Goal: Transaction & Acquisition: Book appointment/travel/reservation

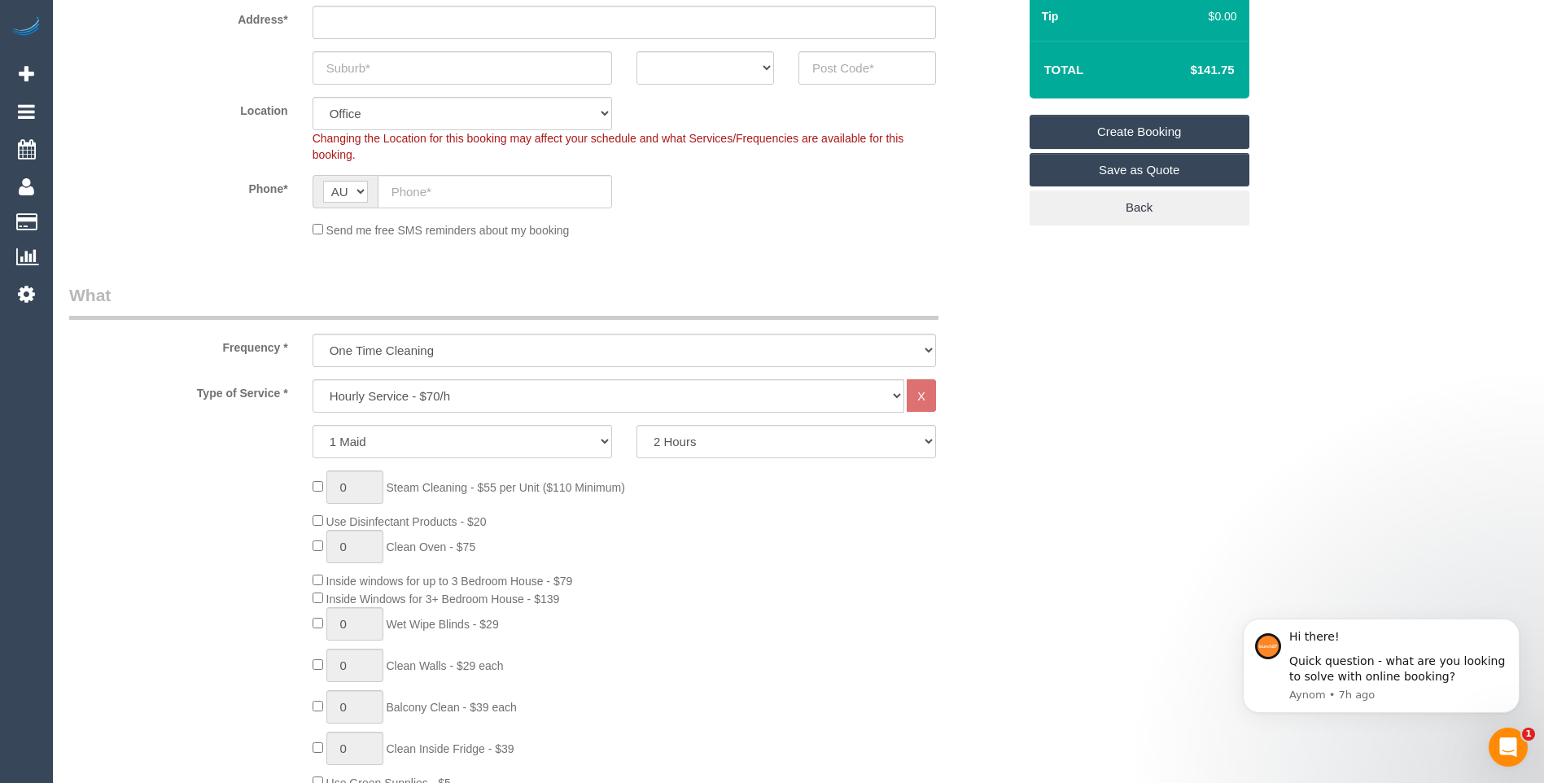
scroll to position [326, 0]
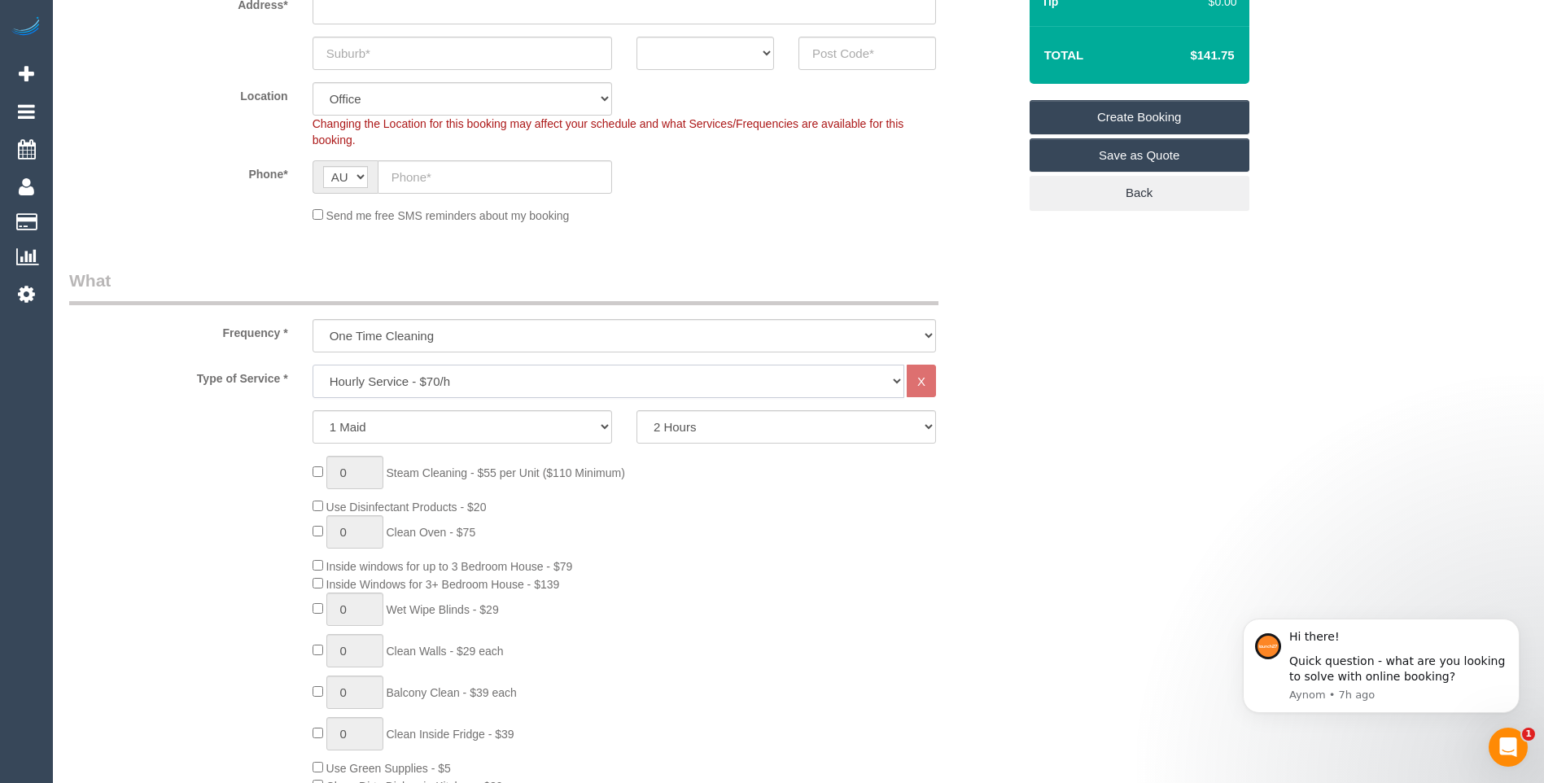
click at [417, 381] on select "Hourly Service - $70/h Hourly Service - $65/h Hourly Service - $60/h Hourly Ser…" at bounding box center [608, 381] width 592 height 33
click at [427, 416] on select "1 Maid 2 Maids" at bounding box center [461, 426] width 299 height 33
click at [800, 540] on div "0 Steam Cleaning - $55 per Unit ($110 Minimum) Use Disinfectant Products - $20 …" at bounding box center [664, 696] width 729 height 481
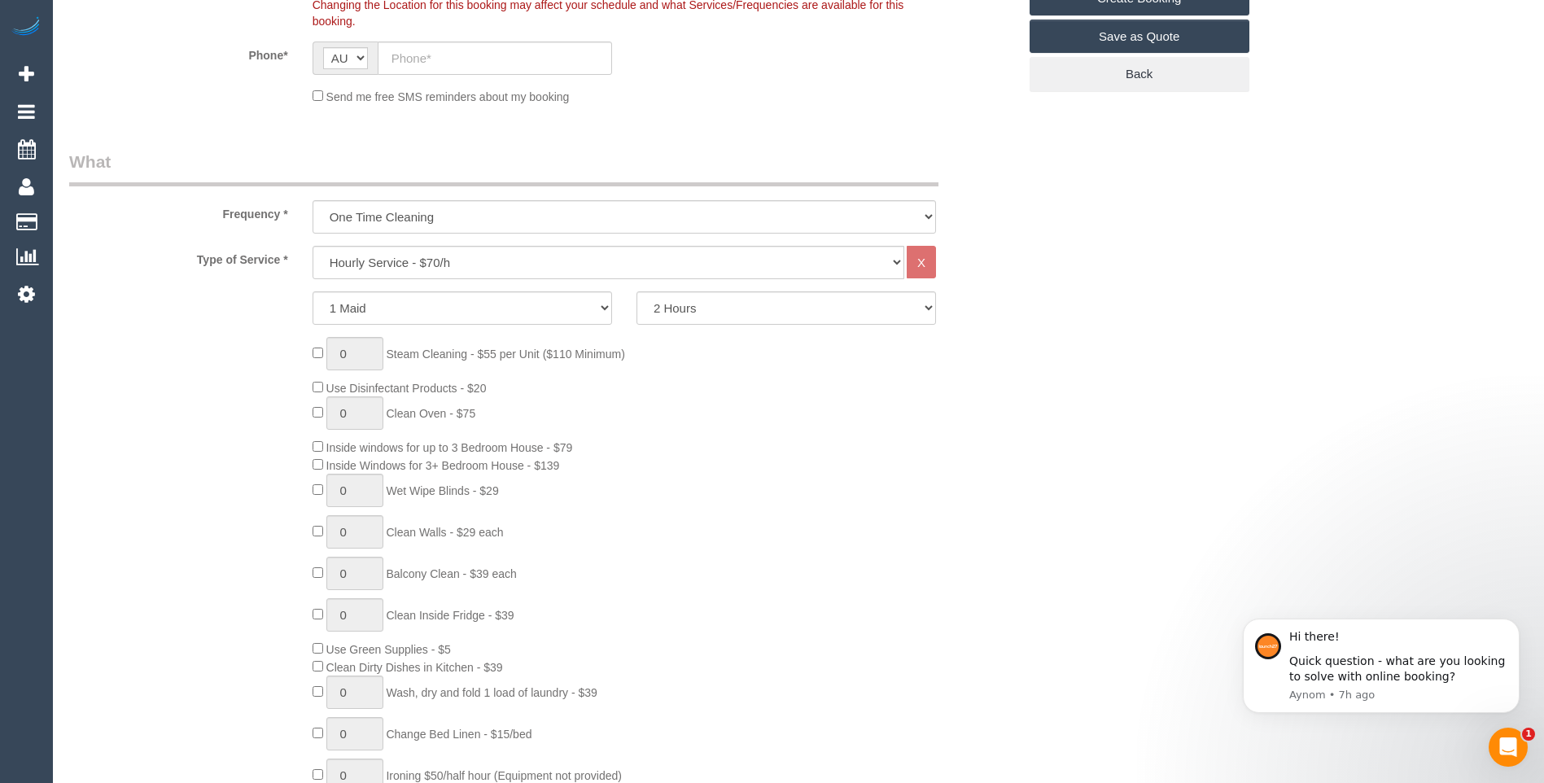
scroll to position [407, 0]
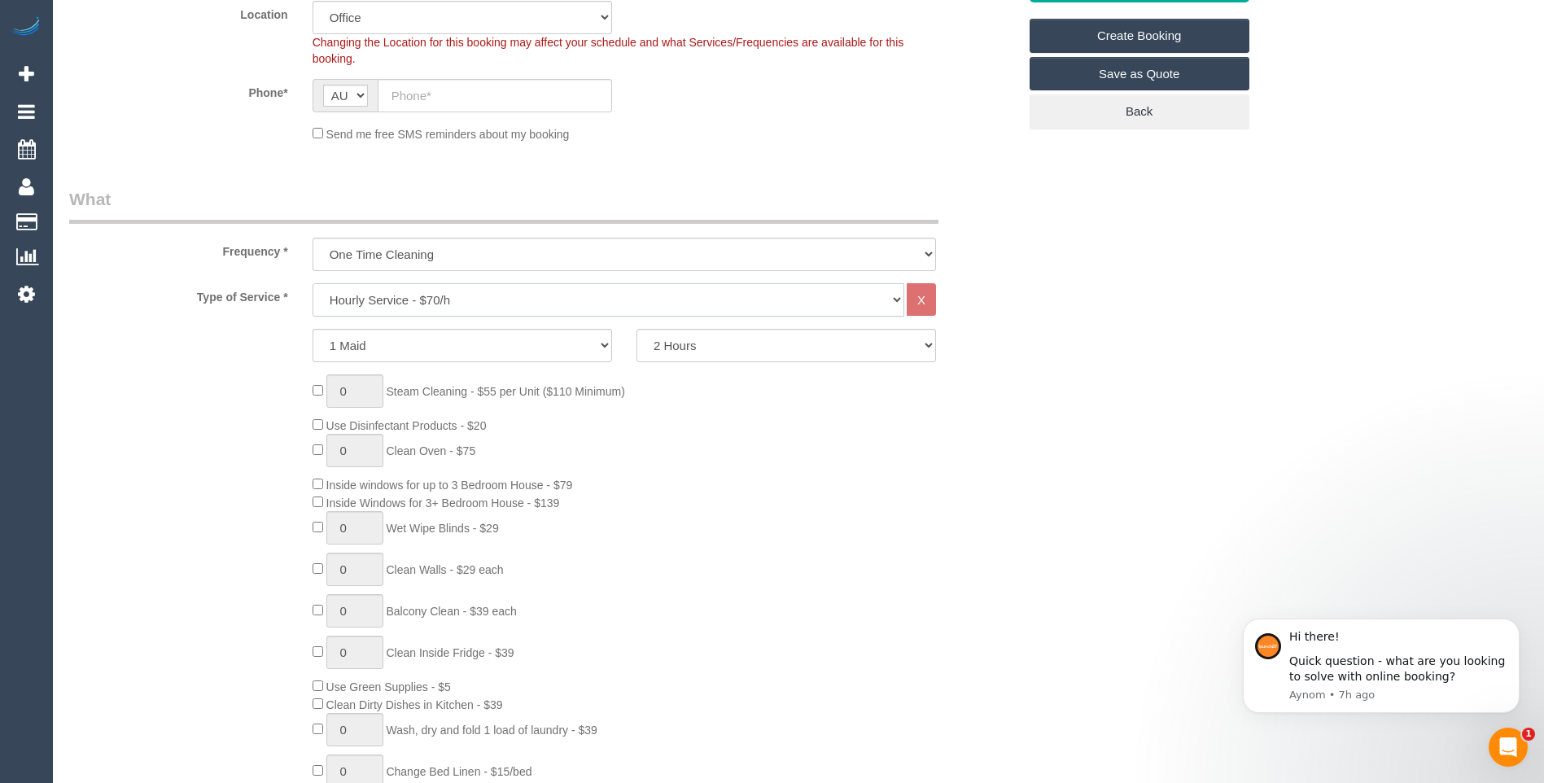
click at [408, 302] on select "Hourly Service - $70/h Hourly Service - $65/h Hourly Service - $60/h Hourly Ser…" at bounding box center [608, 299] width 592 height 33
select select "212"
click at [312, 283] on select "Hourly Service - $70/h Hourly Service - $65/h Hourly Service - $60/h Hourly Ser…" at bounding box center [608, 299] width 592 height 33
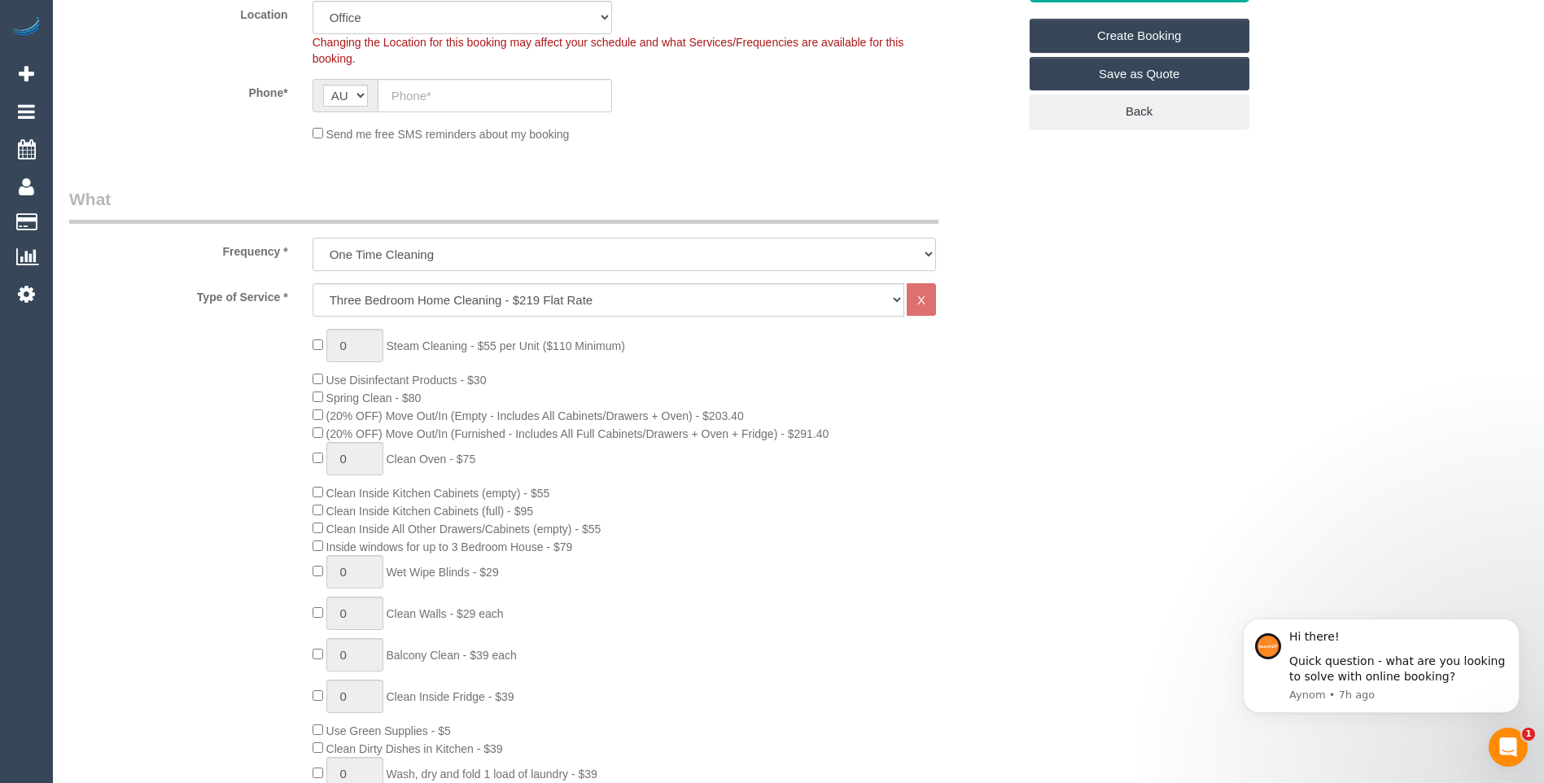
click at [416, 256] on select "One Time Cleaning Weekly - 10% Off - 10.00% (0% for the First Booking) Fortnigh…" at bounding box center [623, 254] width 623 height 33
select select "object:834"
click at [312, 238] on select "One Time Cleaning Weekly - 10% Off - 10.00% (0% for the First Booking) Fortnigh…" at bounding box center [623, 254] width 623 height 33
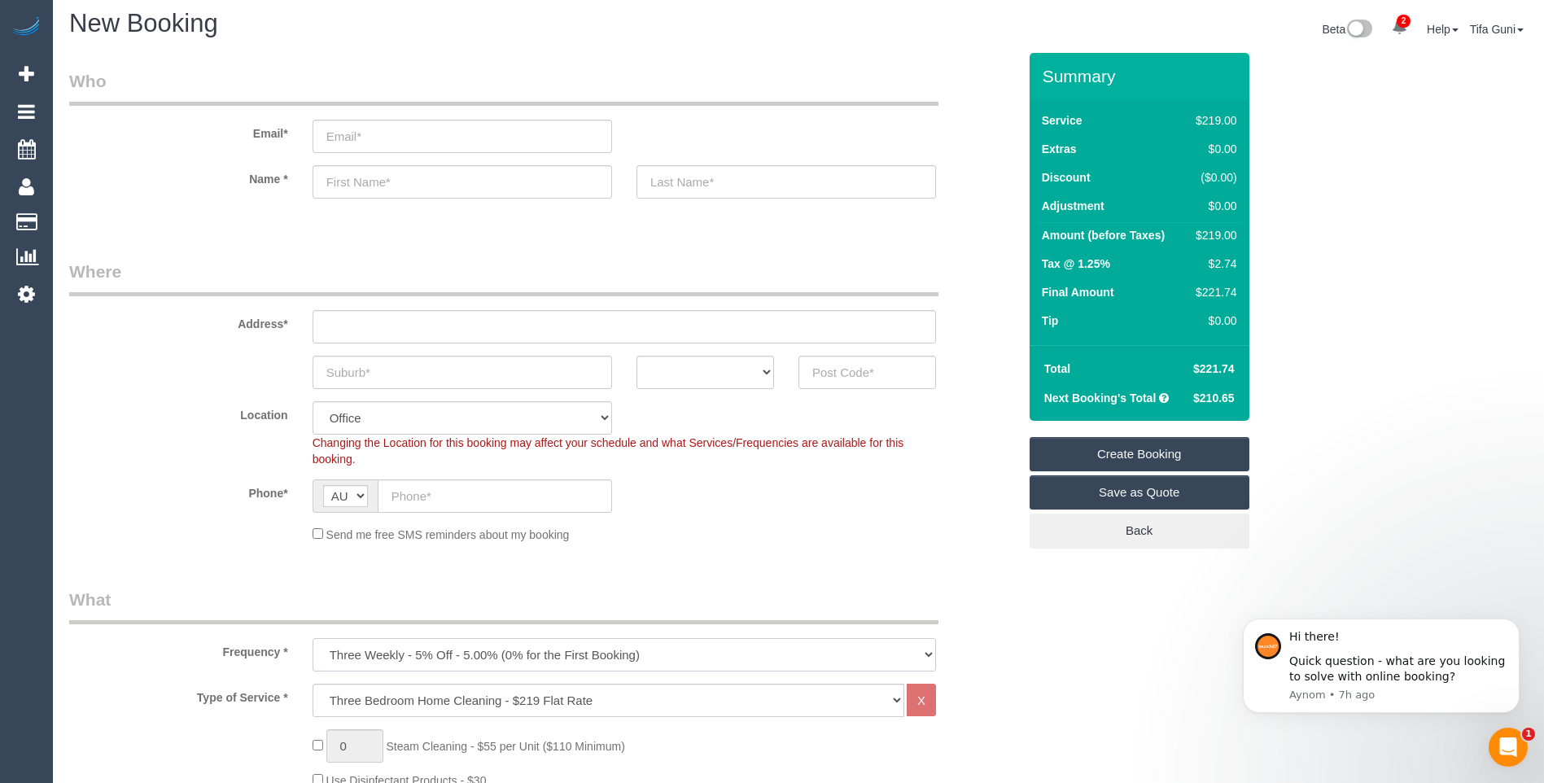
scroll to position [0, 0]
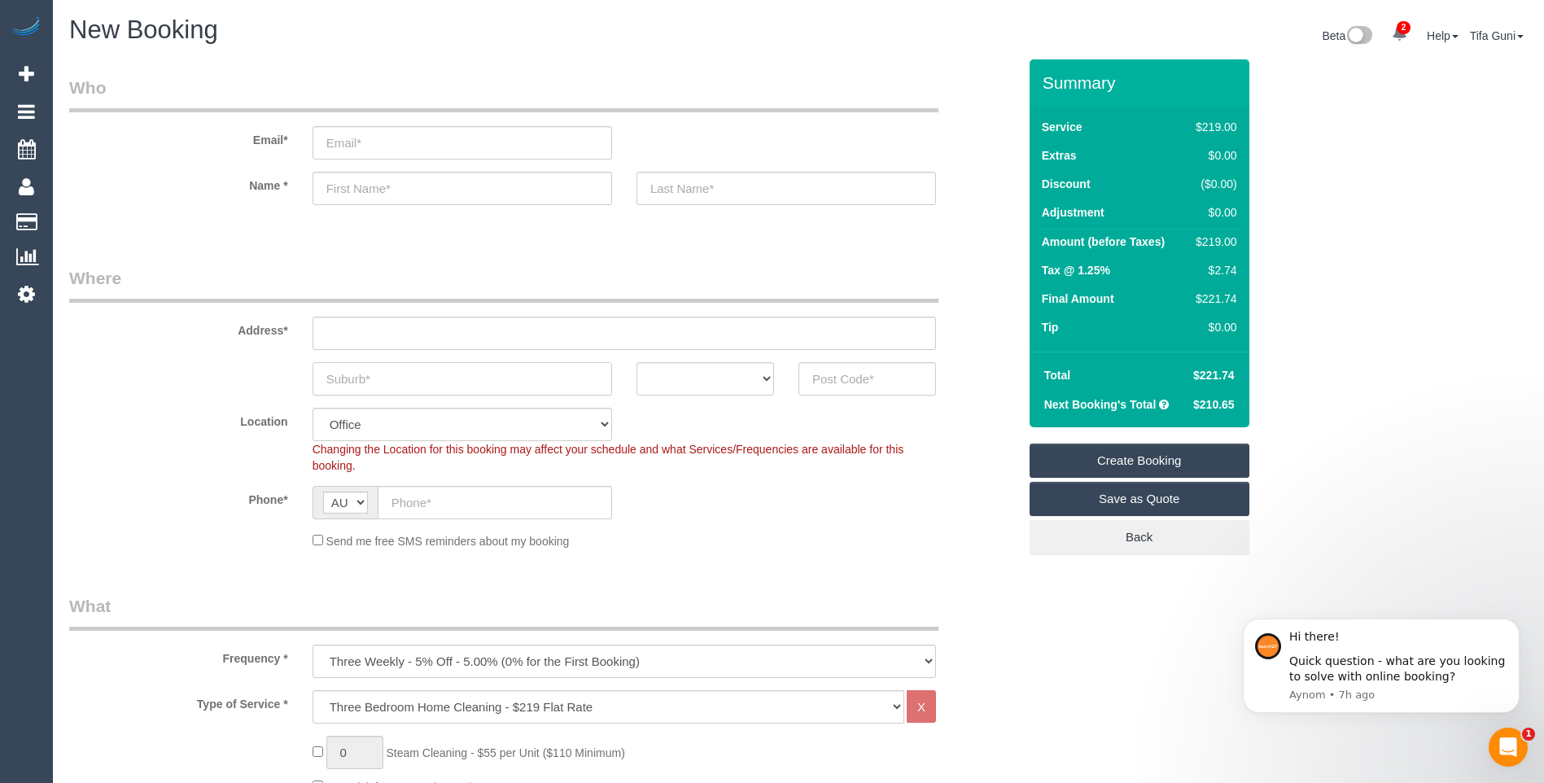
click at [371, 384] on input "text" at bounding box center [461, 378] width 299 height 33
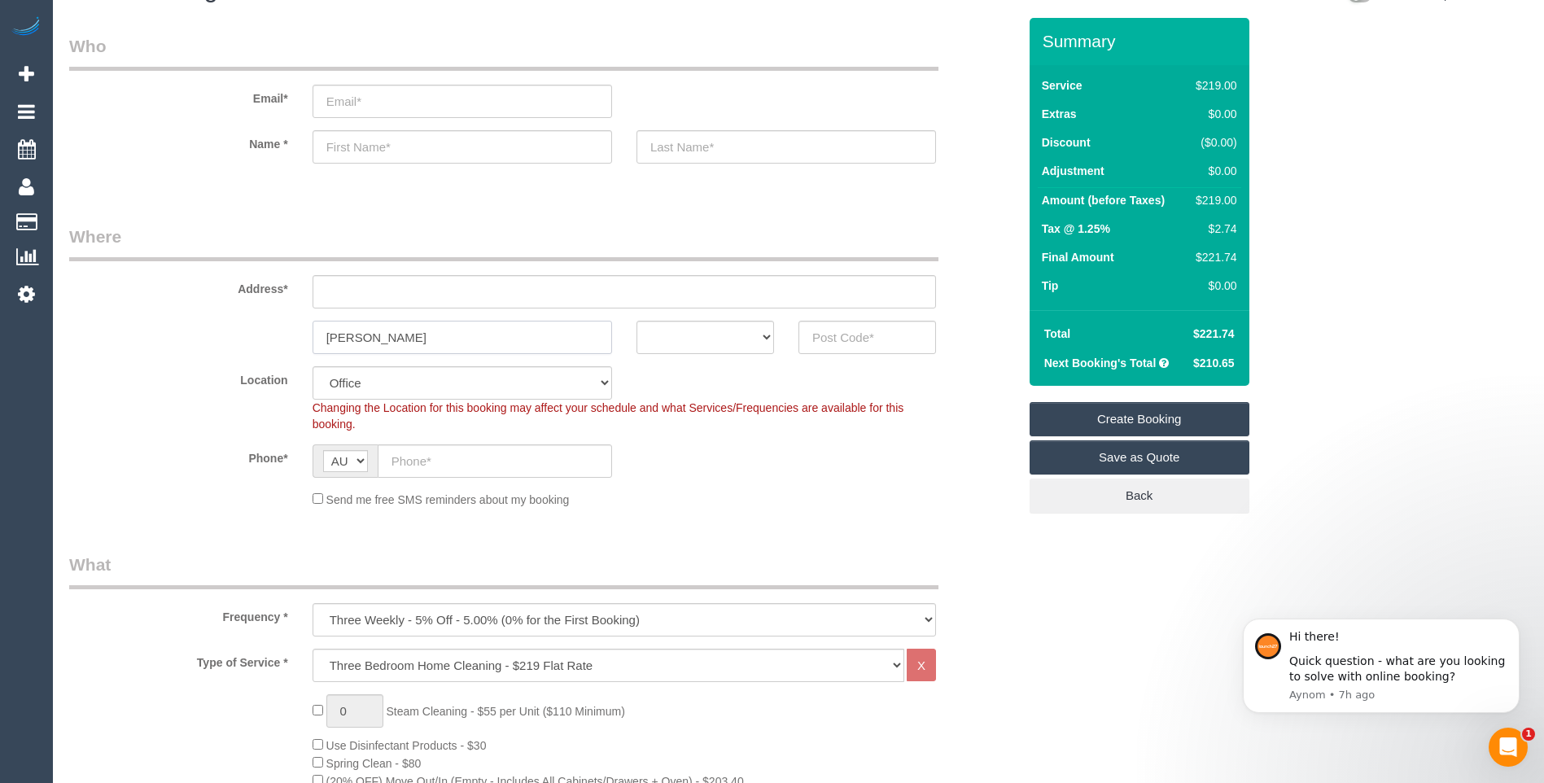
scroll to position [81, 0]
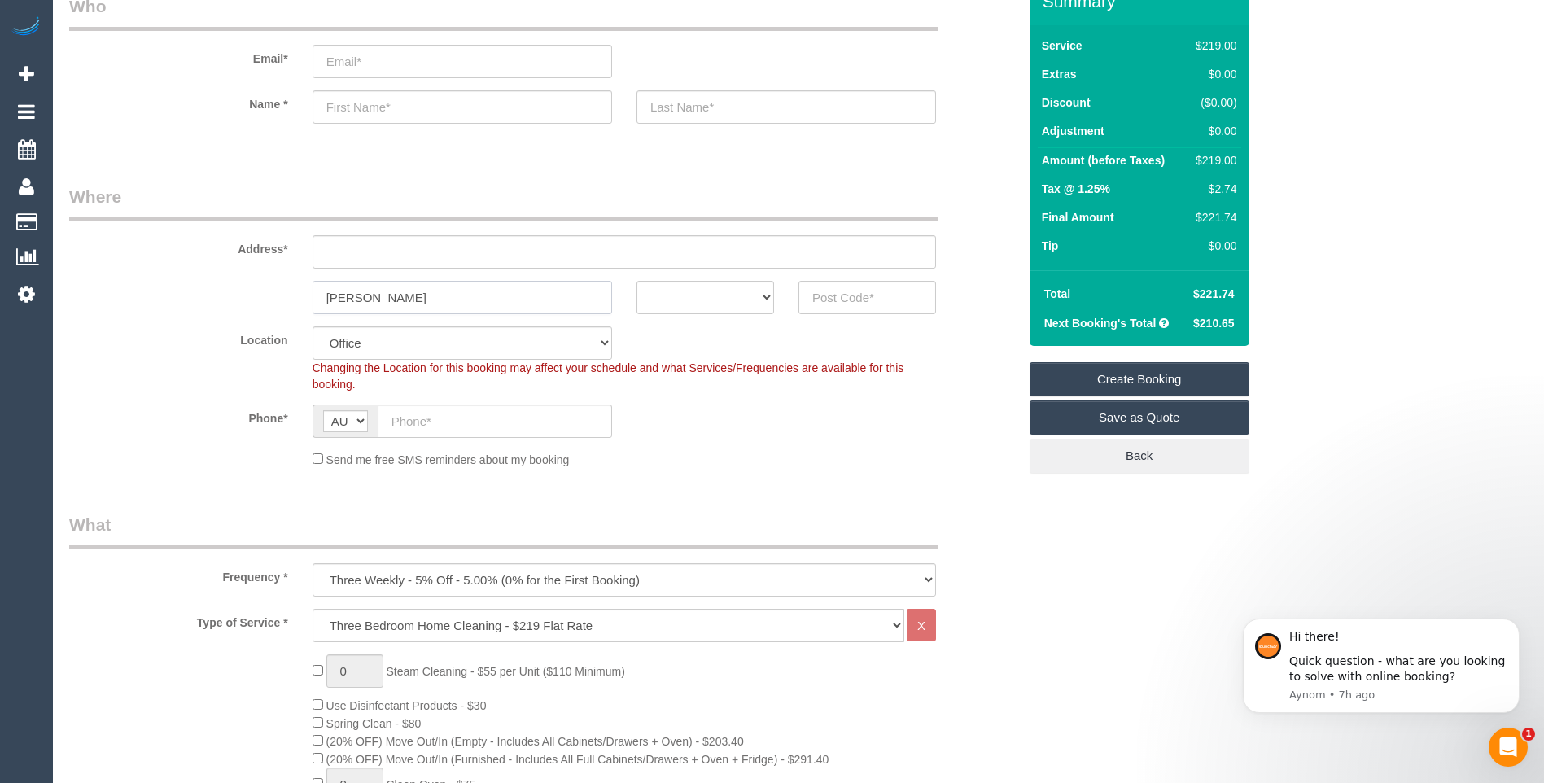
drag, startPoint x: 350, startPoint y: 307, endPoint x: 237, endPoint y: 312, distance: 113.3
click at [237, 312] on div "Preston ACT NSW NT QLD SA TAS VIC WA" at bounding box center [543, 297] width 972 height 33
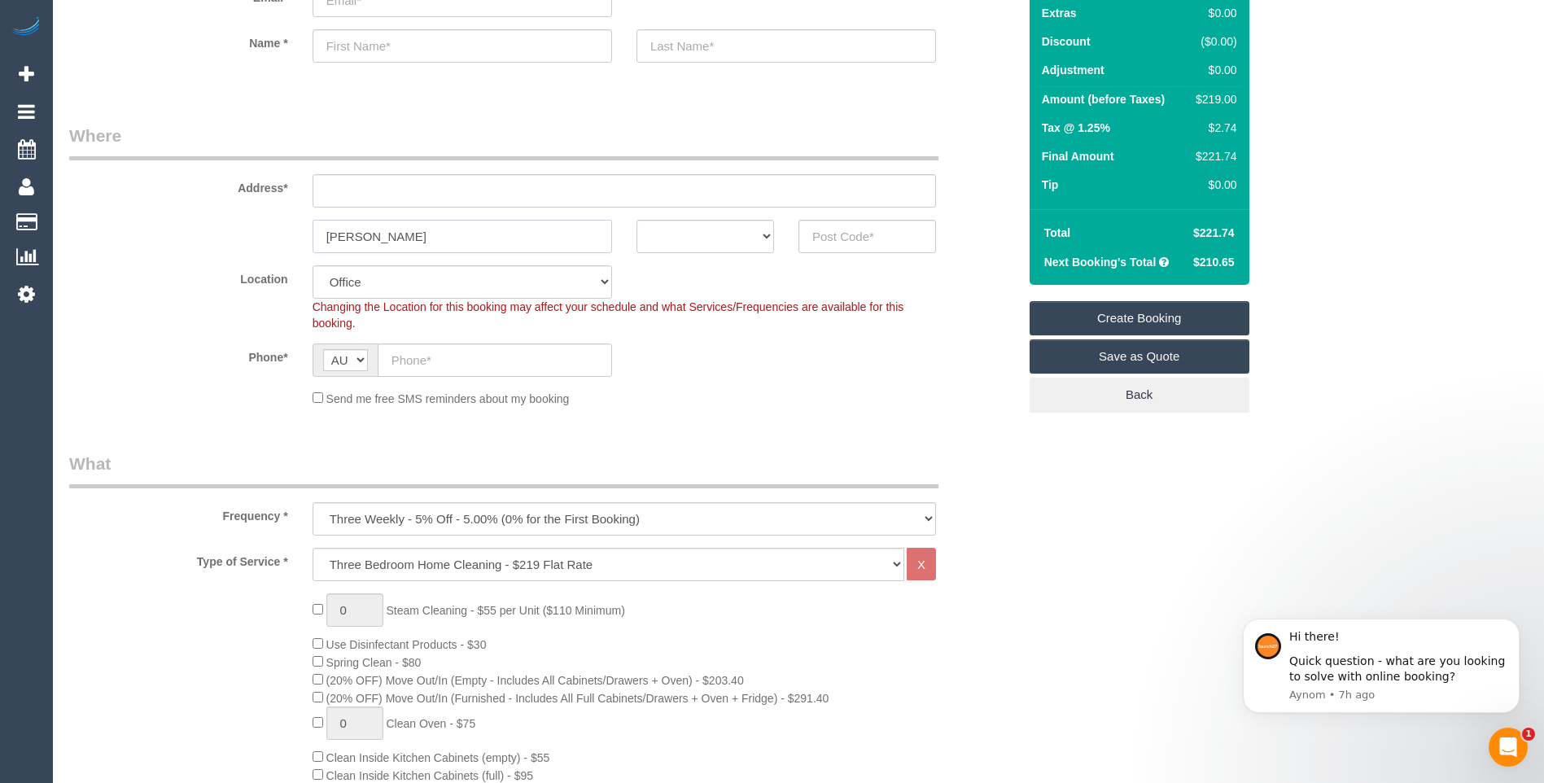
scroll to position [326, 0]
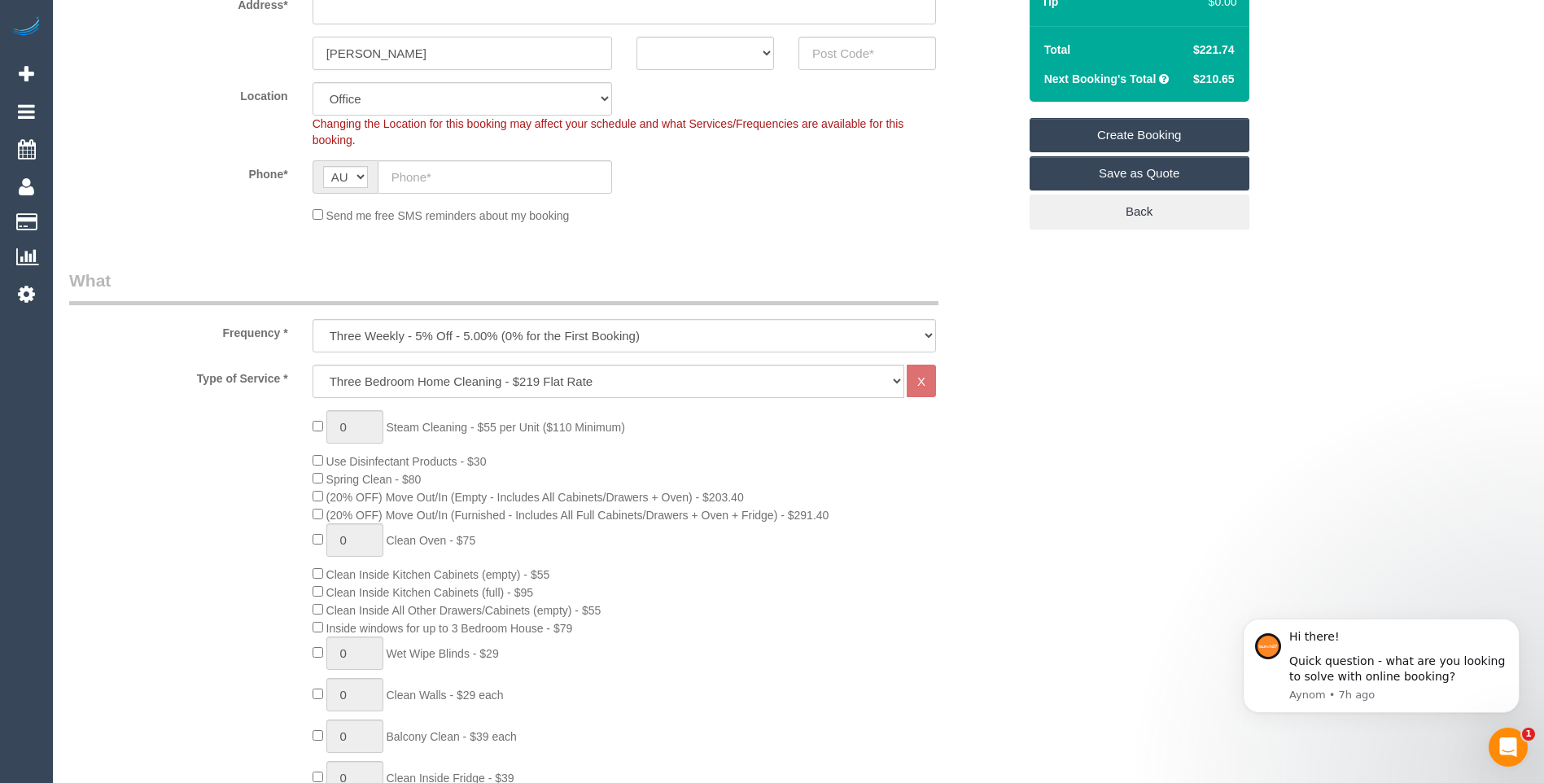
type input "Preston"
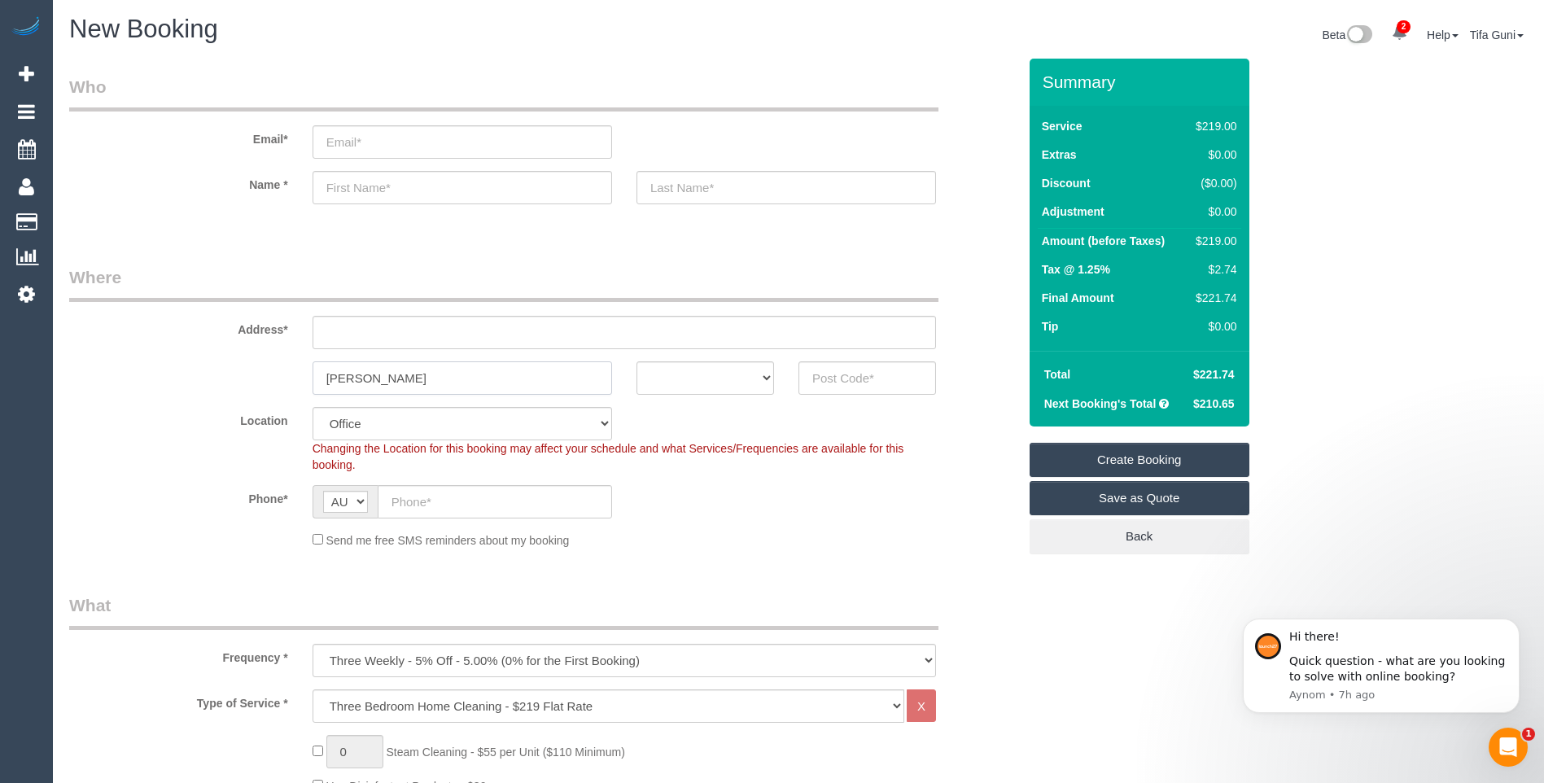
scroll to position [0, 0]
click at [845, 389] on input "text" at bounding box center [867, 378] width 138 height 33
drag, startPoint x: 853, startPoint y: 380, endPoint x: 796, endPoint y: 386, distance: 57.2
click at [796, 386] on div "3720" at bounding box center [867, 378] width 162 height 33
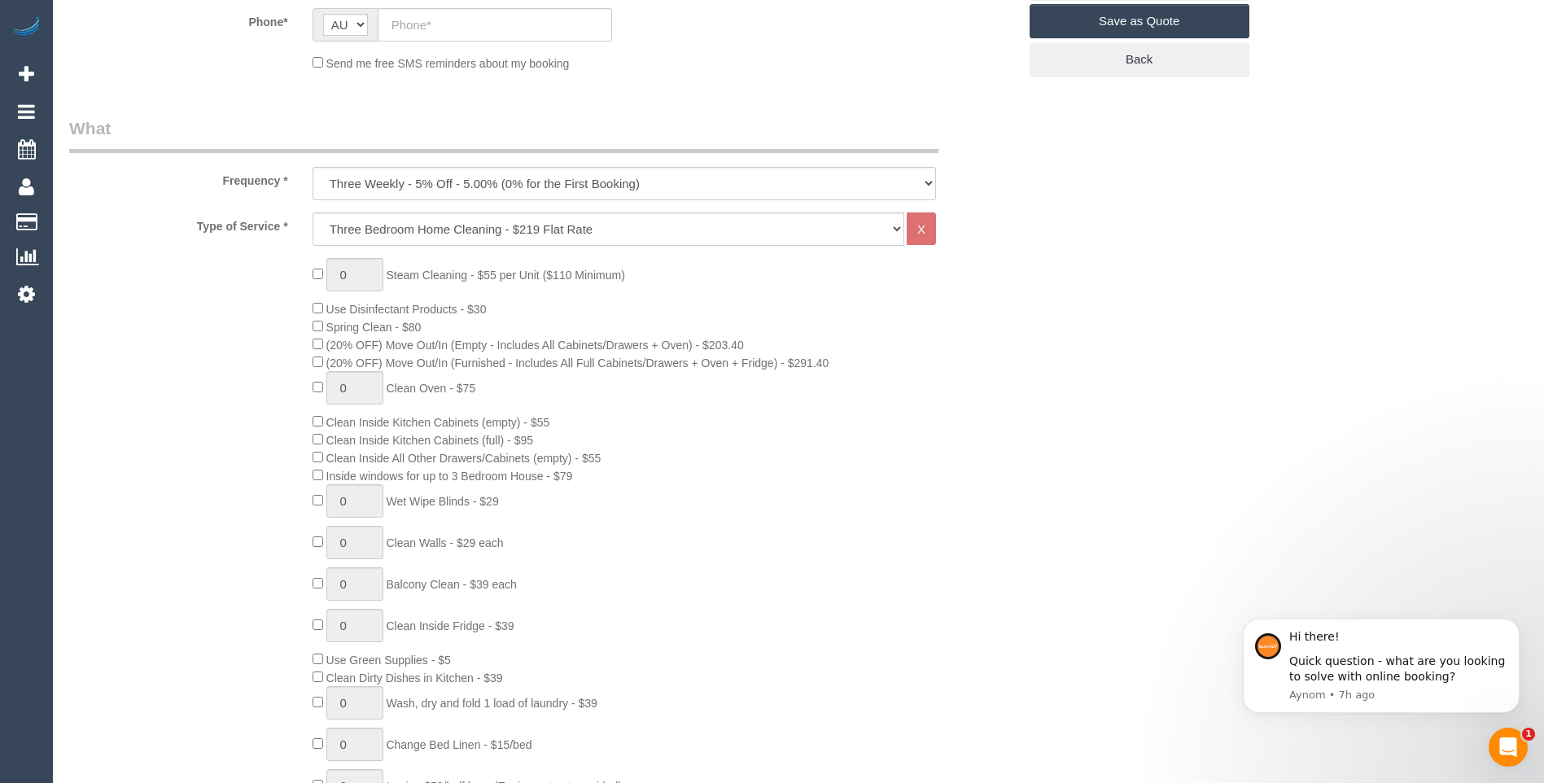
scroll to position [488, 0]
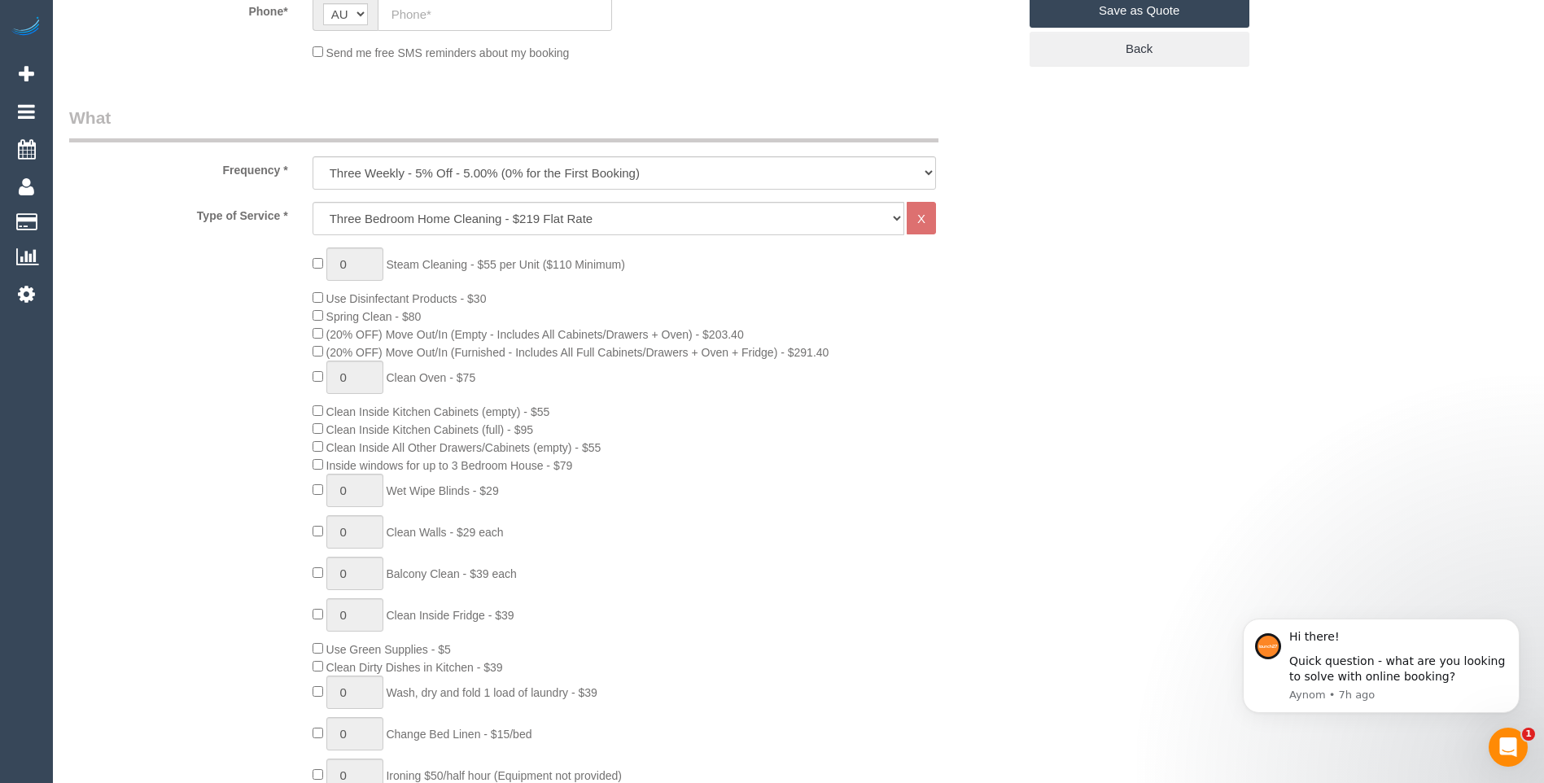
type input "3072"
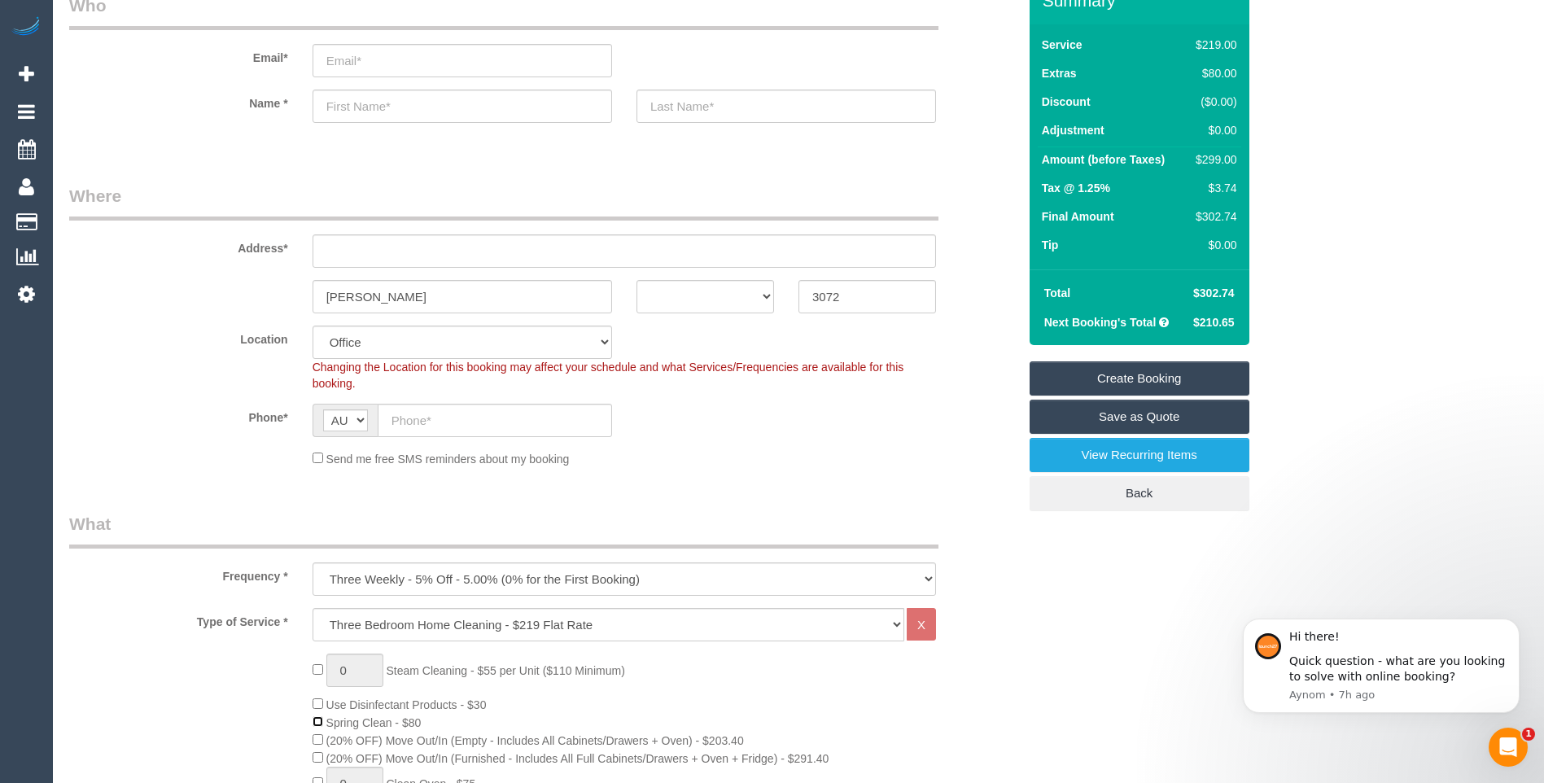
scroll to position [81, 0]
click at [732, 301] on select "ACT NSW NT QLD SA TAS VIC WA" at bounding box center [705, 297] width 138 height 33
select select "VIC"
click at [636, 281] on select "ACT NSW NT QLD SA TAS VIC WA" at bounding box center [705, 297] width 138 height 33
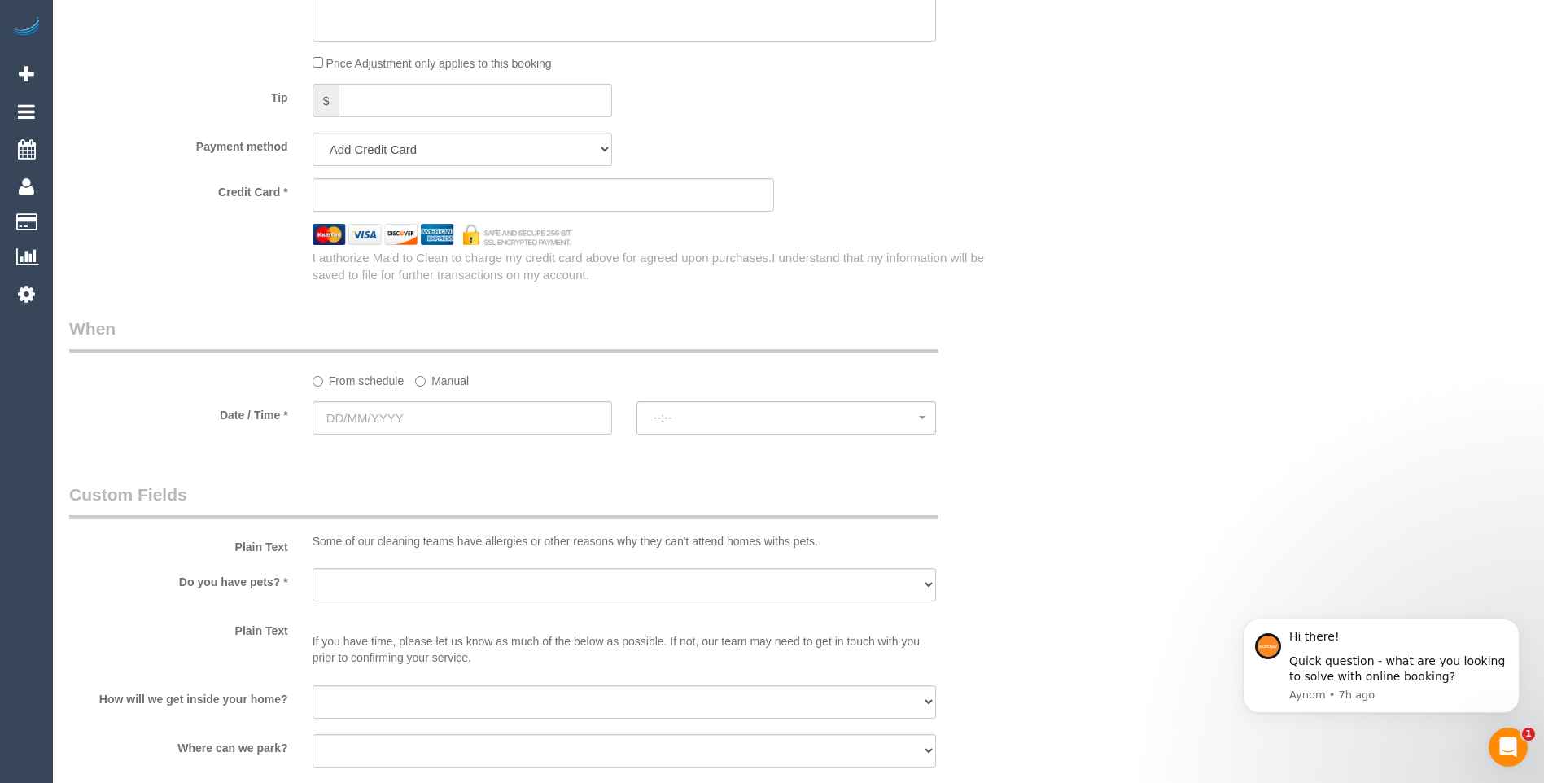
scroll to position [1790, 0]
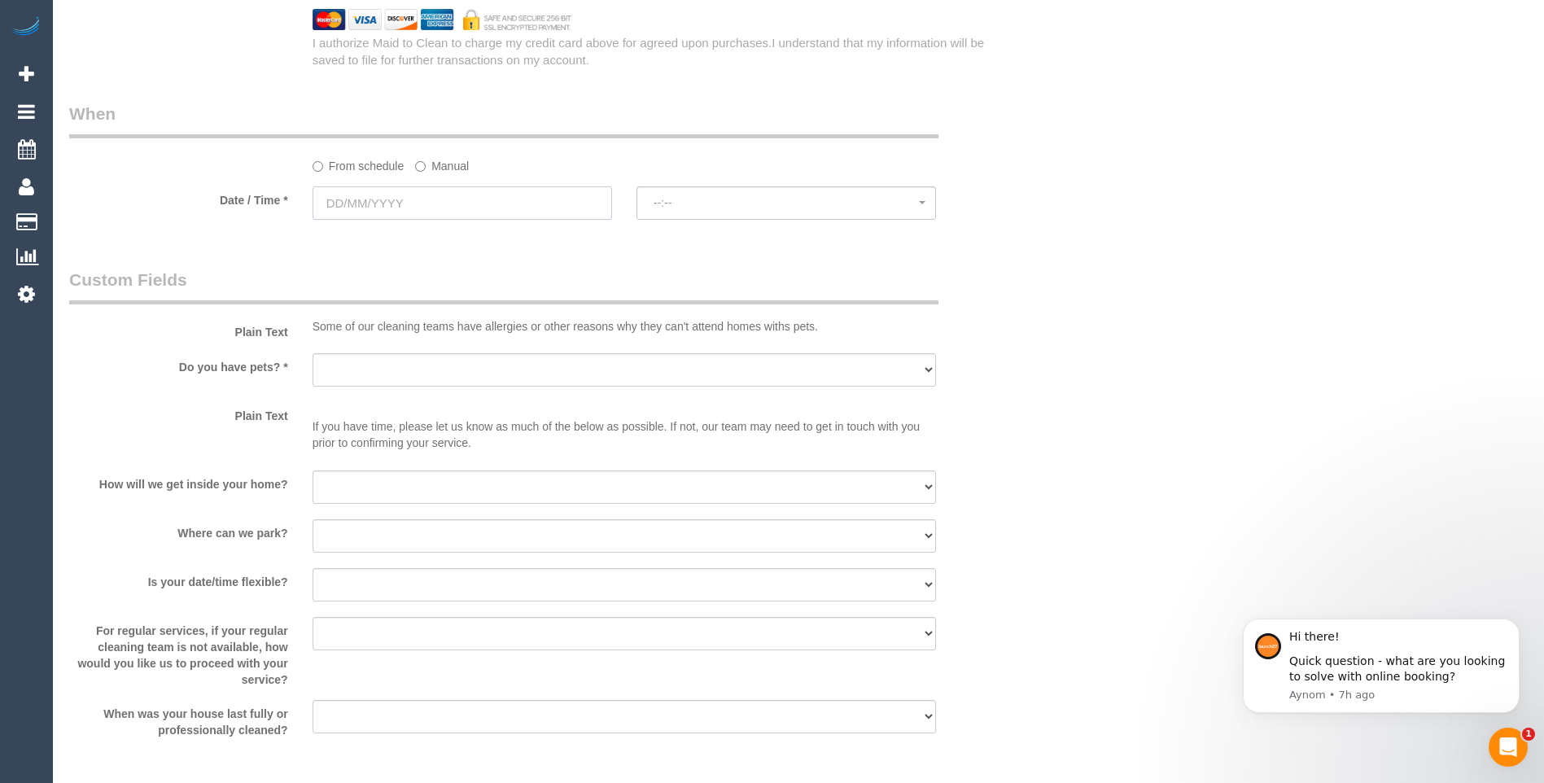
click at [435, 203] on input "text" at bounding box center [461, 202] width 299 height 33
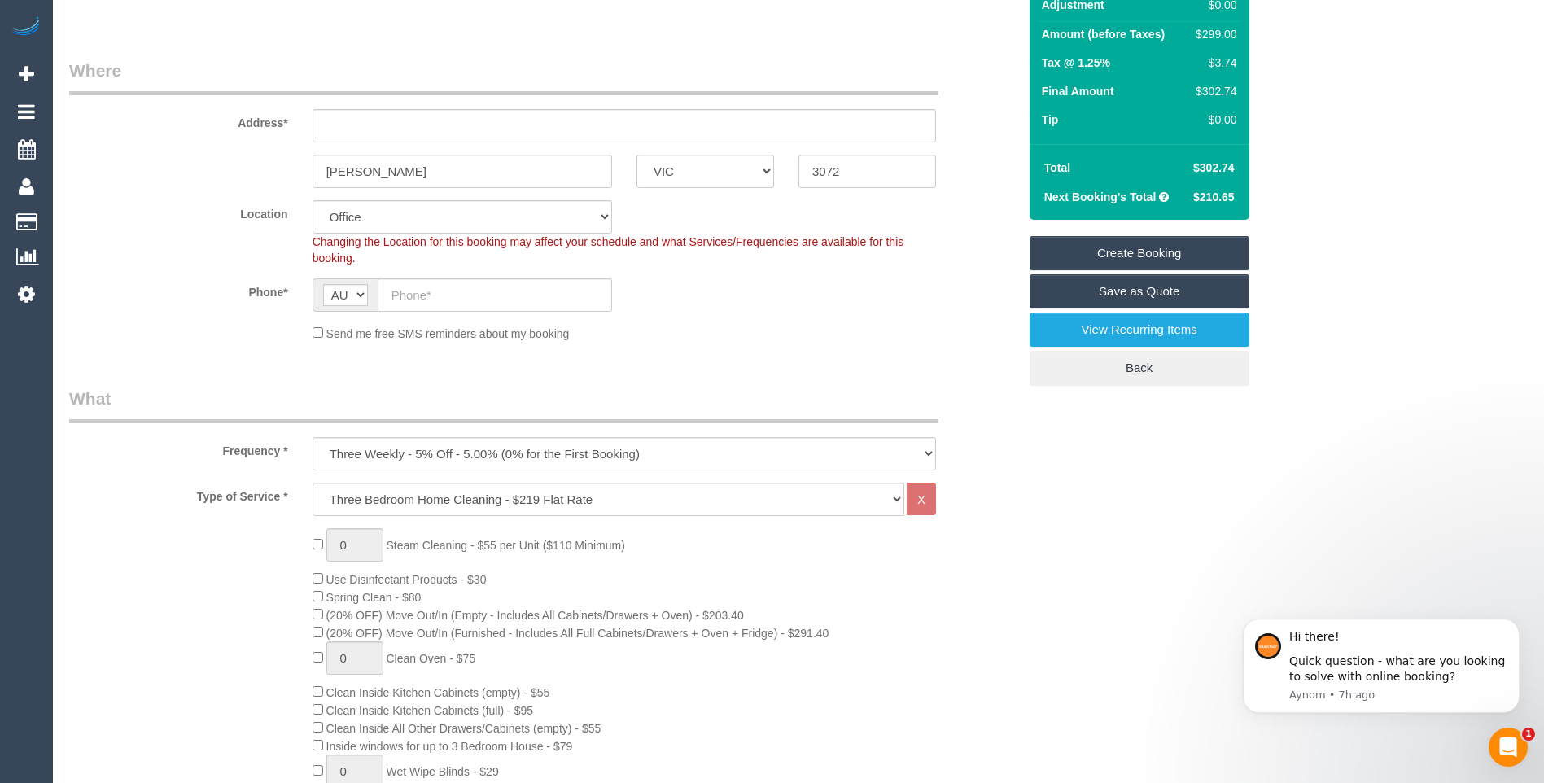
scroll to position [81, 0]
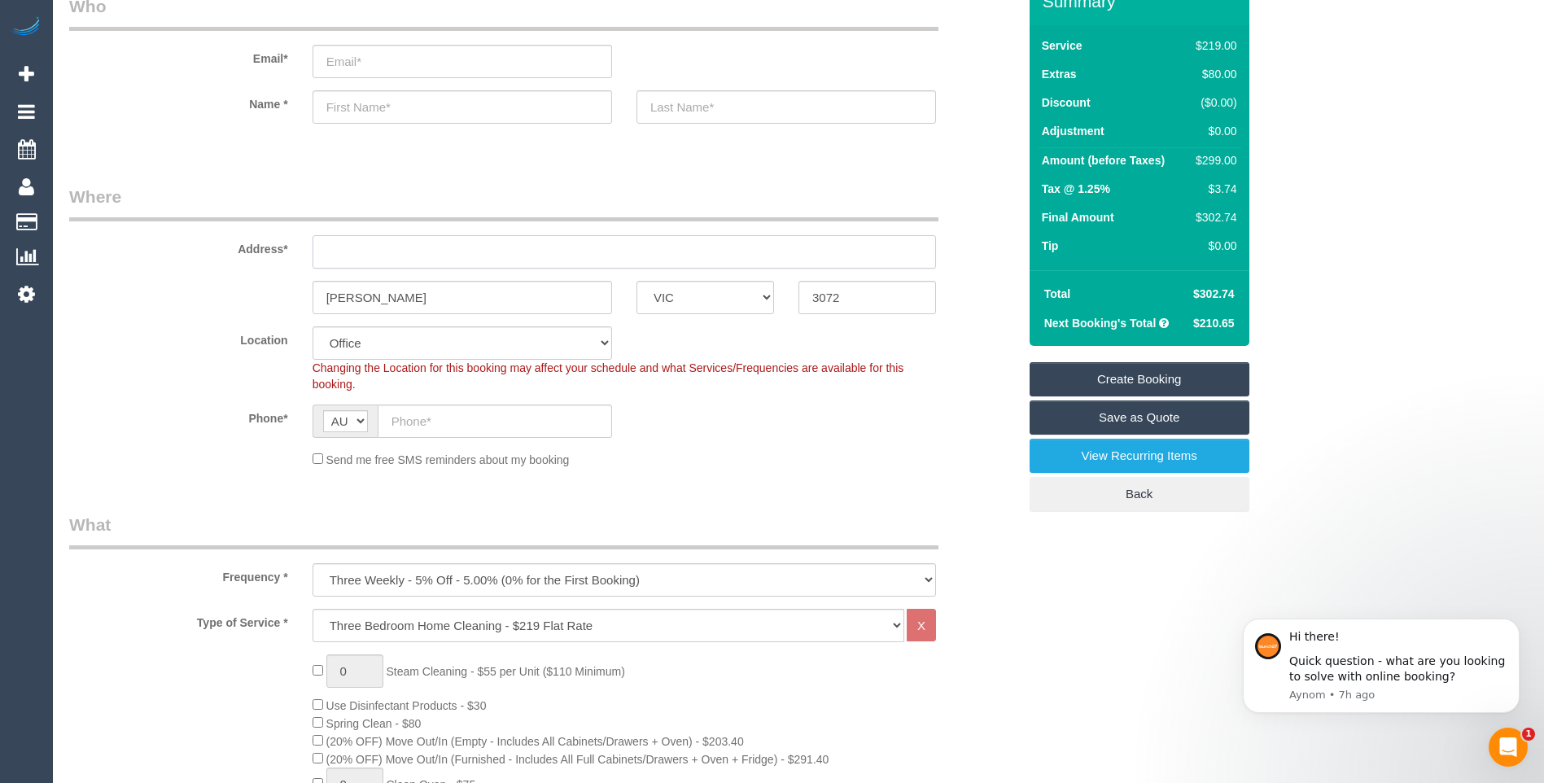
click at [339, 241] on input "text" at bounding box center [623, 251] width 623 height 33
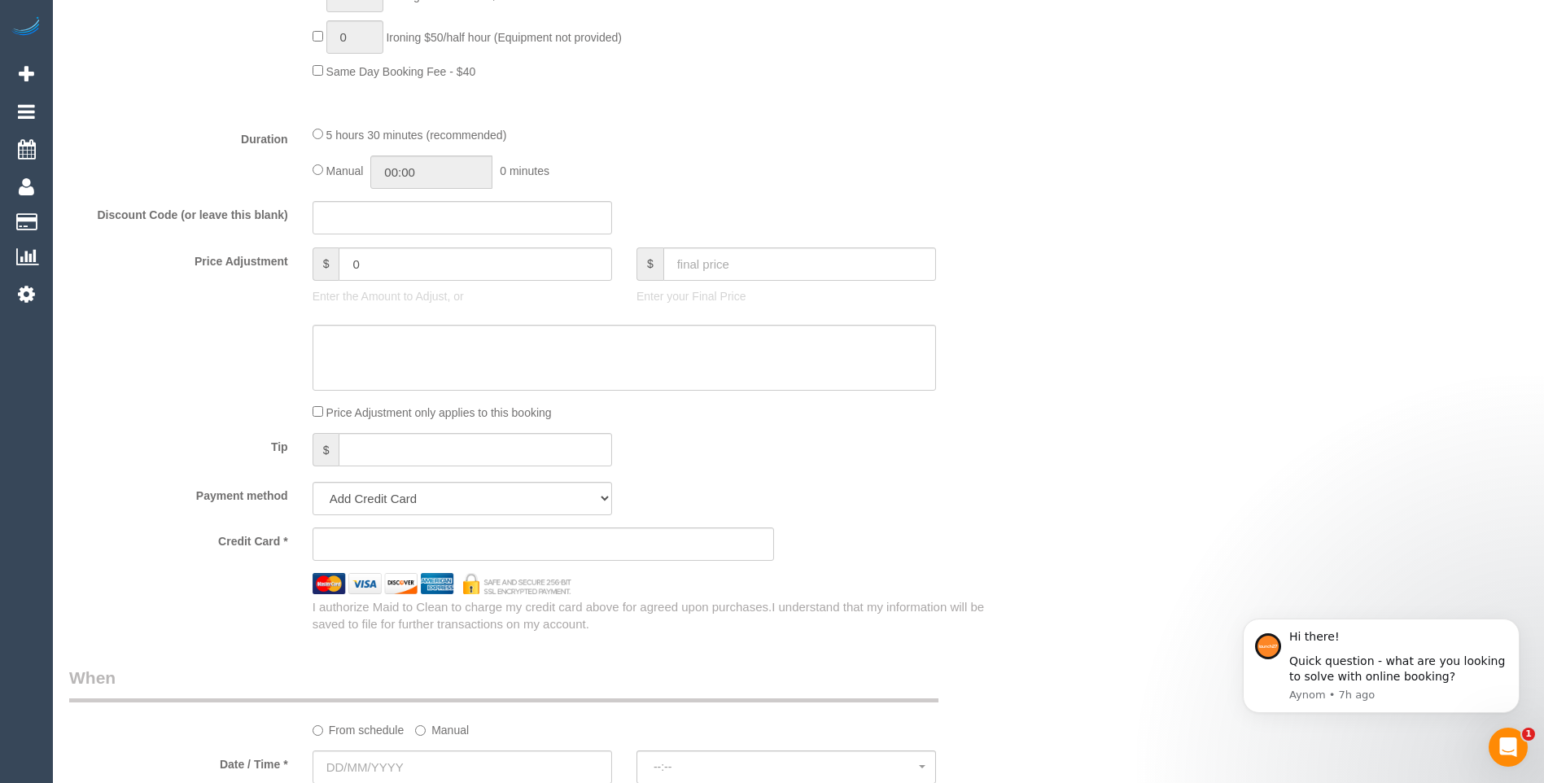
scroll to position [1546, 0]
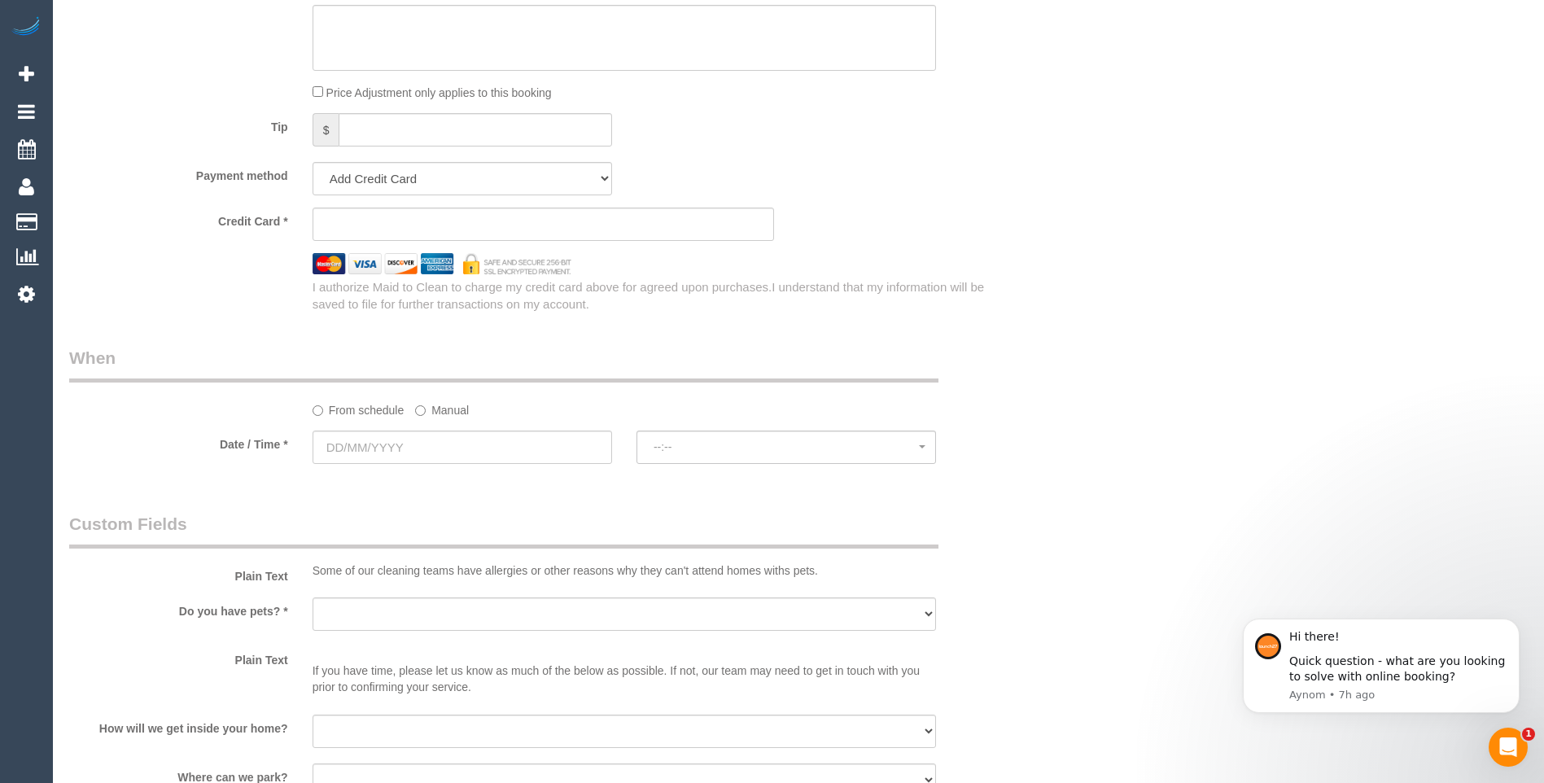
type input "-"
click at [393, 448] on input "text" at bounding box center [461, 446] width 299 height 33
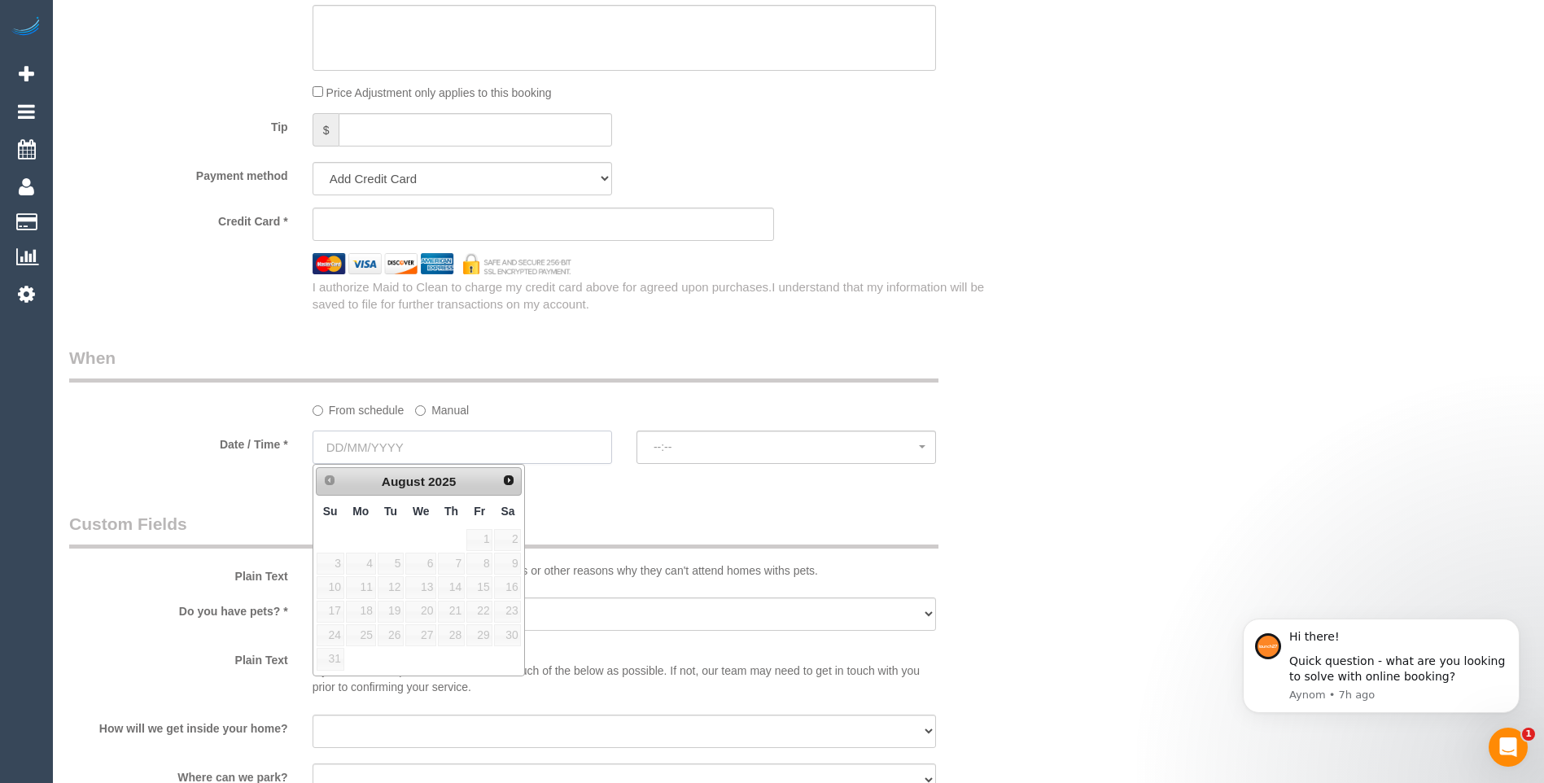
select select "60"
select select "object:2204"
click at [510, 592] on link "16" at bounding box center [507, 587] width 27 height 22
type input "16/08/2025"
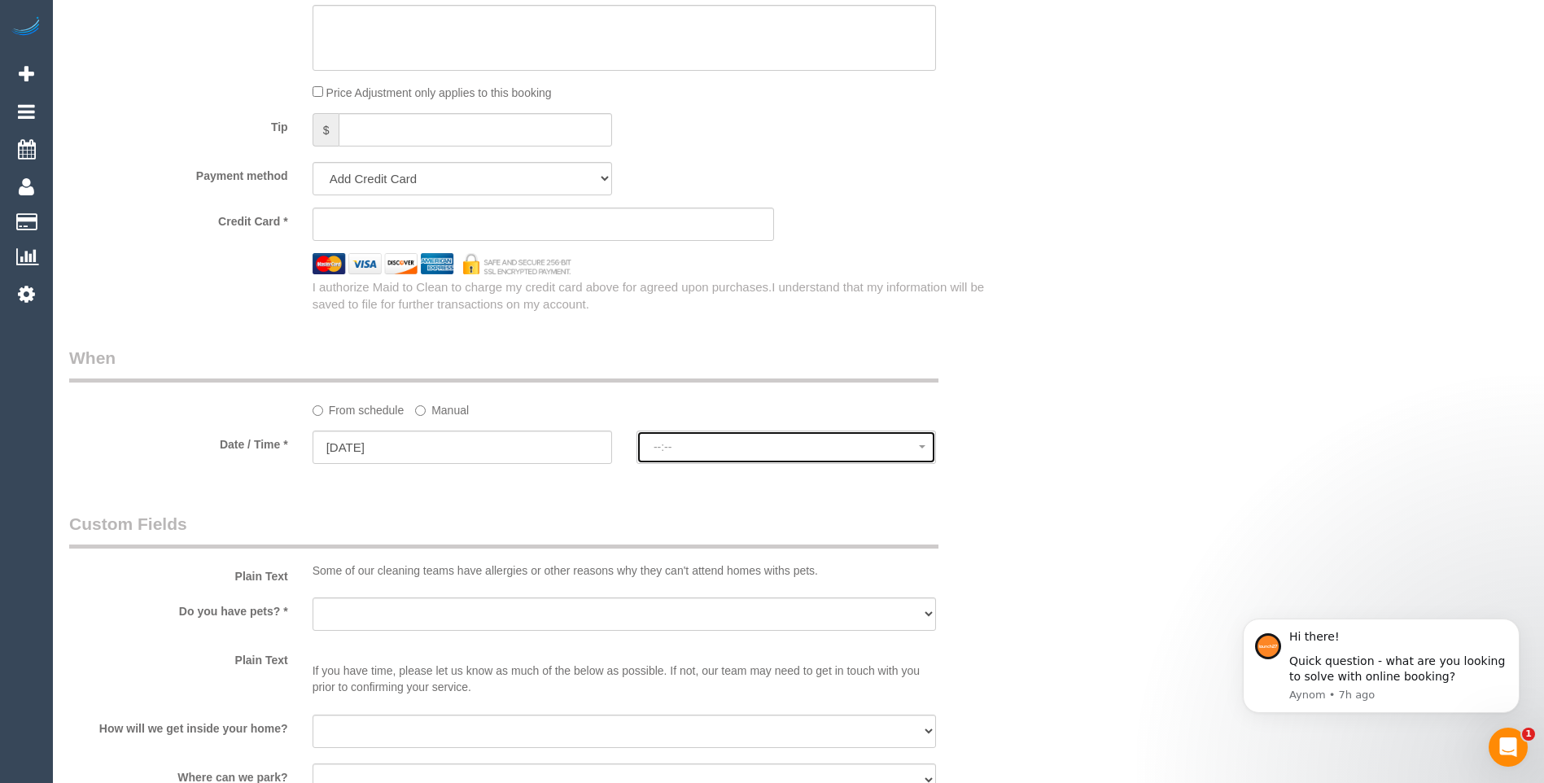
click at [669, 446] on span "--:--" at bounding box center [785, 446] width 265 height 13
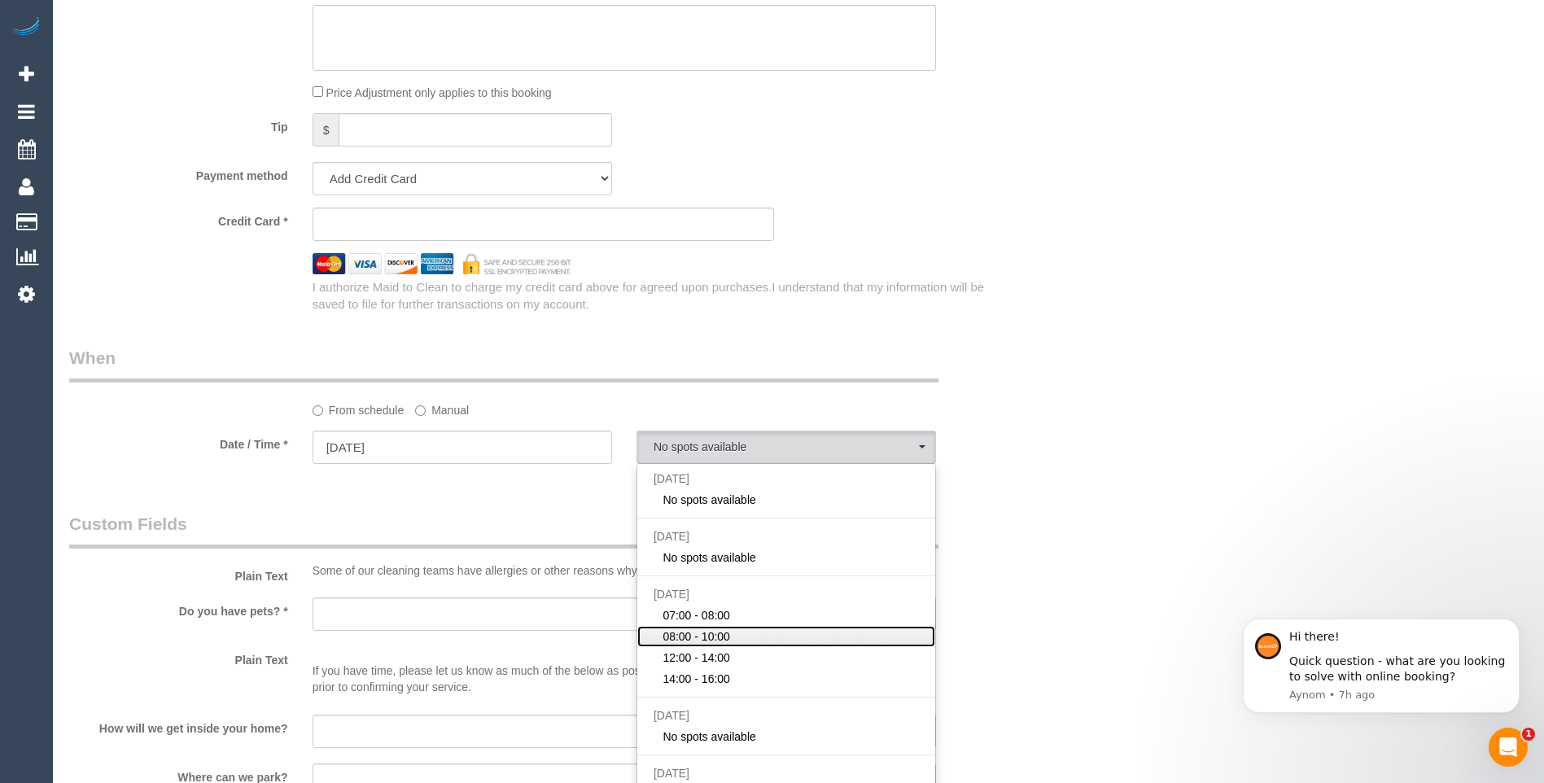
click at [698, 641] on span "08:00 - 10:00" at bounding box center [696, 636] width 68 height 16
select select "spot4"
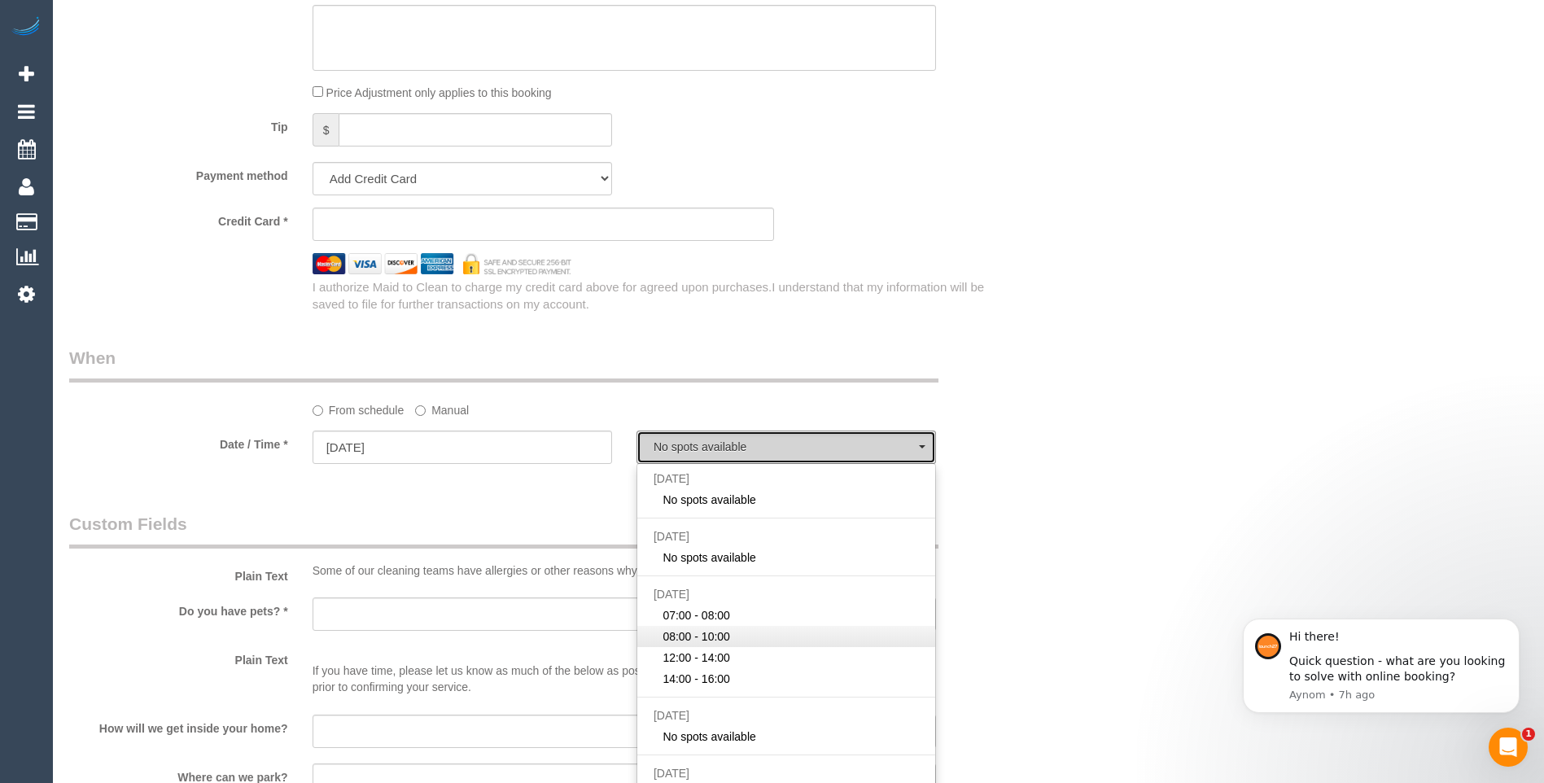
type input "18/08/2025"
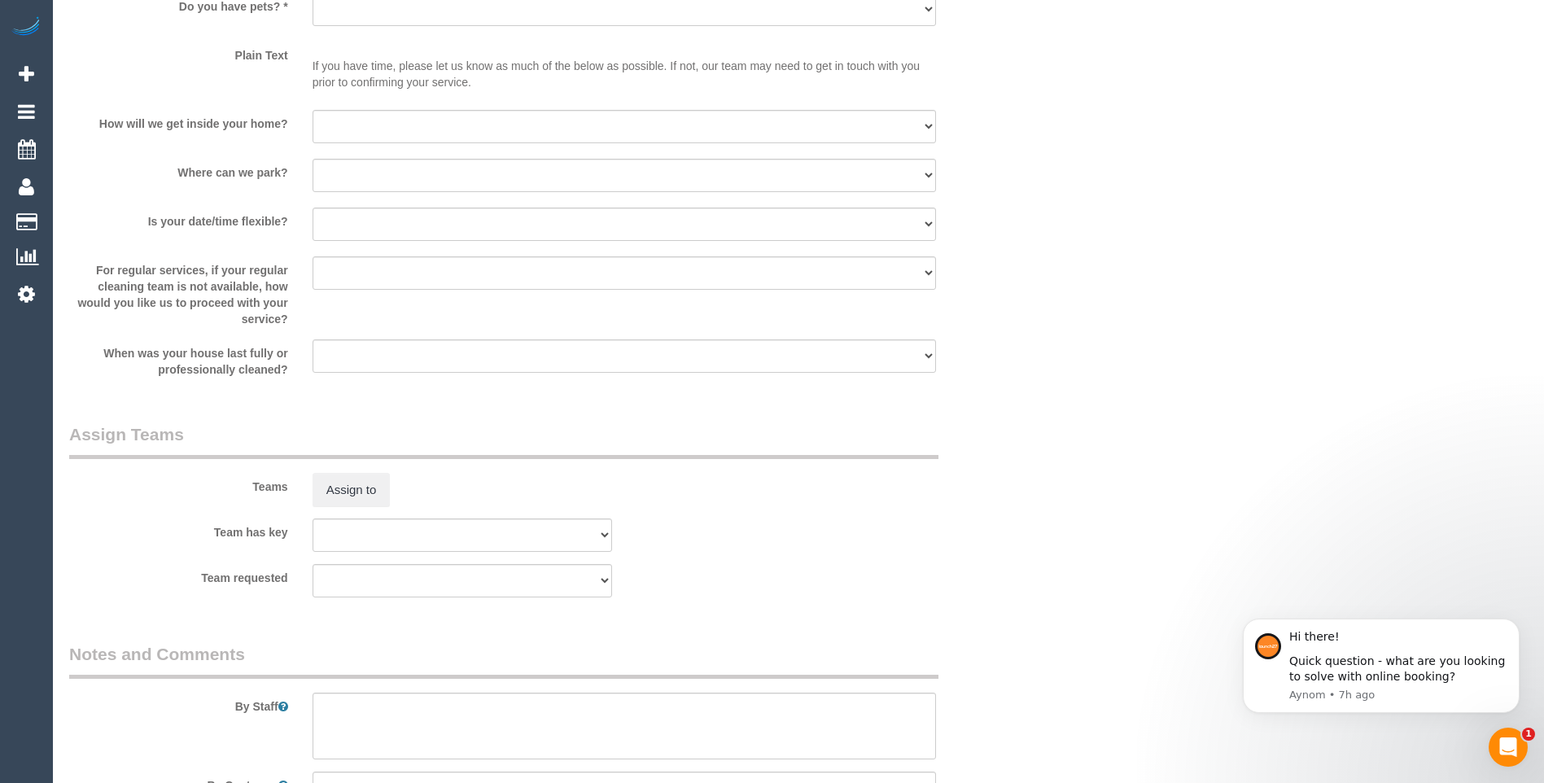
scroll to position [2308, 0]
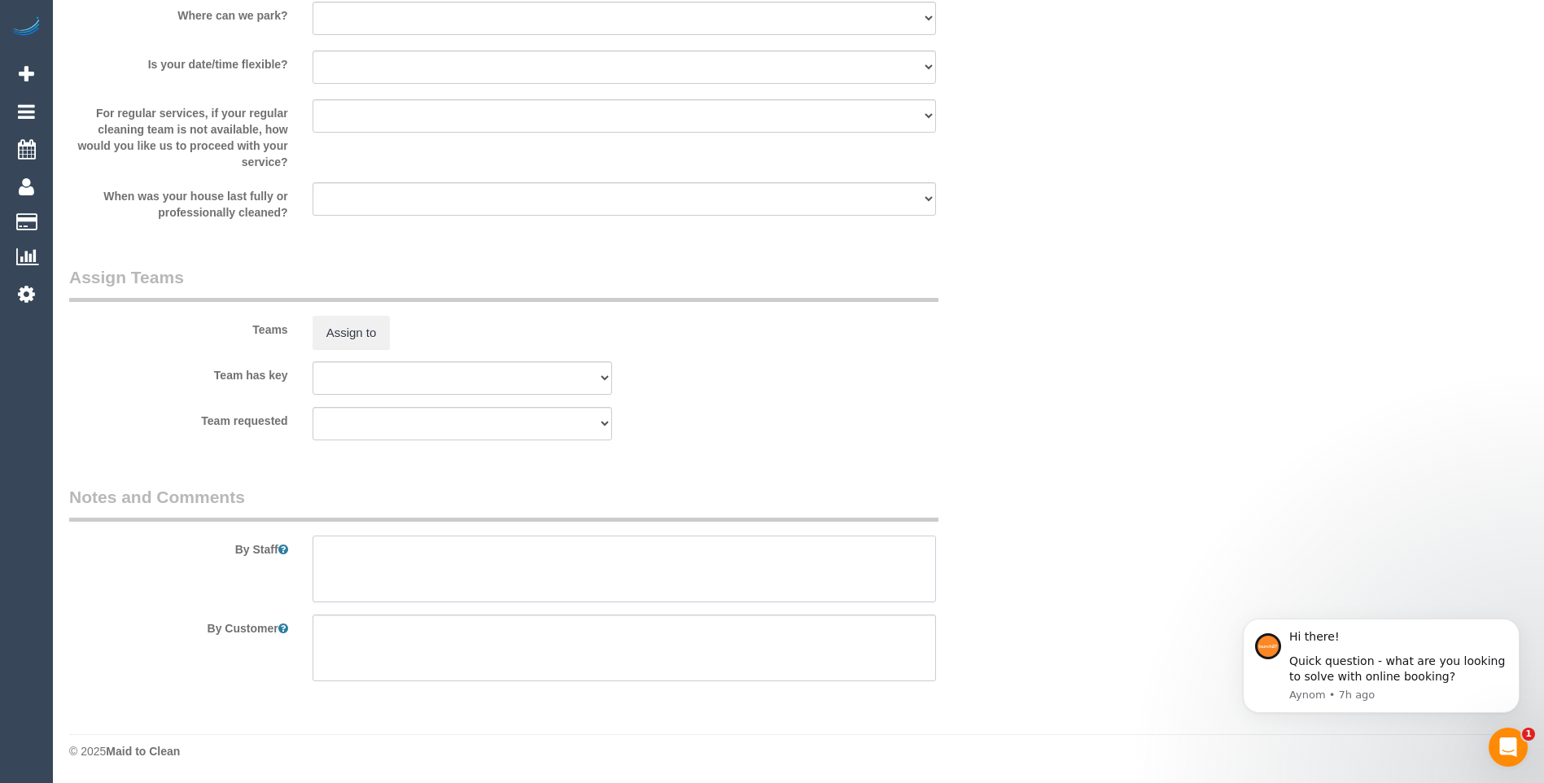
click at [340, 554] on textarea at bounding box center [623, 568] width 623 height 67
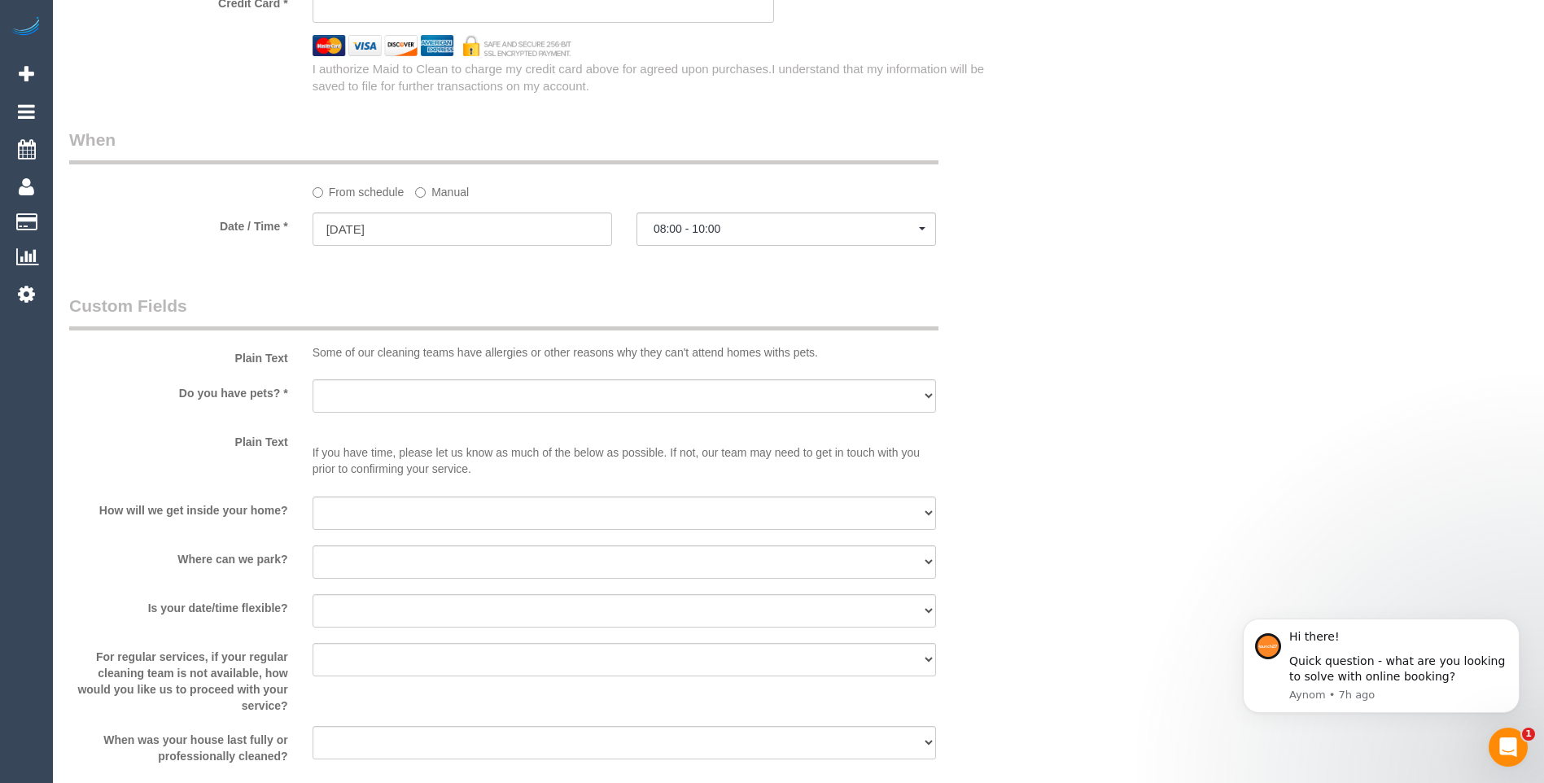
scroll to position [1575, 0]
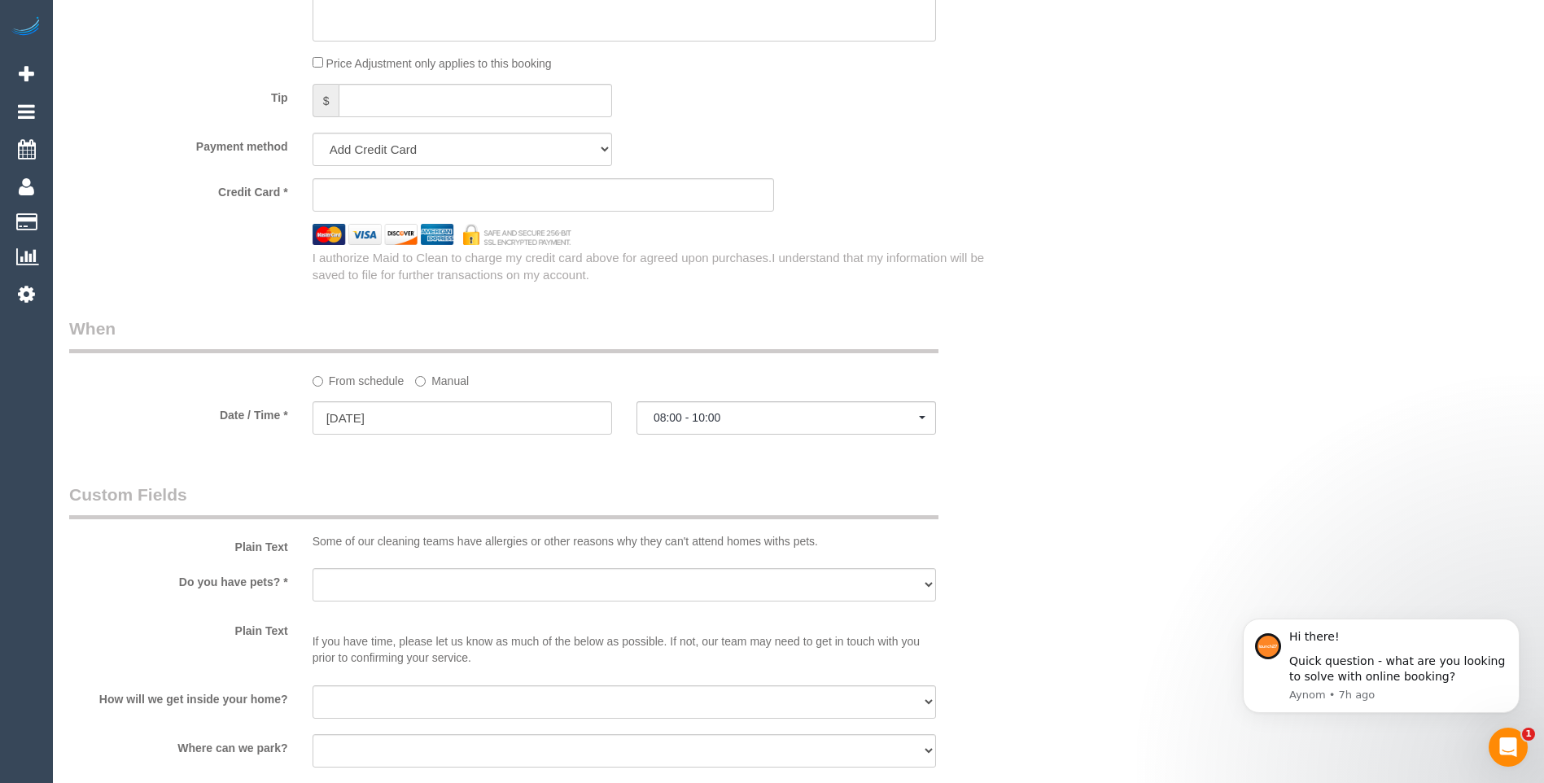
type textarea "arrival window 10-12"
click at [428, 413] on input "18/08/2025" at bounding box center [461, 417] width 299 height 33
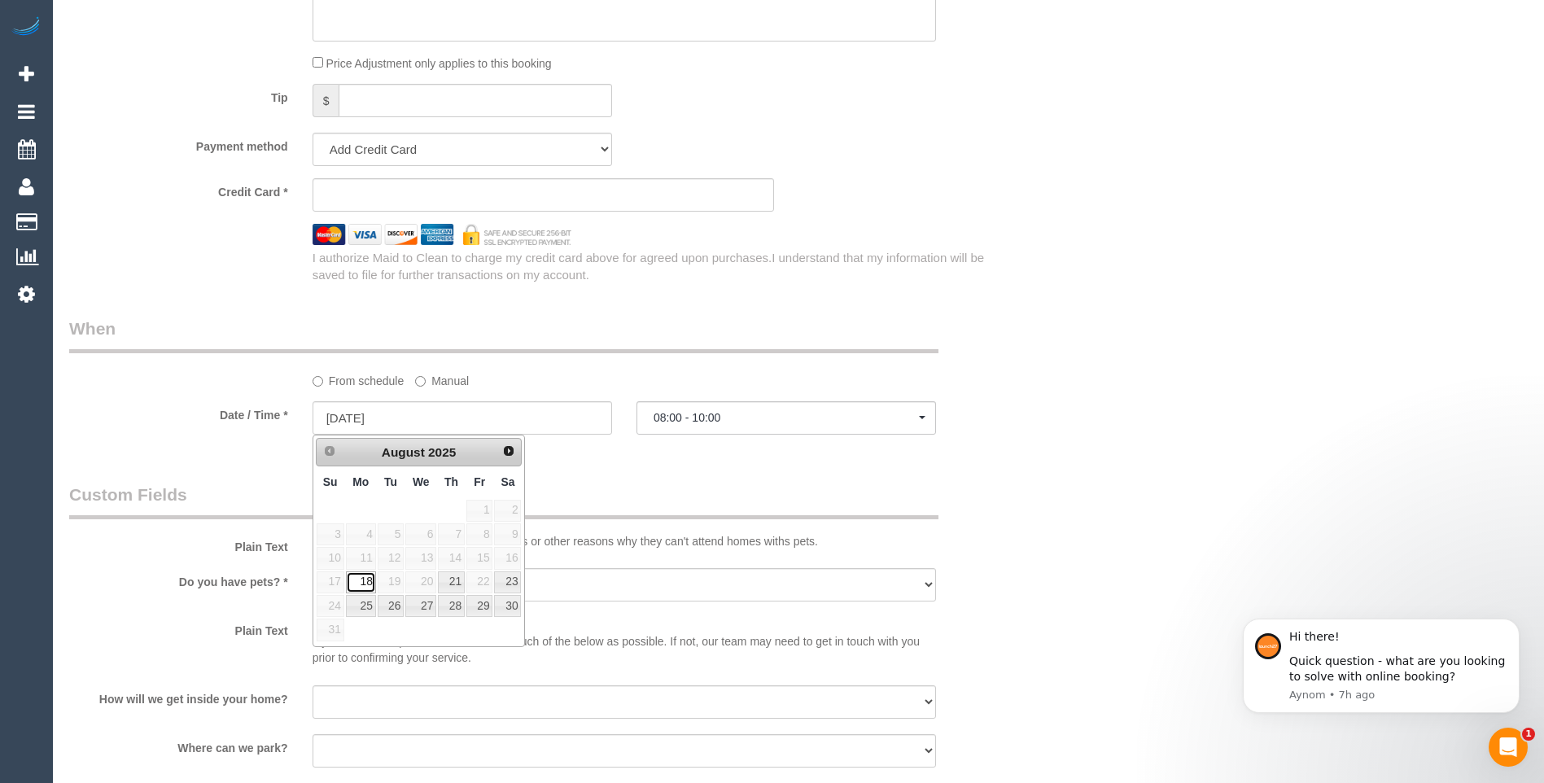
click at [360, 583] on link "18" at bounding box center [361, 582] width 30 height 22
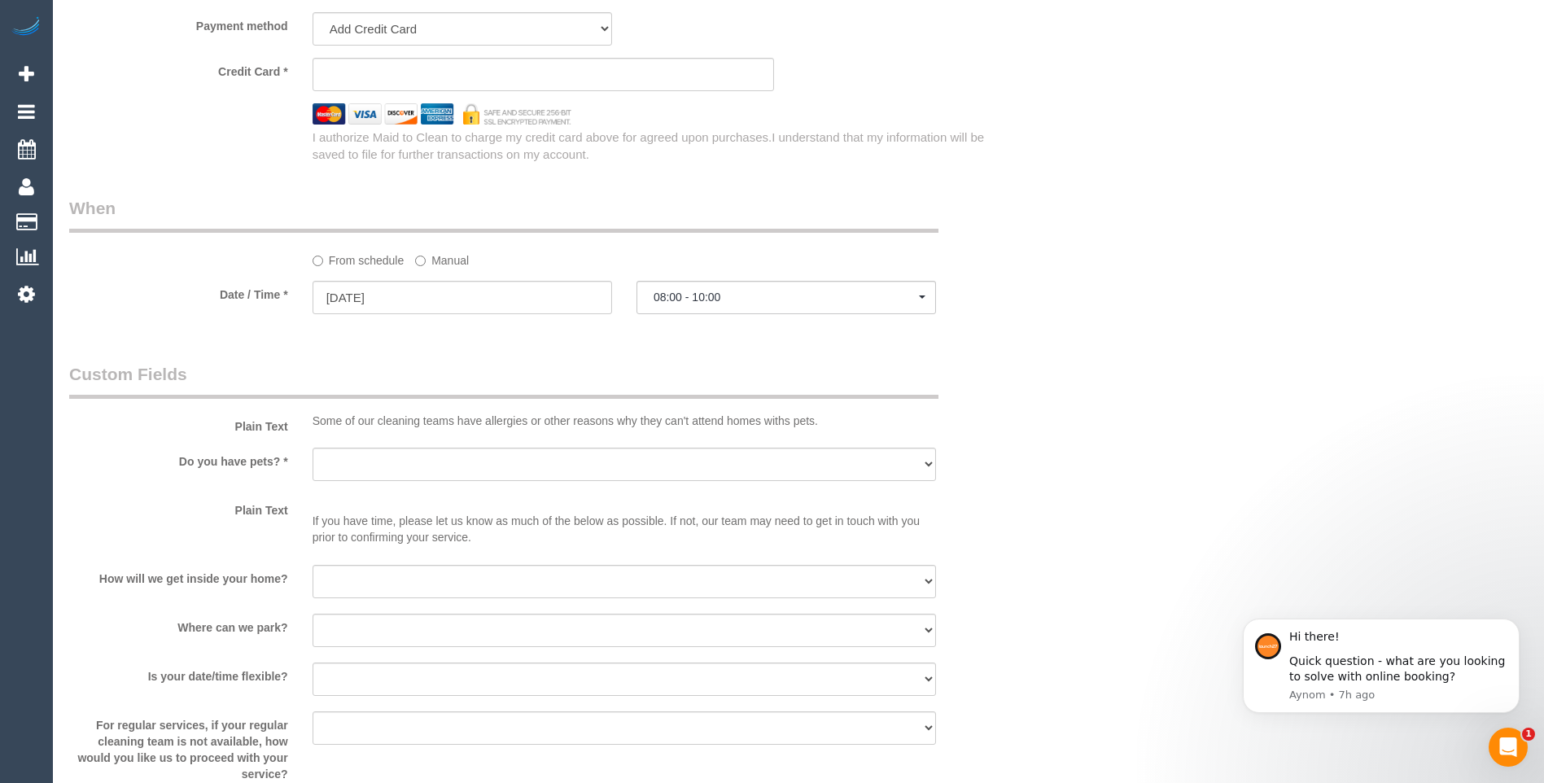
scroll to position [1657, 0]
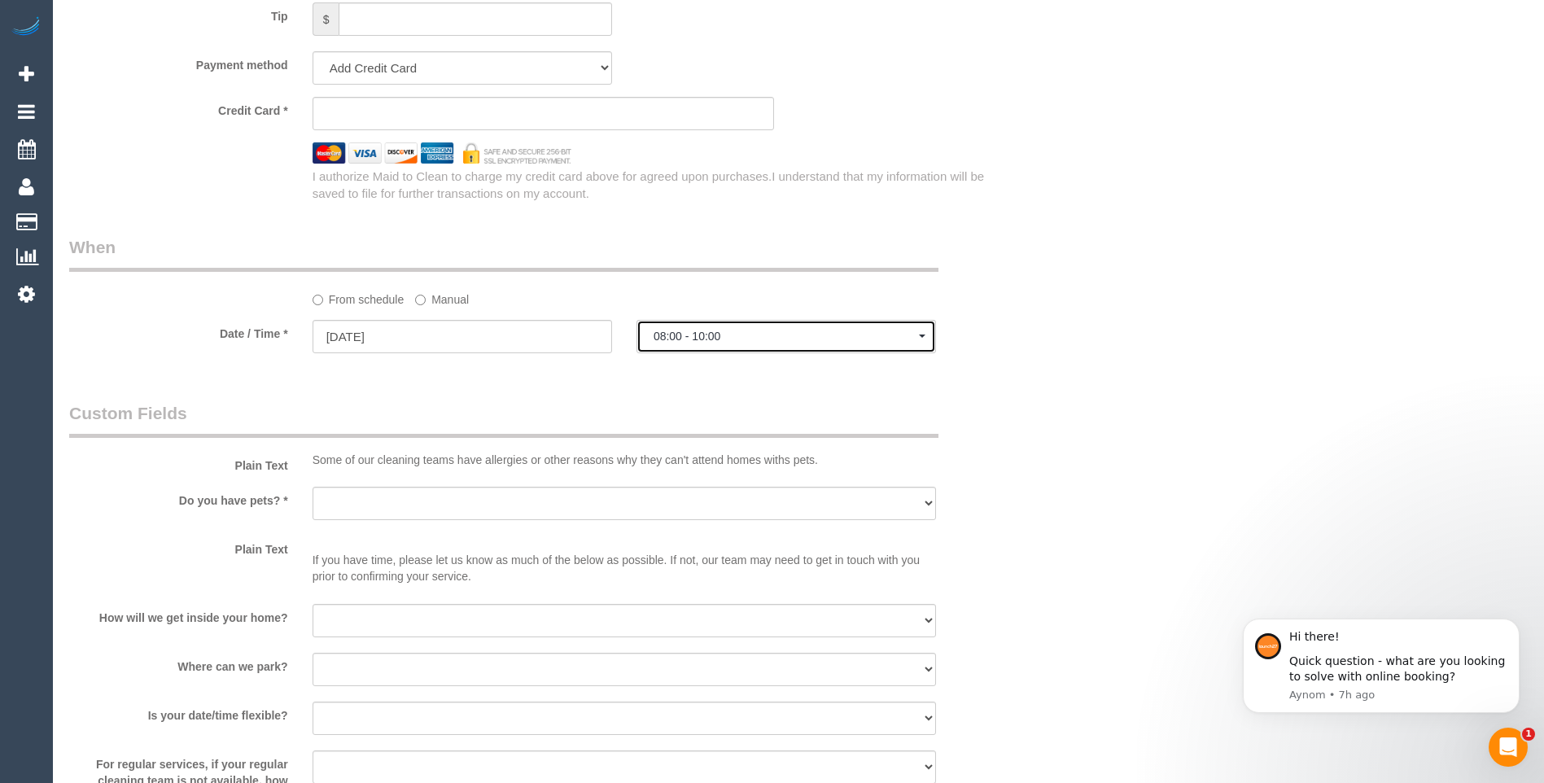
click at [751, 335] on span "08:00 - 10:00" at bounding box center [785, 336] width 265 height 13
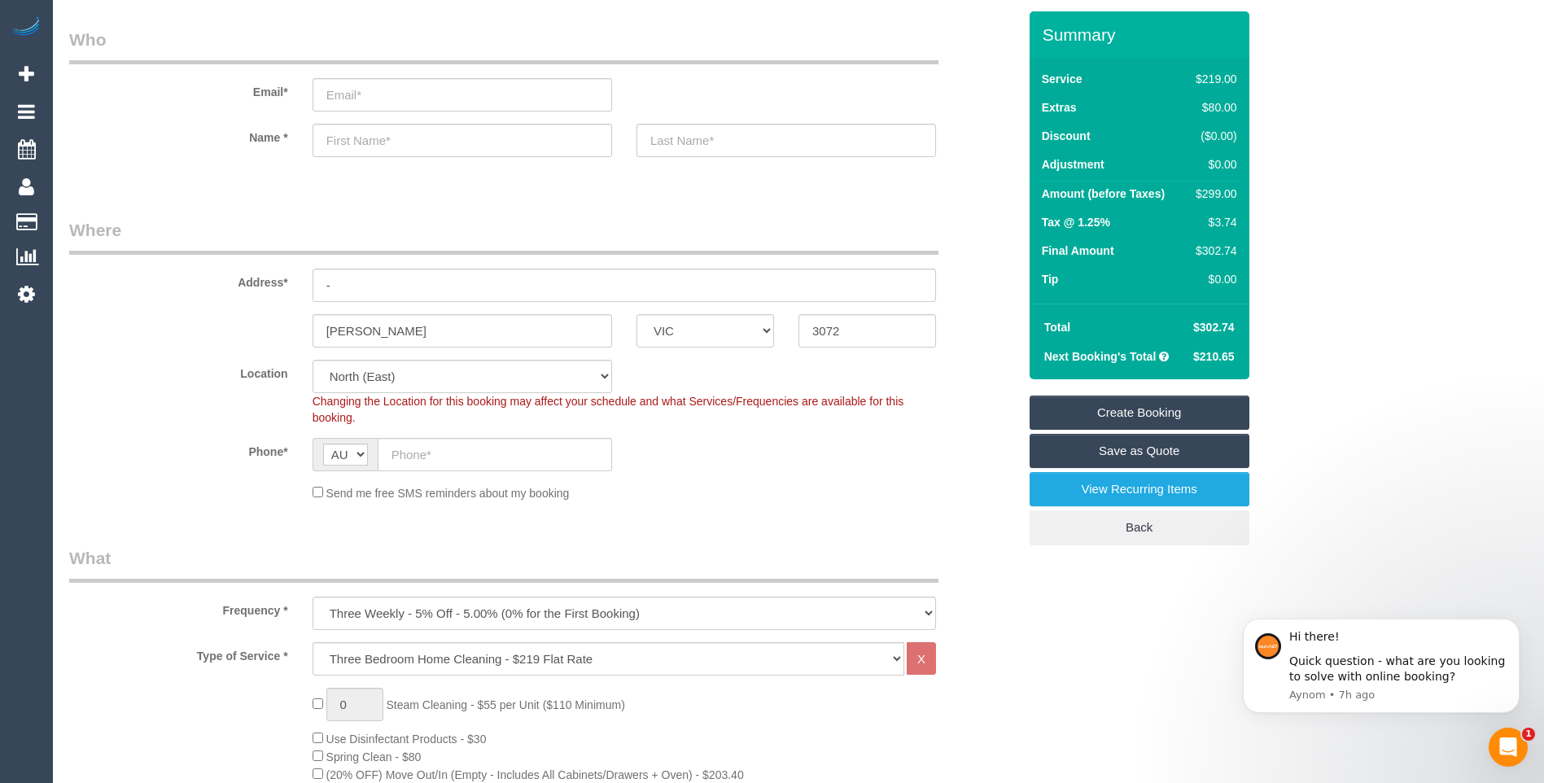
scroll to position [0, 0]
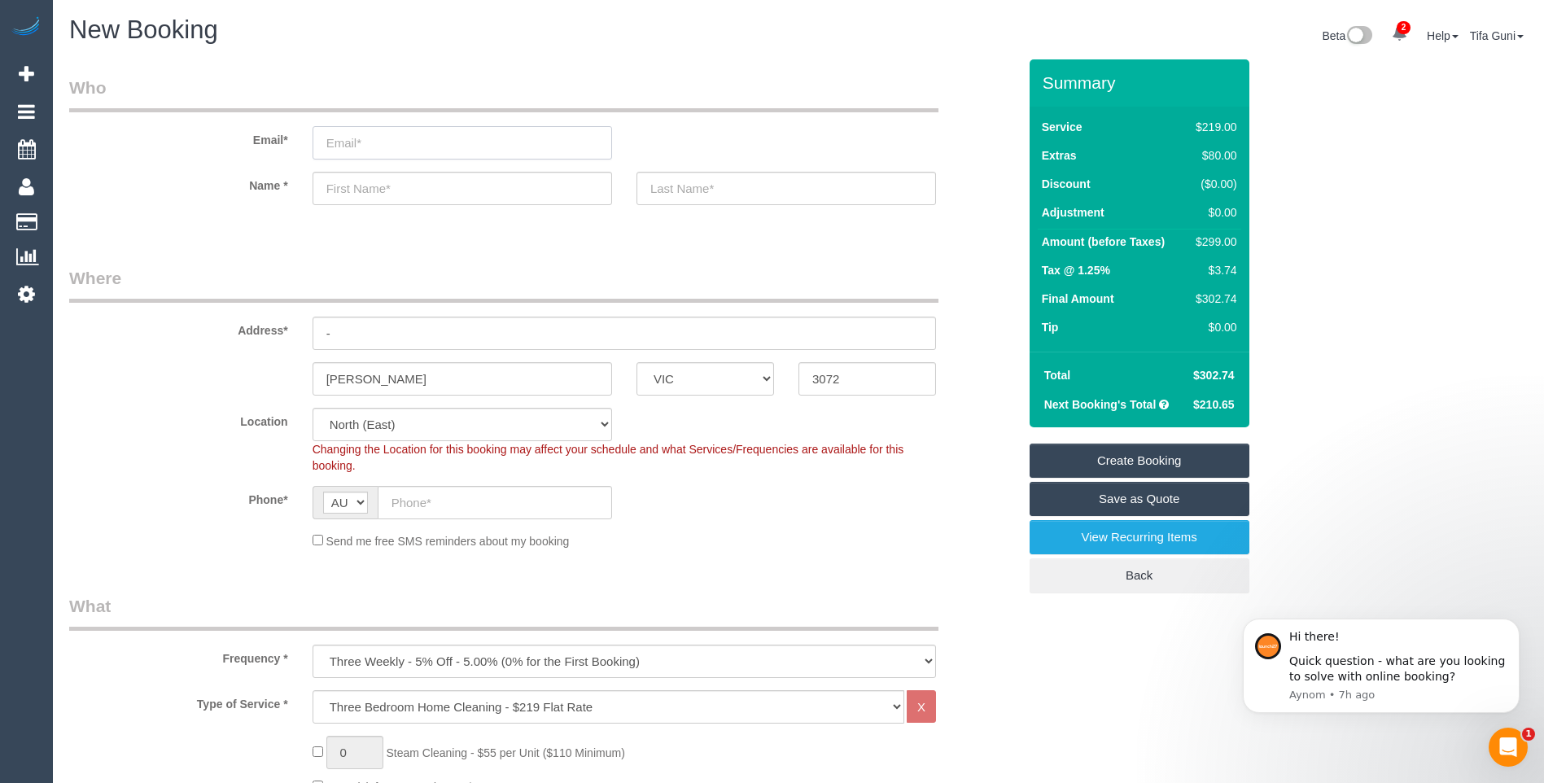
click at [354, 144] on input "email" at bounding box center [461, 142] width 299 height 33
type input "kariecase@gmail.com"
click at [701, 189] on input "text" at bounding box center [785, 188] width 299 height 33
select select "spot10"
type input "k"
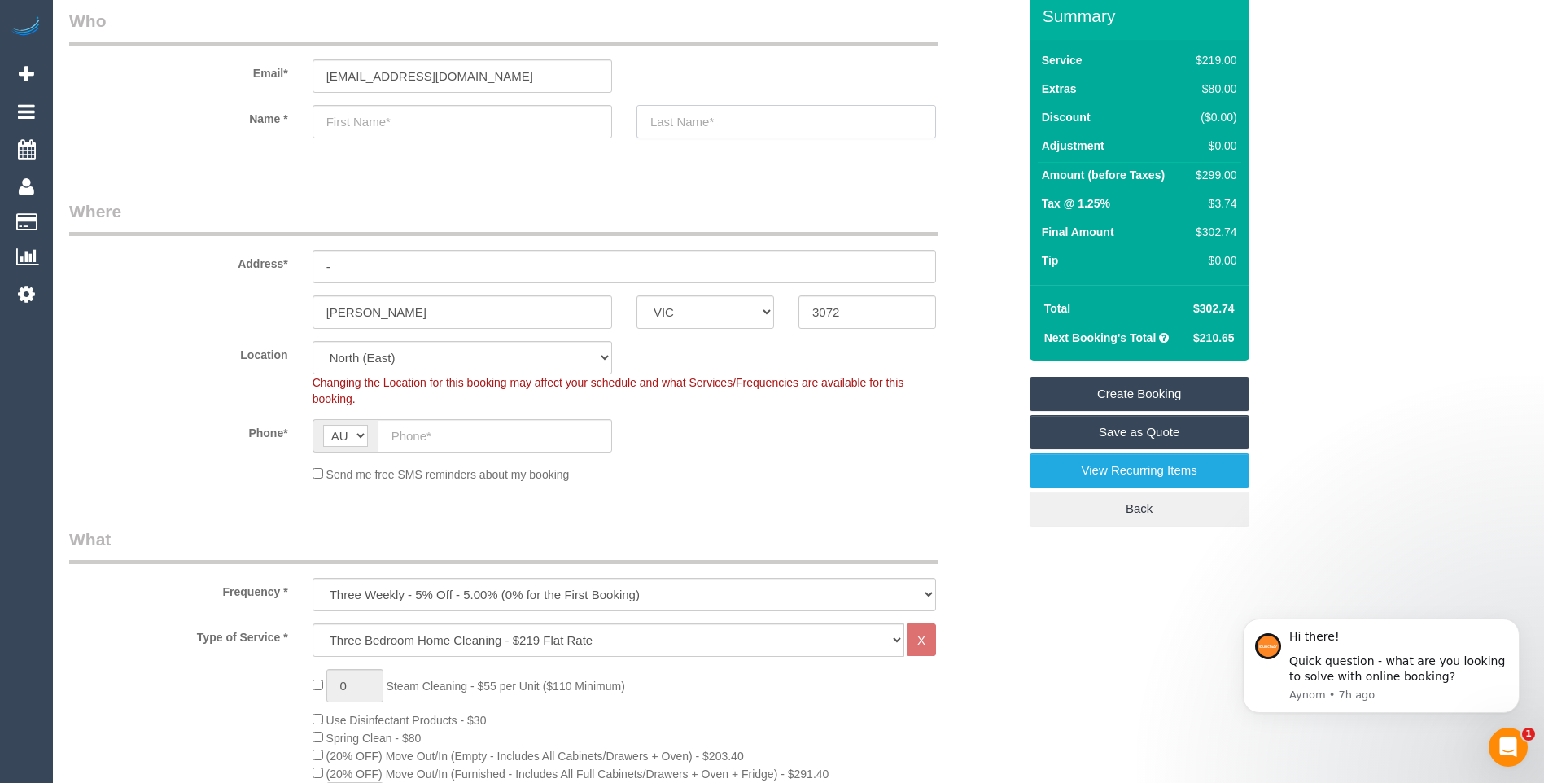
scroll to position [163, 0]
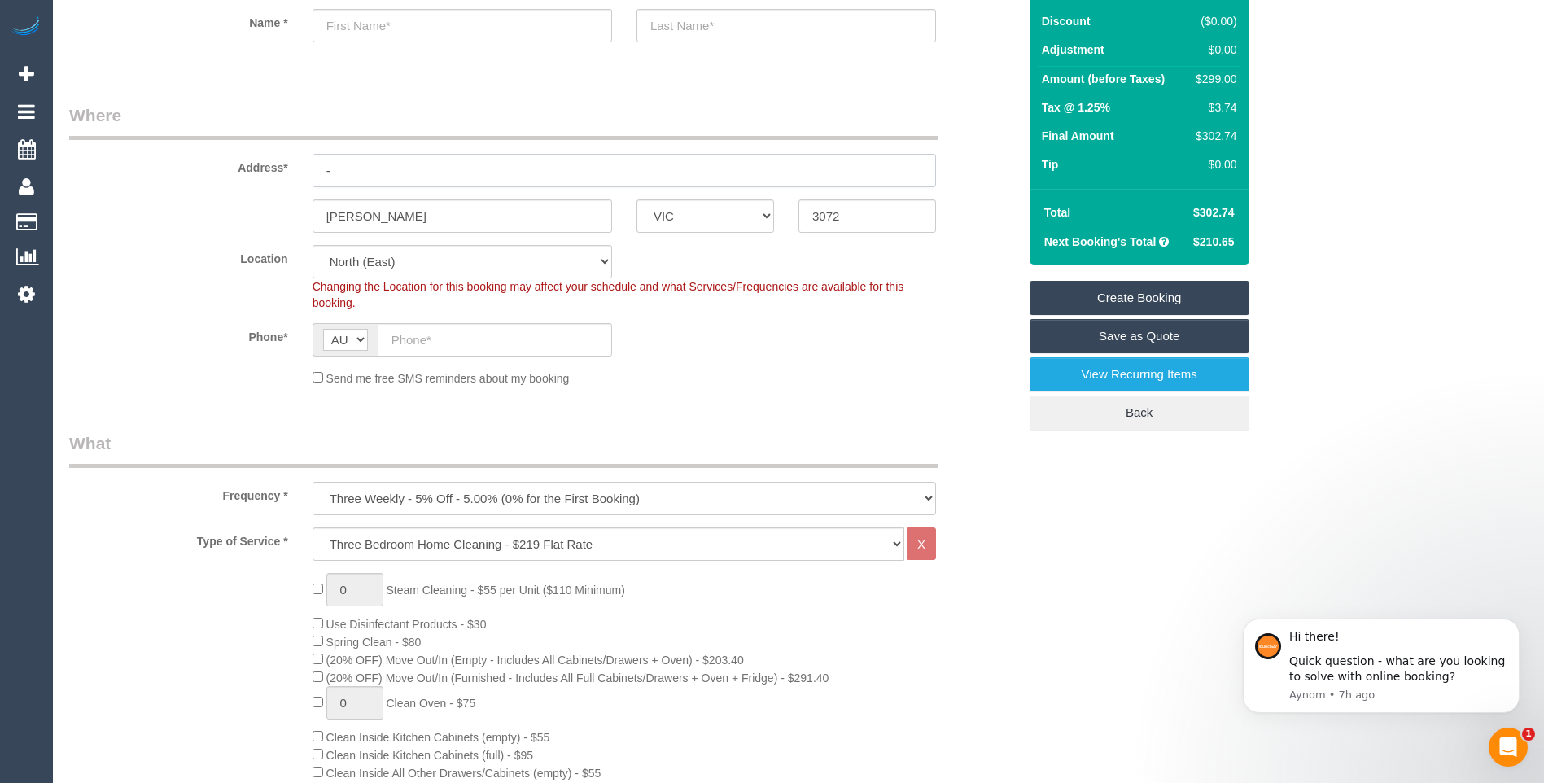
click at [354, 156] on input "-" at bounding box center [623, 170] width 623 height 33
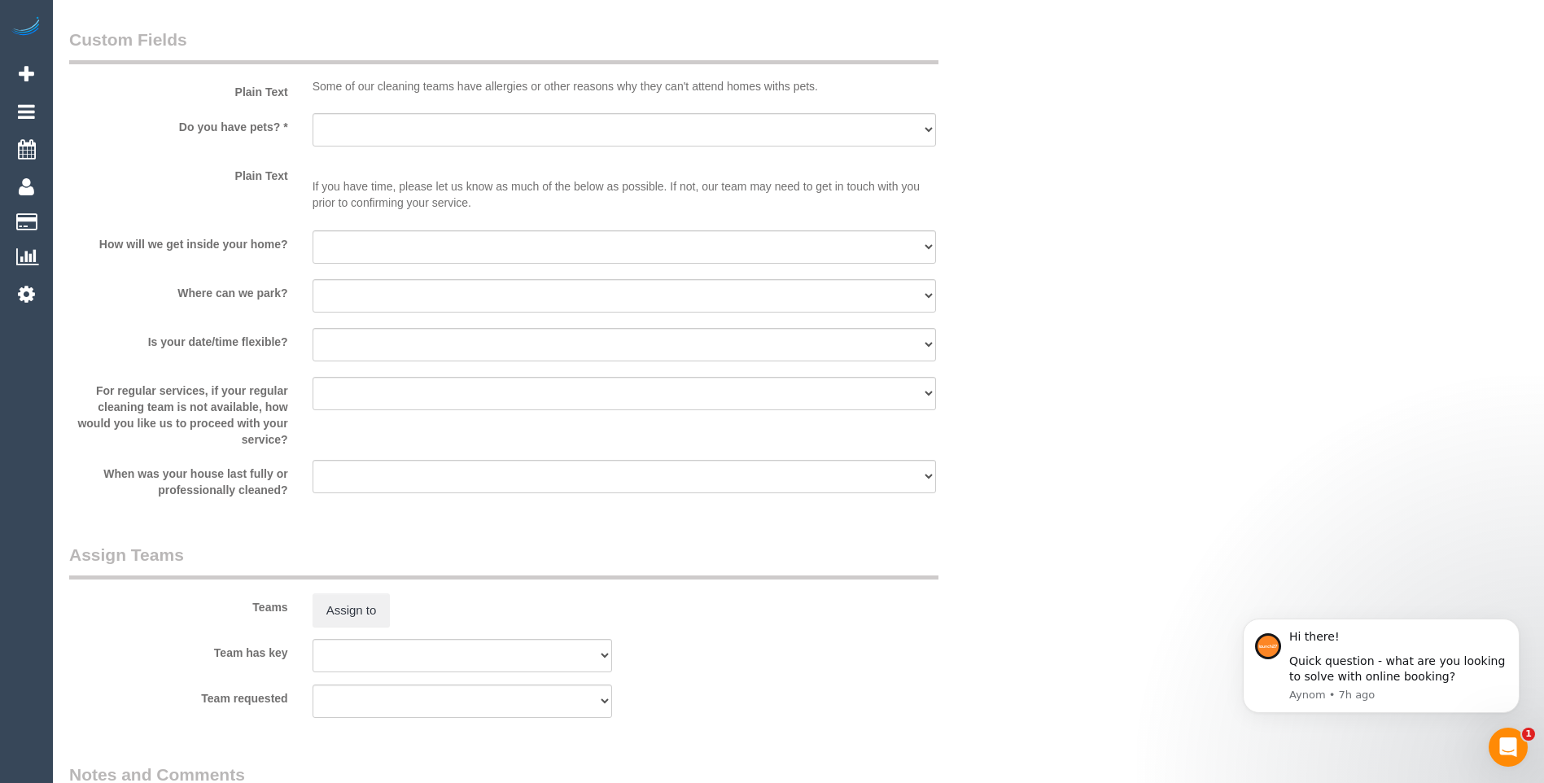
scroll to position [2034, 0]
type input "147"
click at [348, 125] on select "Yes - Cats Yes - Dogs No pets Yes - Dogs and Cats Yes - Other" at bounding box center [623, 125] width 623 height 33
select select "number:28"
click at [312, 109] on select "Yes - Cats Yes - Dogs No pets Yes - Dogs and Cats Yes - Other" at bounding box center [623, 125] width 623 height 33
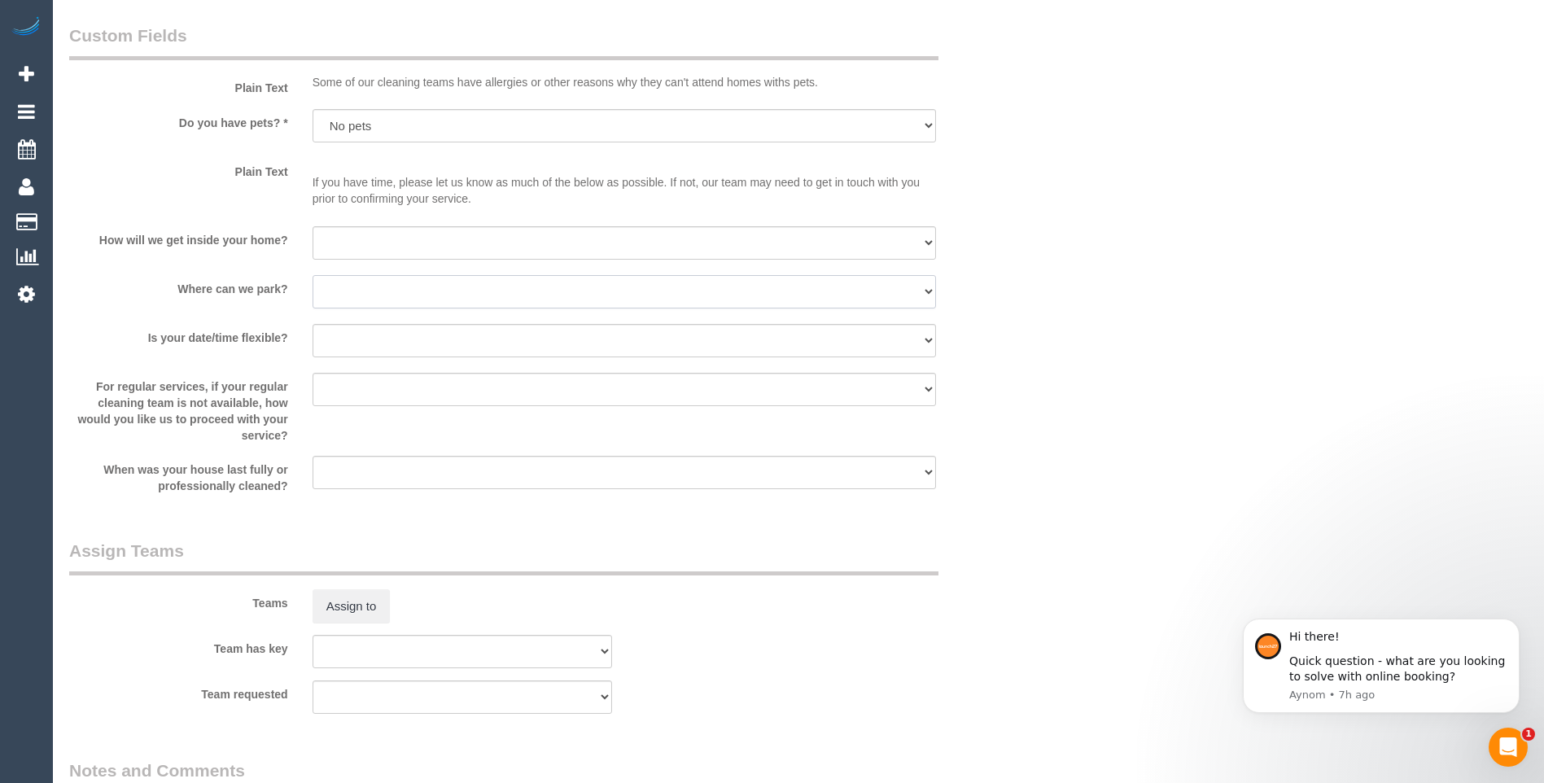
click at [356, 299] on select "I will provide parking on-site Free street parking Paid street parking (cost wi…" at bounding box center [623, 291] width 623 height 33
select select "number:18"
click at [312, 275] on select "I will provide parking on-site Free street parking Paid street parking (cost wi…" at bounding box center [623, 291] width 623 height 33
click at [365, 243] on select "I will be home Key will be left (please provide details below) Lock box/Access …" at bounding box center [623, 242] width 623 height 33
select select "number:14"
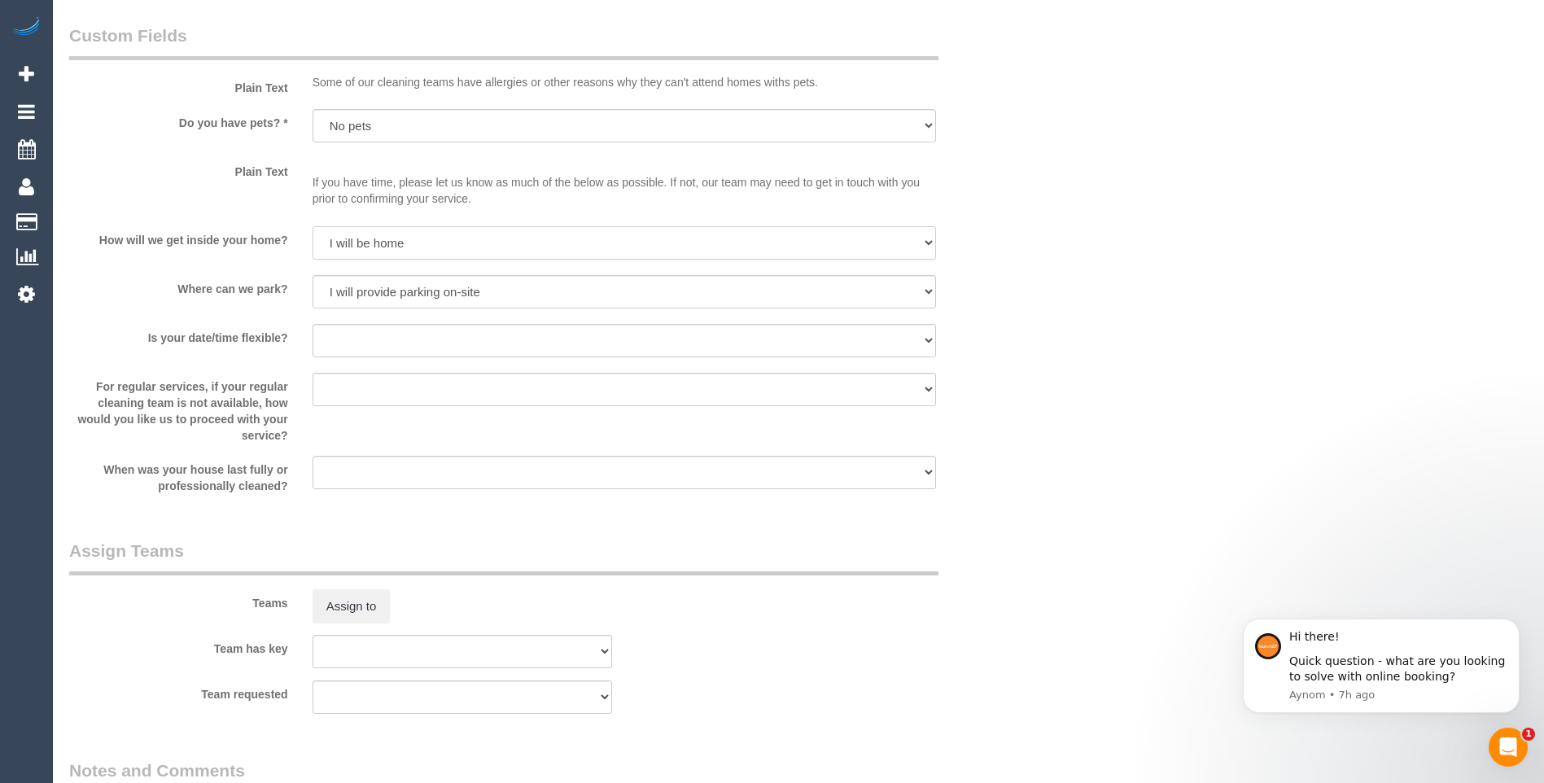
click at [312, 226] on select "I will be home Key will be left (please provide details below) Lock box/Access …" at bounding box center [623, 242] width 623 height 33
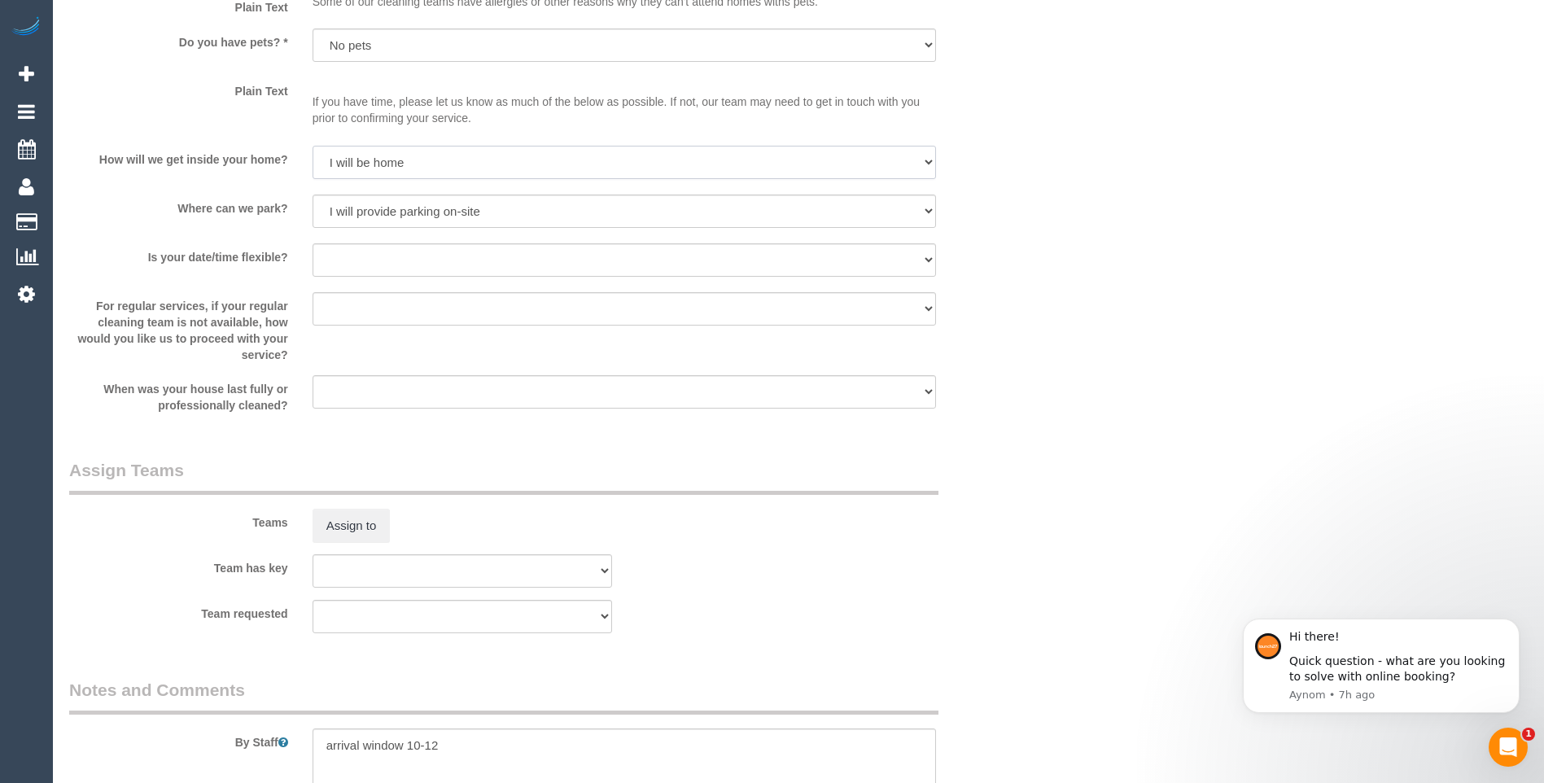
scroll to position [2116, 0]
click at [357, 265] on select "Yes - date and time Yes - date but not time Yes - time but not date No - No fle…" at bounding box center [623, 259] width 623 height 33
select select "number:23"
click at [312, 243] on select "Yes - date and time Yes - date but not time Yes - time but not date No - No fle…" at bounding box center [623, 259] width 623 height 33
click at [377, 306] on select "Arrange a cleaner to cover and do not bother you Arrange a cleaner to cover and…" at bounding box center [623, 307] width 623 height 33
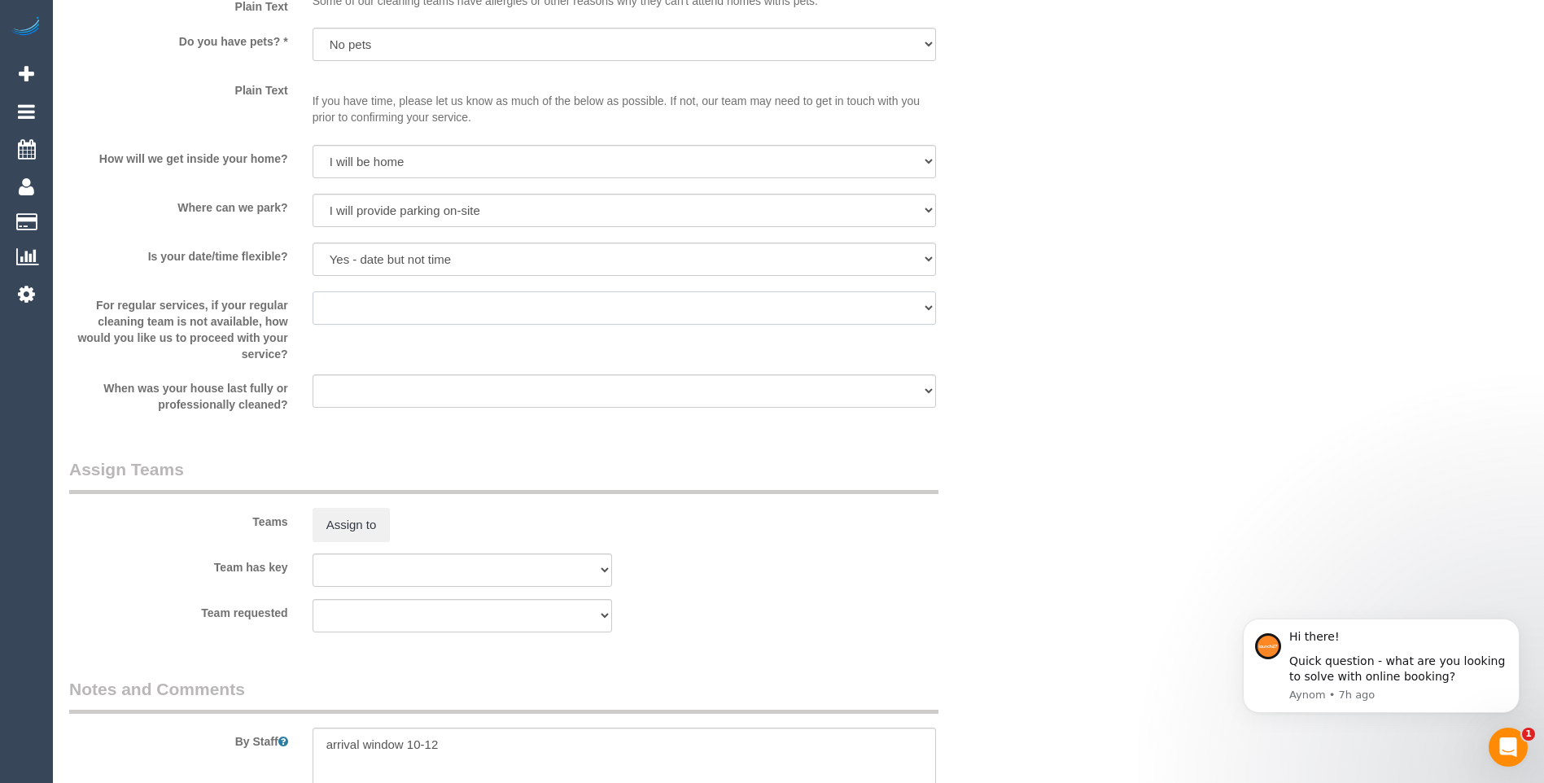
click at [377, 306] on select "Arrange a cleaner to cover and do not bother you Arrange a cleaner to cover and…" at bounding box center [623, 307] width 623 height 33
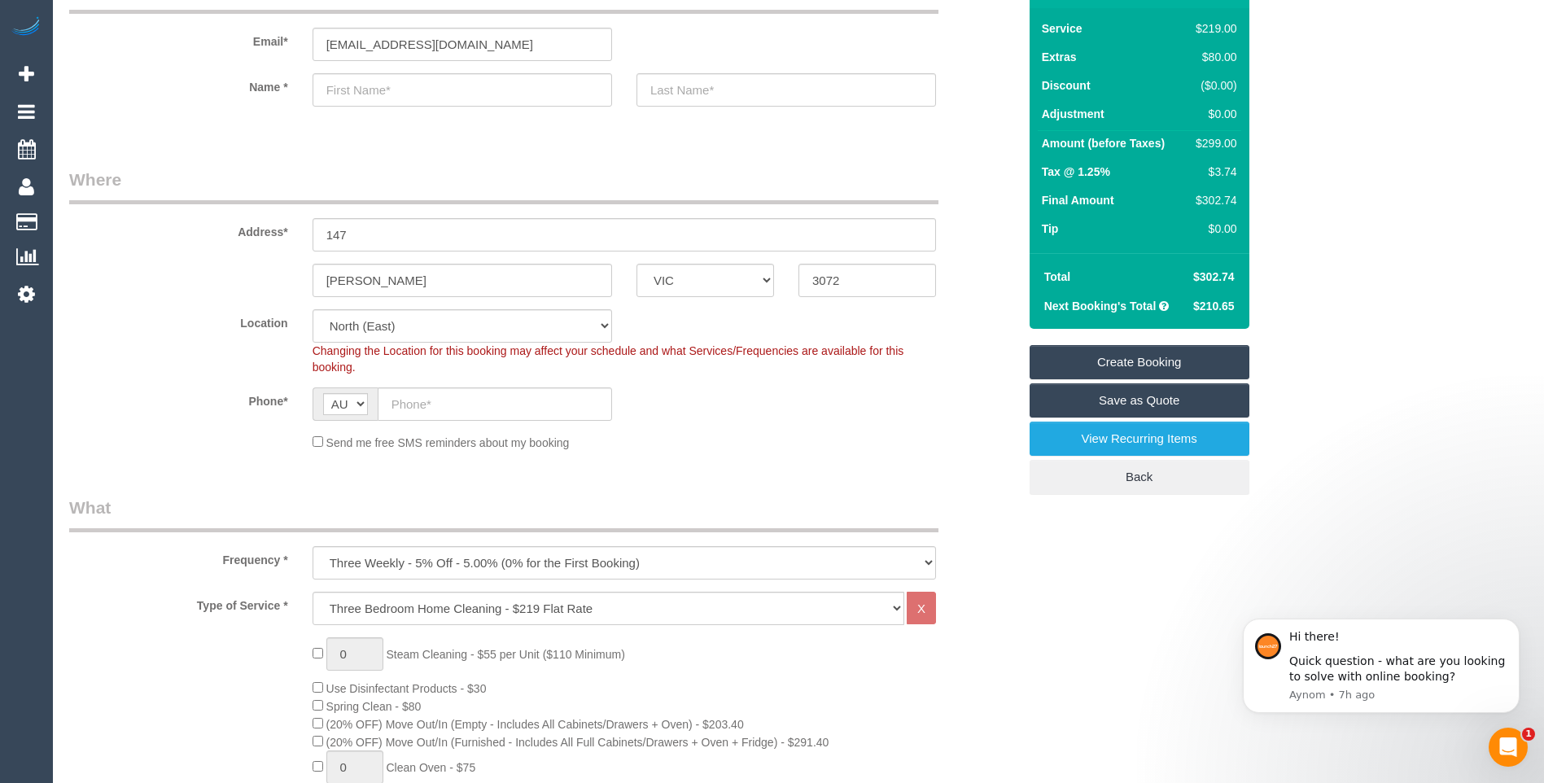
scroll to position [0, 0]
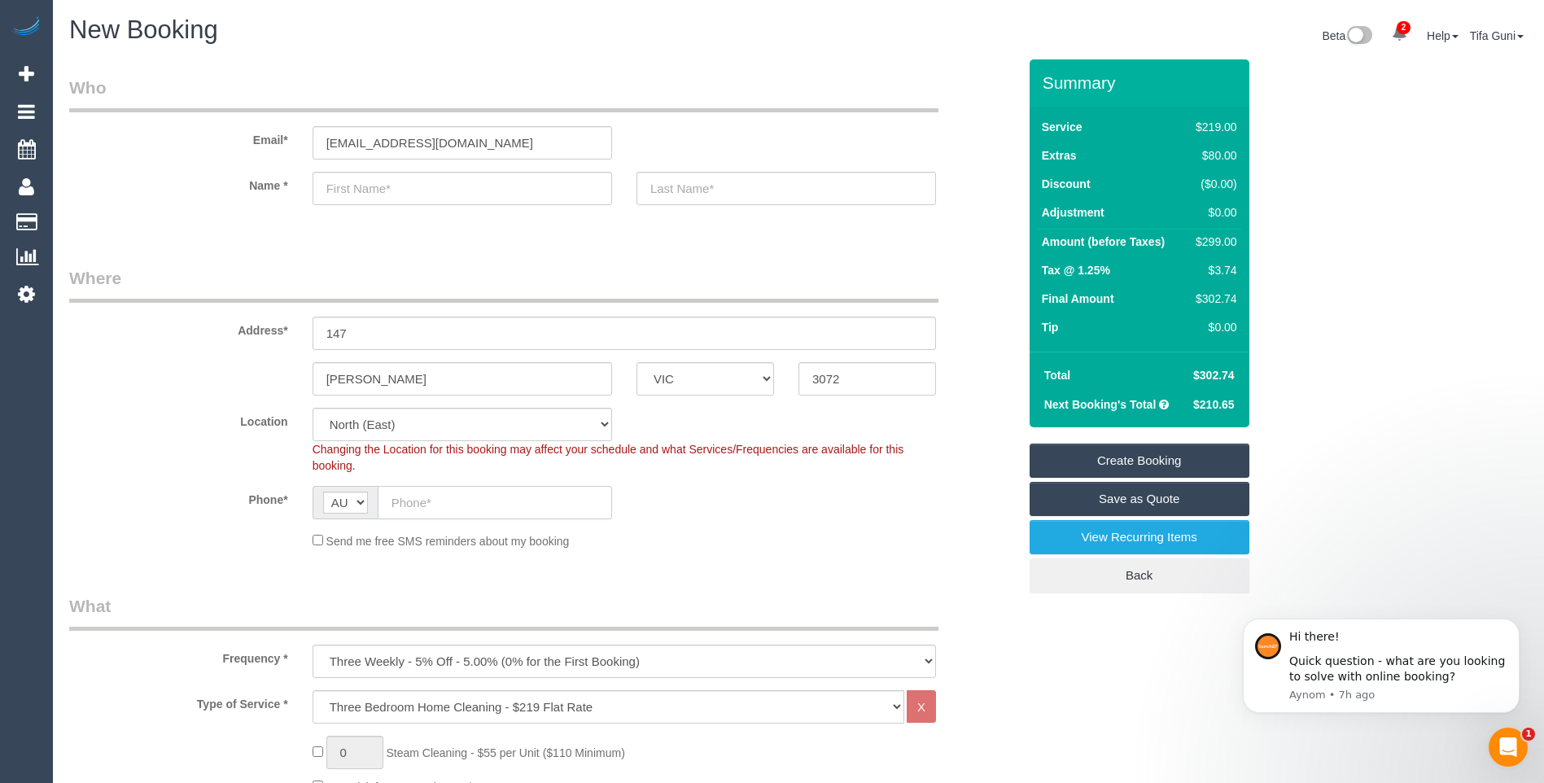
click at [423, 504] on input "text" at bounding box center [495, 502] width 234 height 33
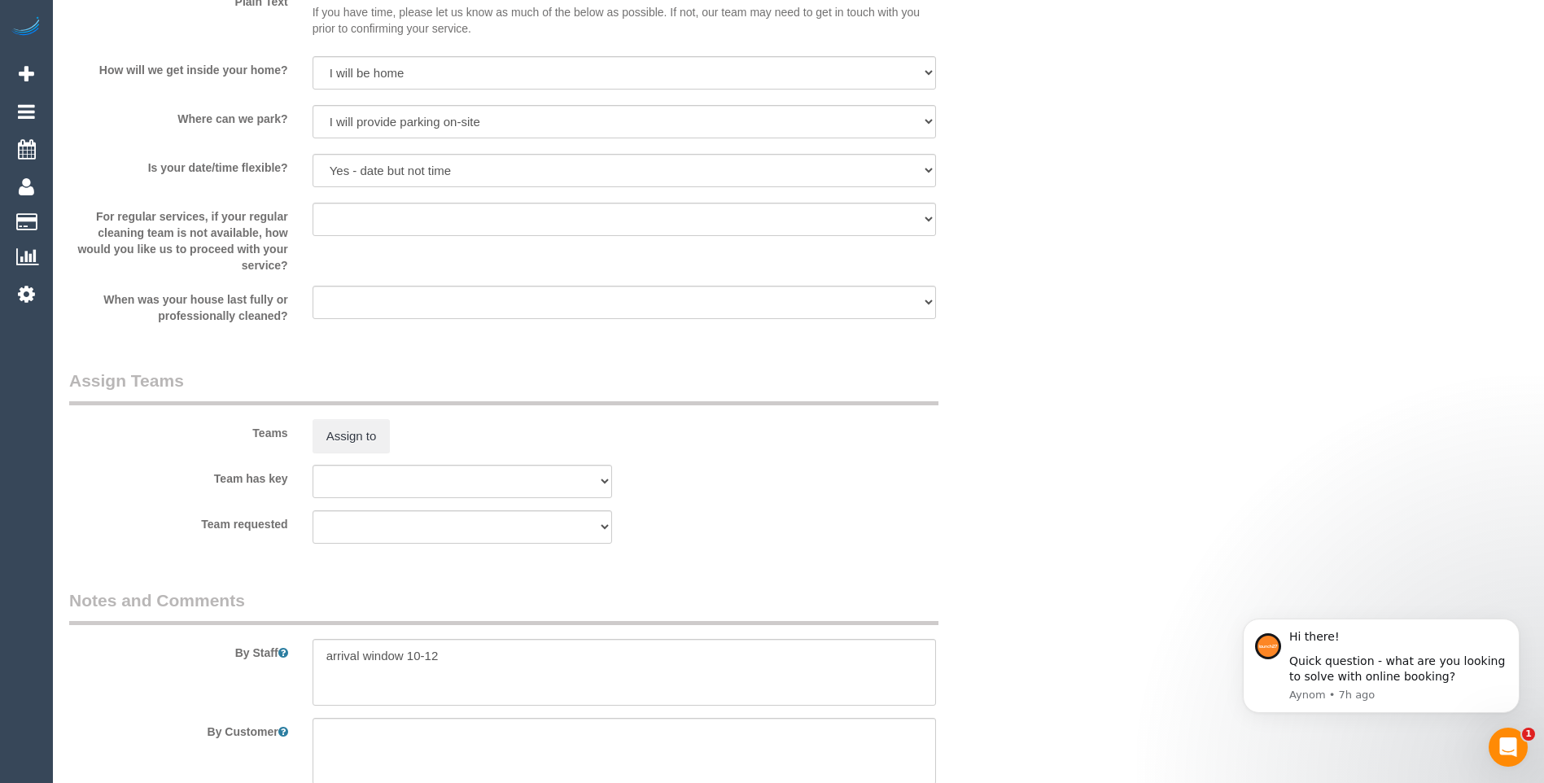
scroll to position [2308, 0]
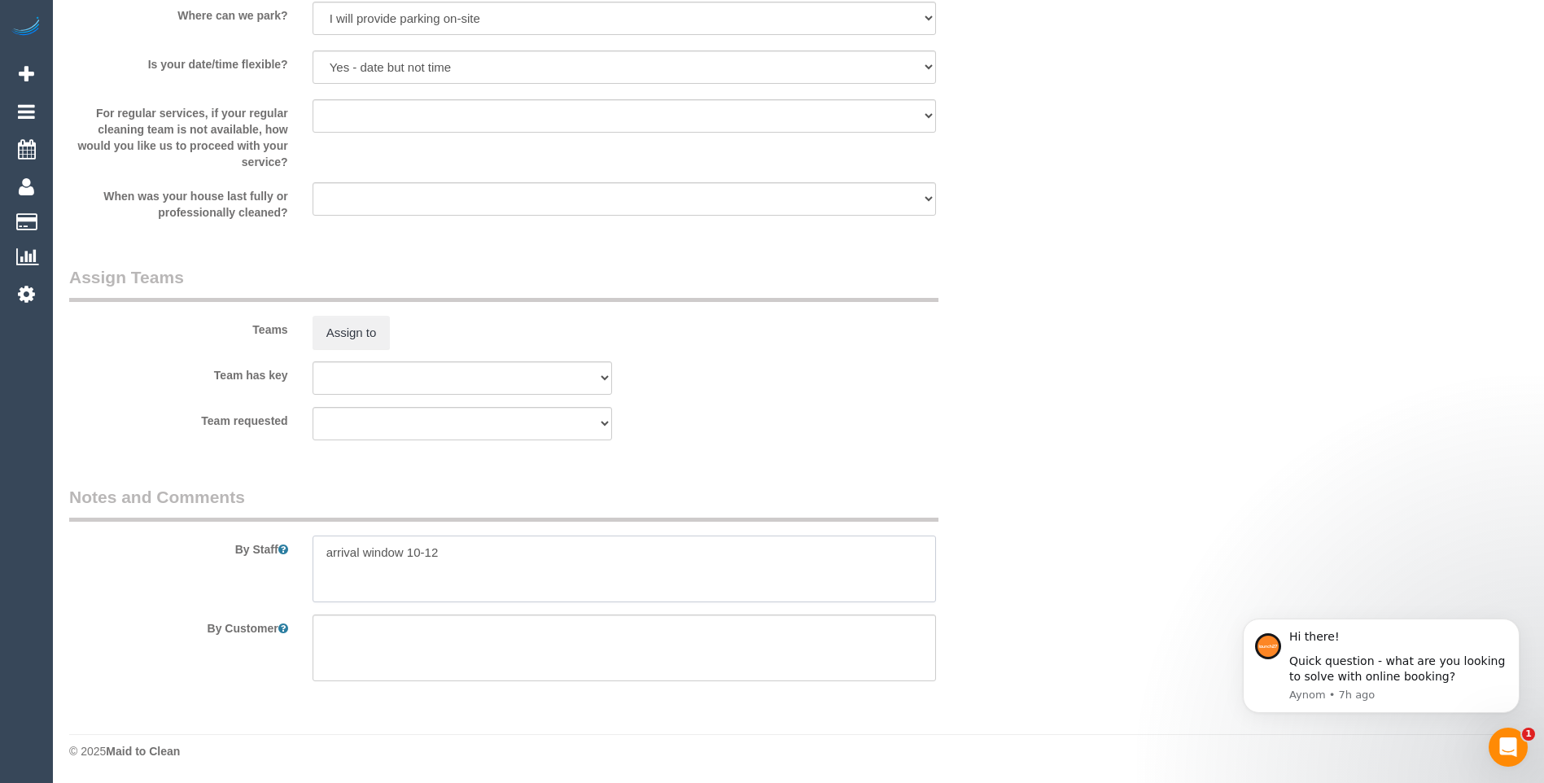
click at [473, 560] on textarea at bounding box center [623, 568] width 623 height 67
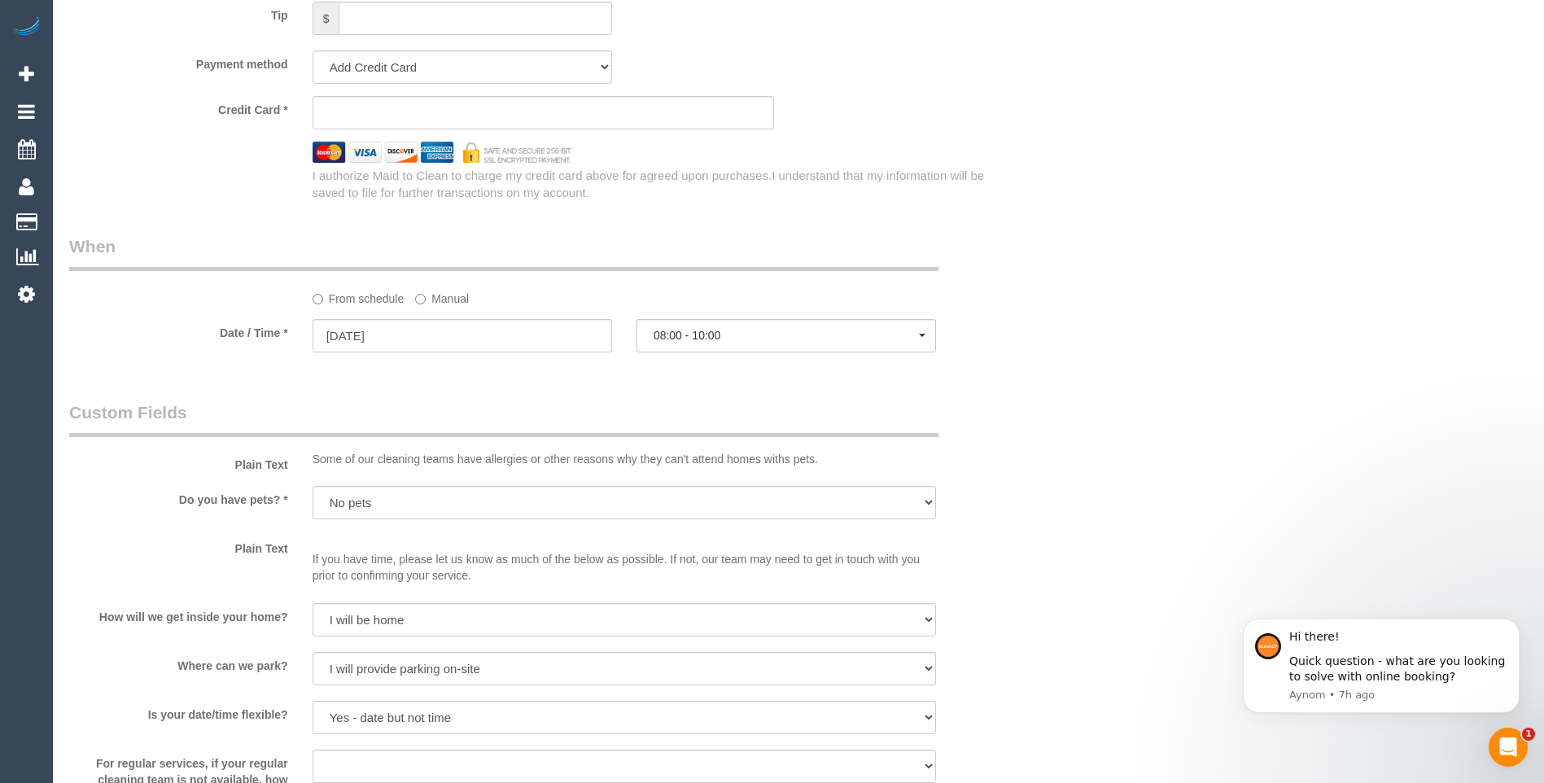
scroll to position [1657, 0]
type textarea "arrival window 10-12 monday tuesday or friday just not wednesday"
click at [402, 120] on iframe at bounding box center [543, 113] width 434 height 15
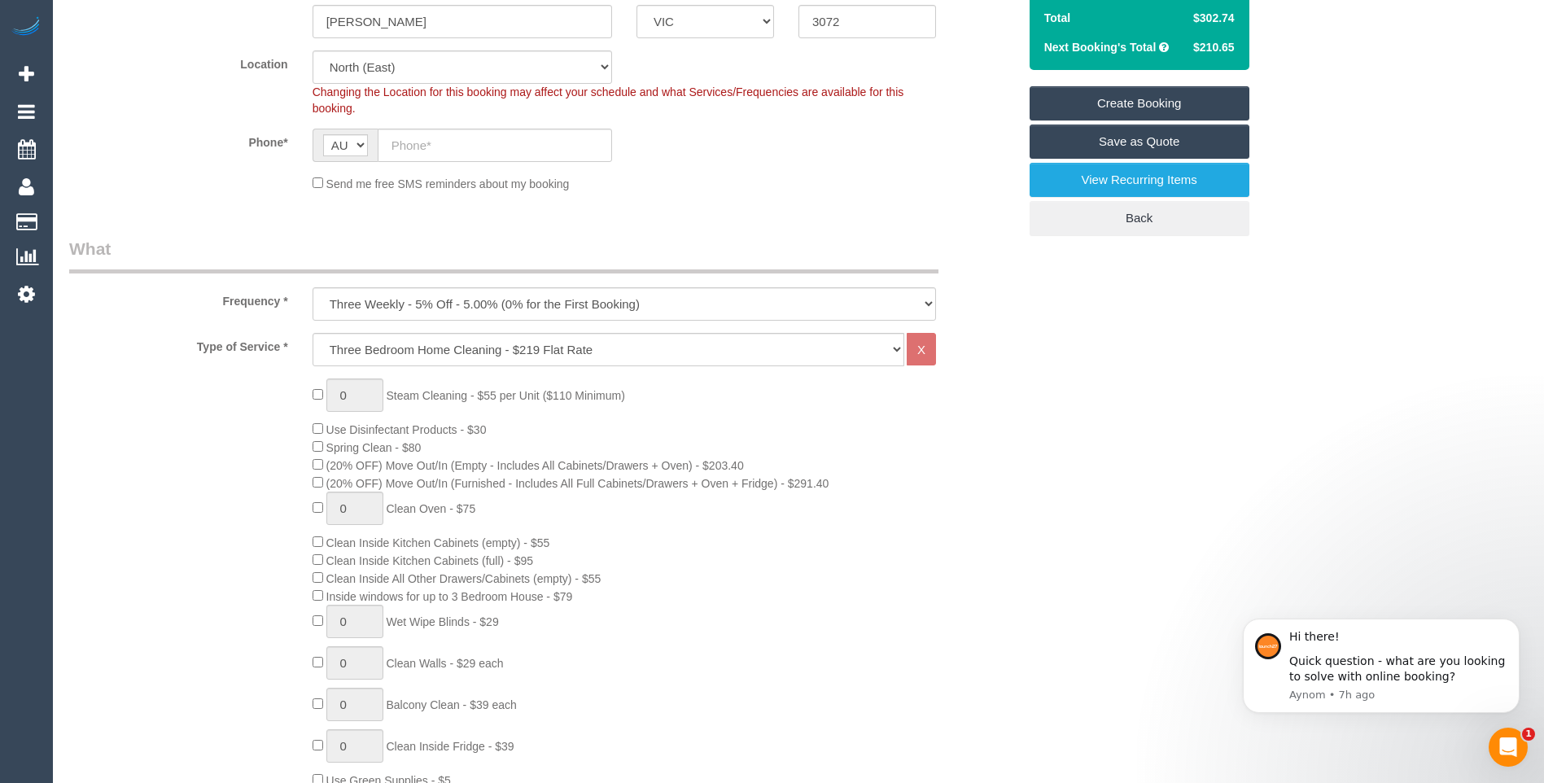
scroll to position [355, 0]
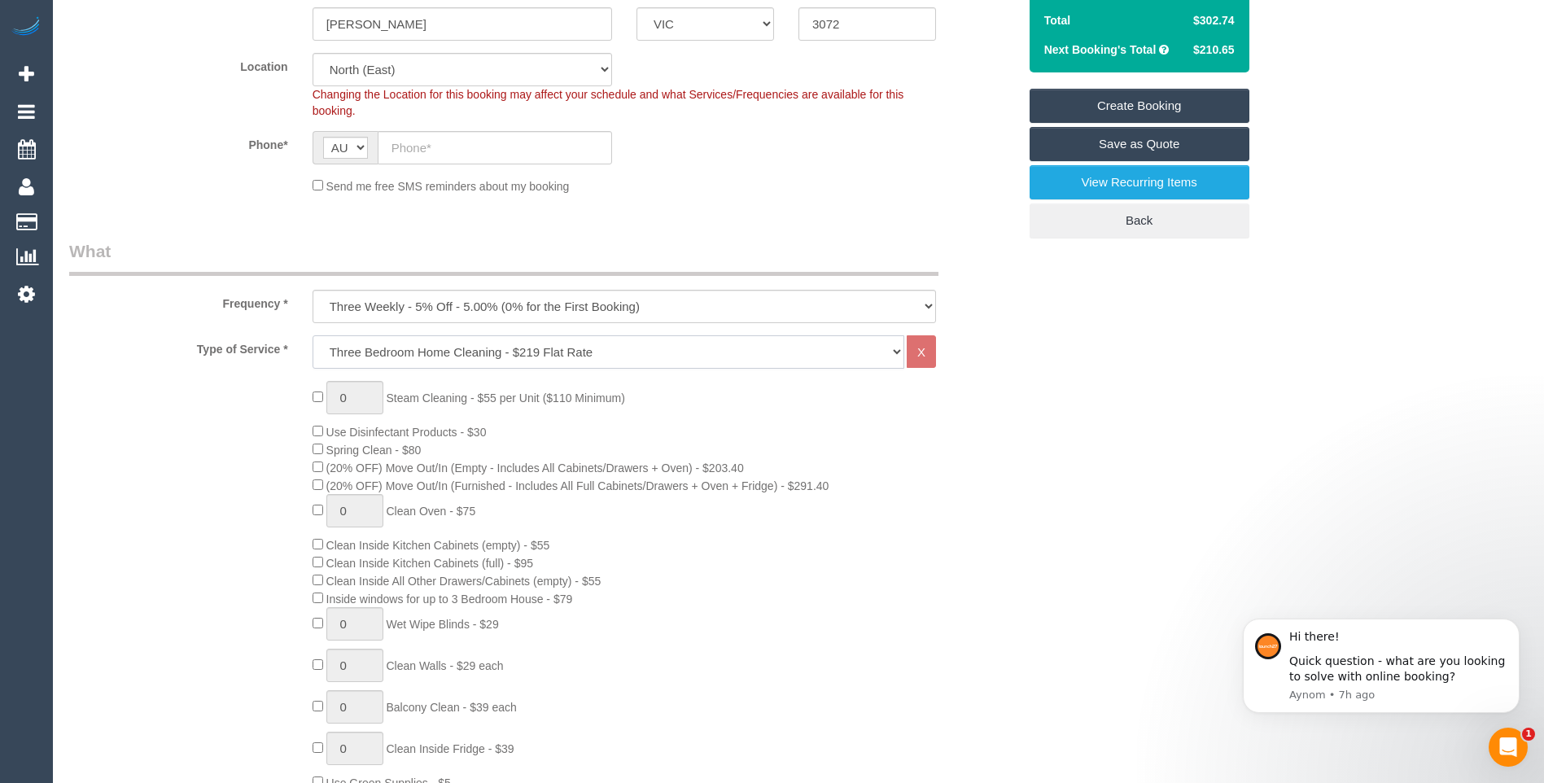
click at [562, 353] on select "Hourly Service - $70/h Hourly Service - $65/h Hourly Service - $60/h Hourly Ser…" at bounding box center [608, 351] width 592 height 33
click at [312, 335] on select "Hourly Service - $70/h Hourly Service - $65/h Hourly Service - $60/h Hourly Ser…" at bounding box center [608, 351] width 592 height 33
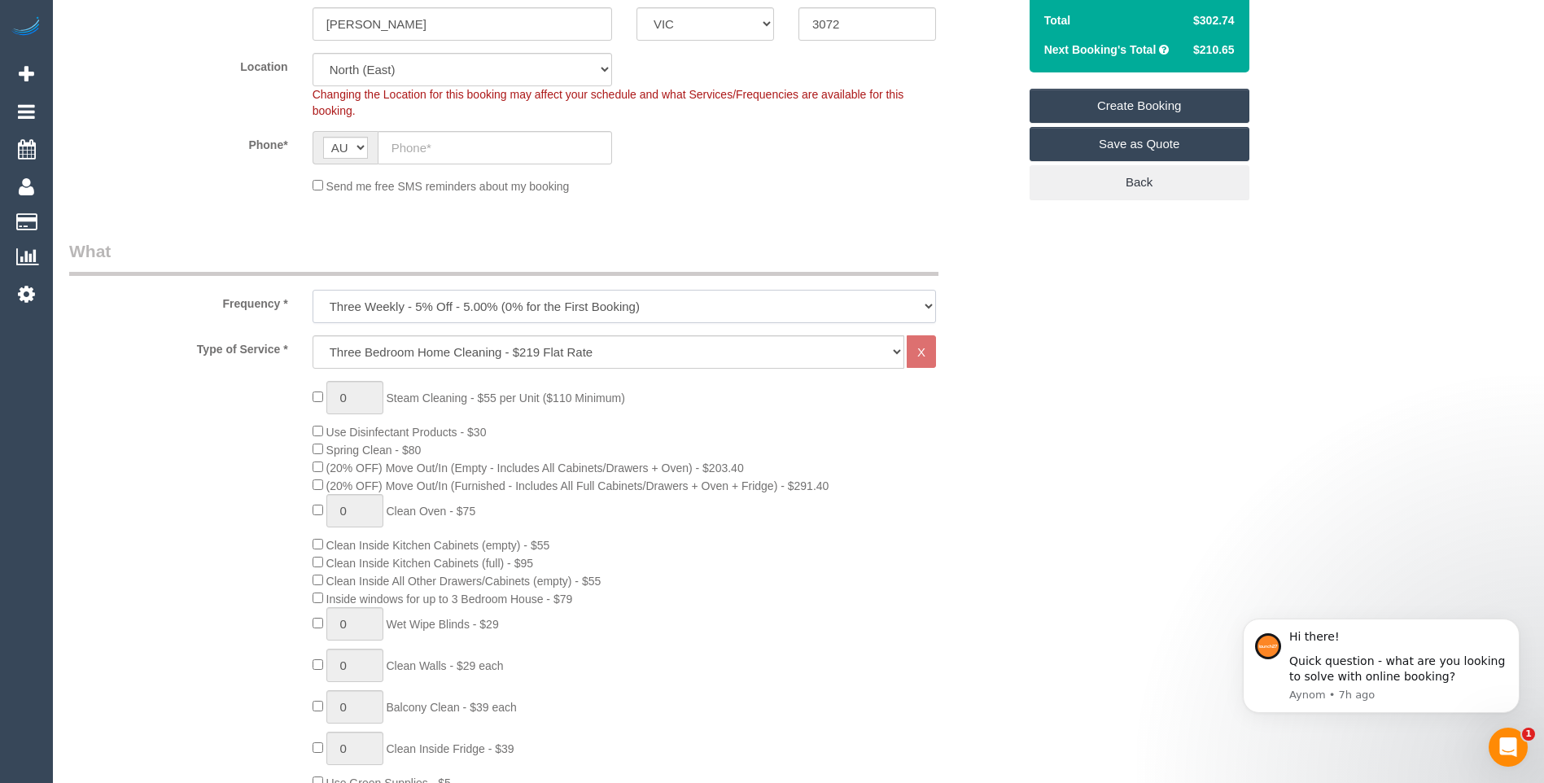
click at [466, 302] on select "One Time Cleaning Weekly - 10% Off - 10.00% (0% for the First Booking) Fortnigh…" at bounding box center [623, 306] width 623 height 33
select select "object:2205"
click at [312, 290] on select "One Time Cleaning Weekly - 10% Off - 10.00% (0% for the First Booking) Fortnigh…" at bounding box center [623, 306] width 623 height 33
select select "spot22"
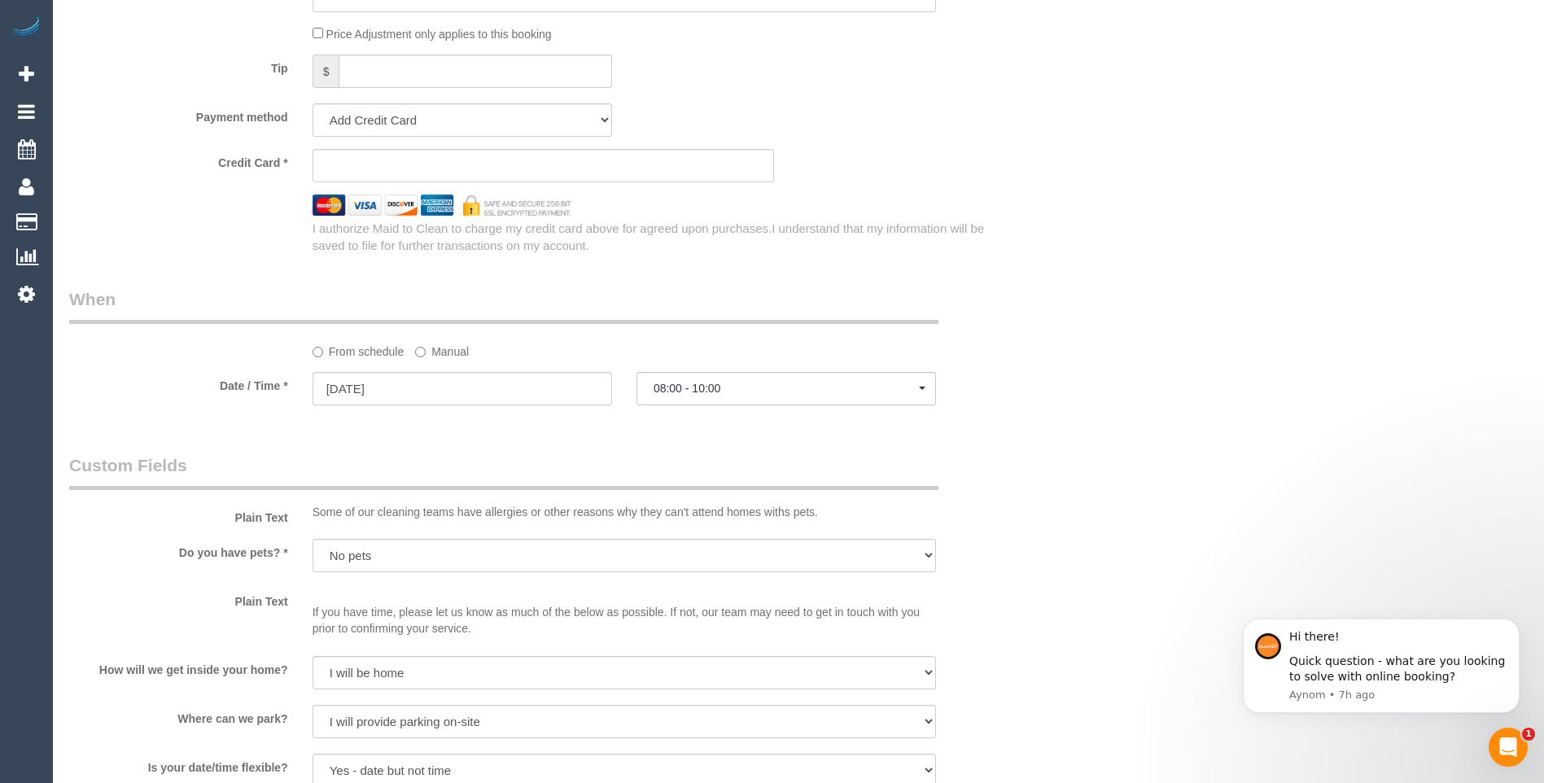
scroll to position [1575, 0]
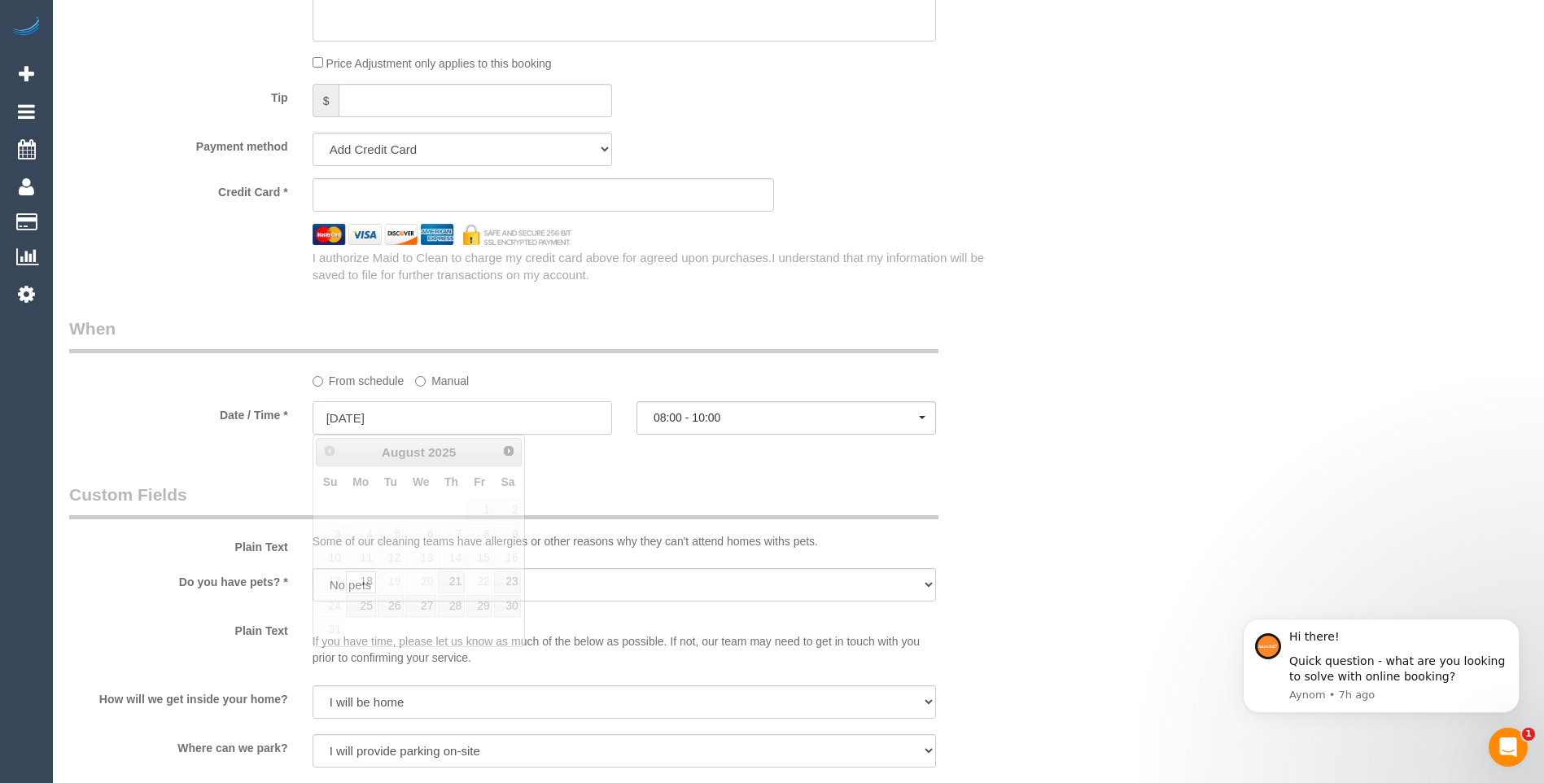
click at [500, 426] on input "18/08/2025" at bounding box center [461, 417] width 299 height 33
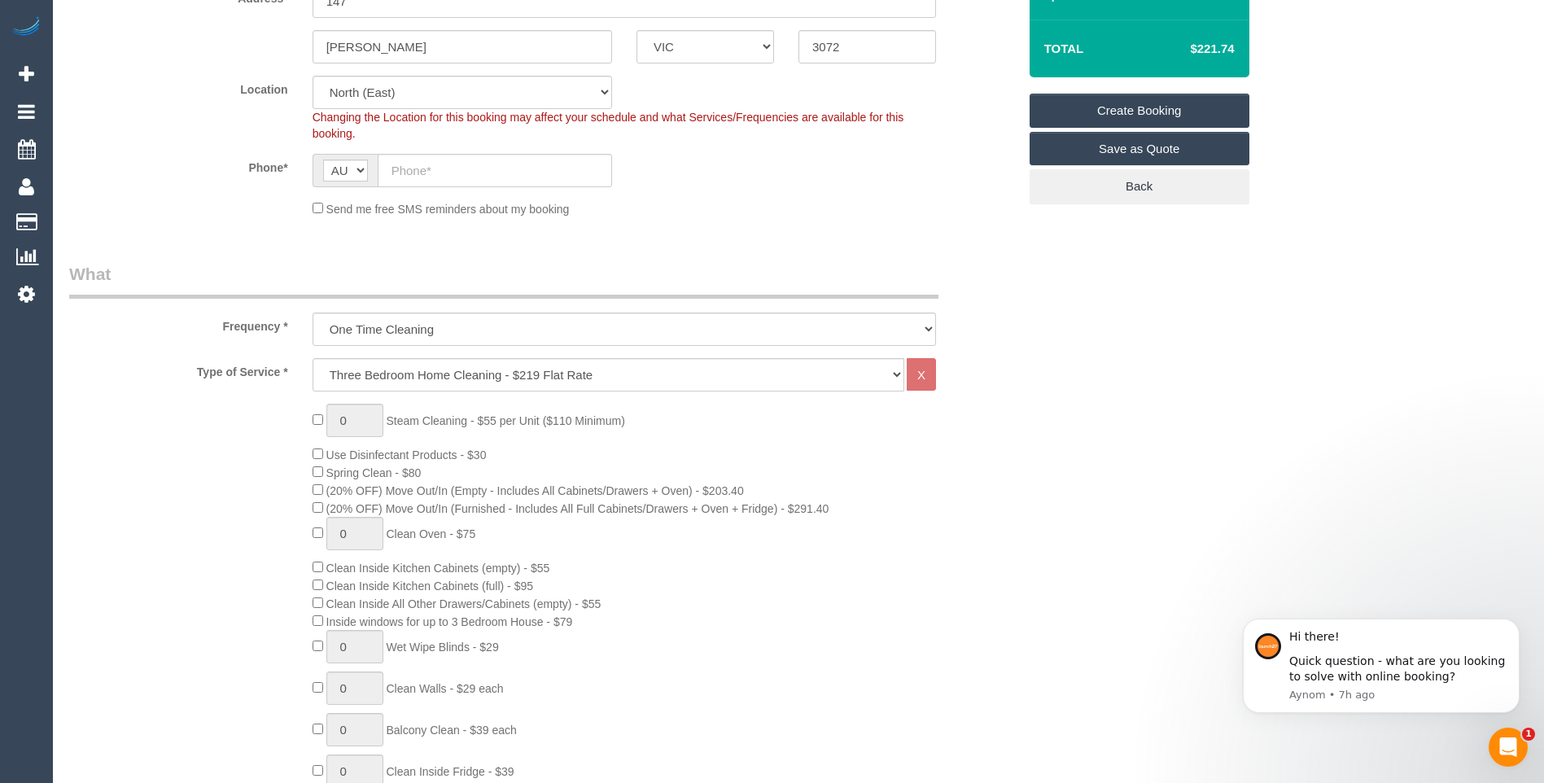
scroll to position [407, 0]
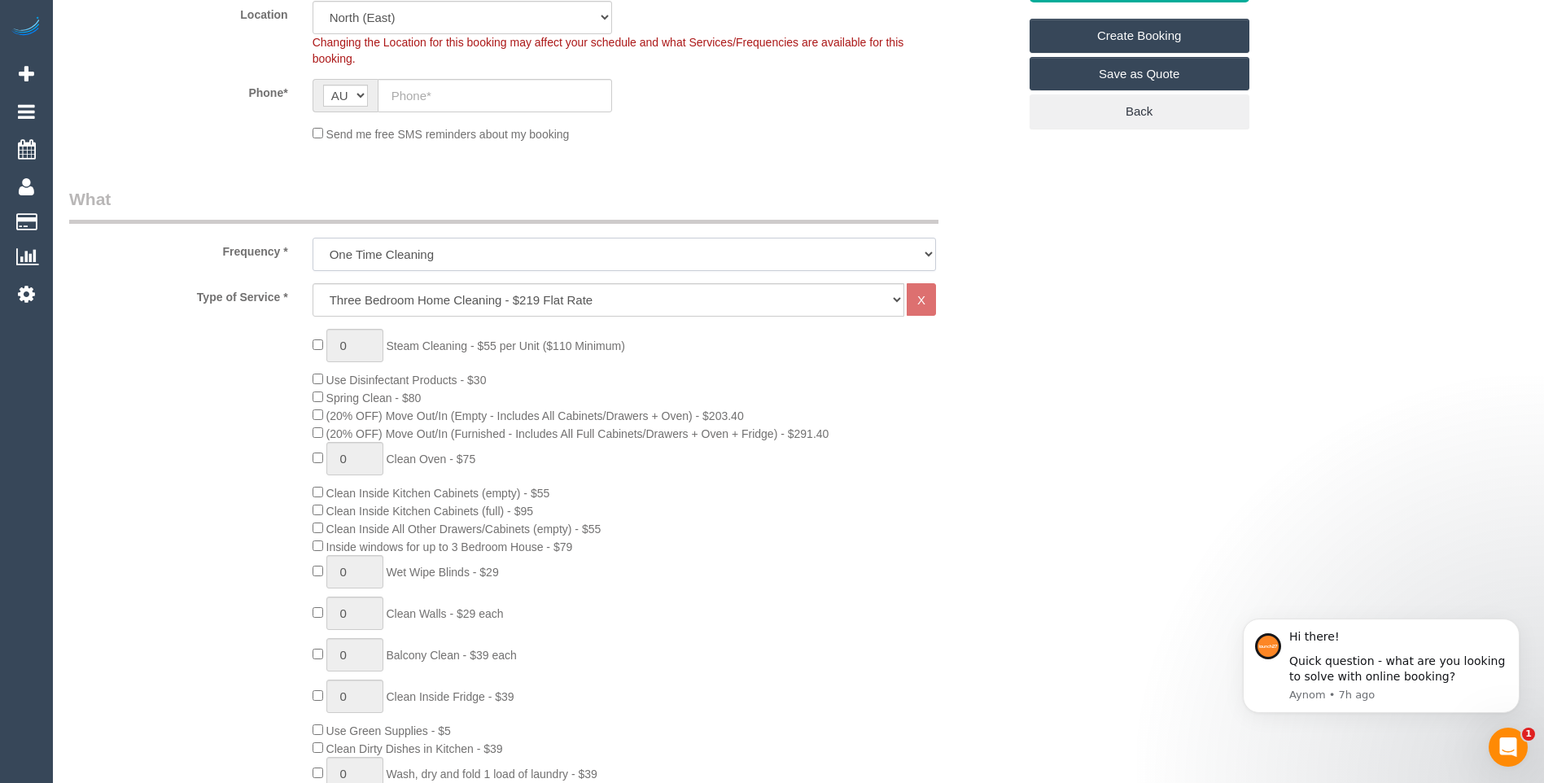
click at [465, 256] on select "One Time Cleaning Weekly - 10% Off - 10.00% (0% for the First Booking) Fortnigh…" at bounding box center [623, 254] width 623 height 33
select select "object:2208"
click at [312, 238] on select "One Time Cleaning Weekly - 10% Off - 10.00% (0% for the First Booking) Fortnigh…" at bounding box center [623, 254] width 623 height 33
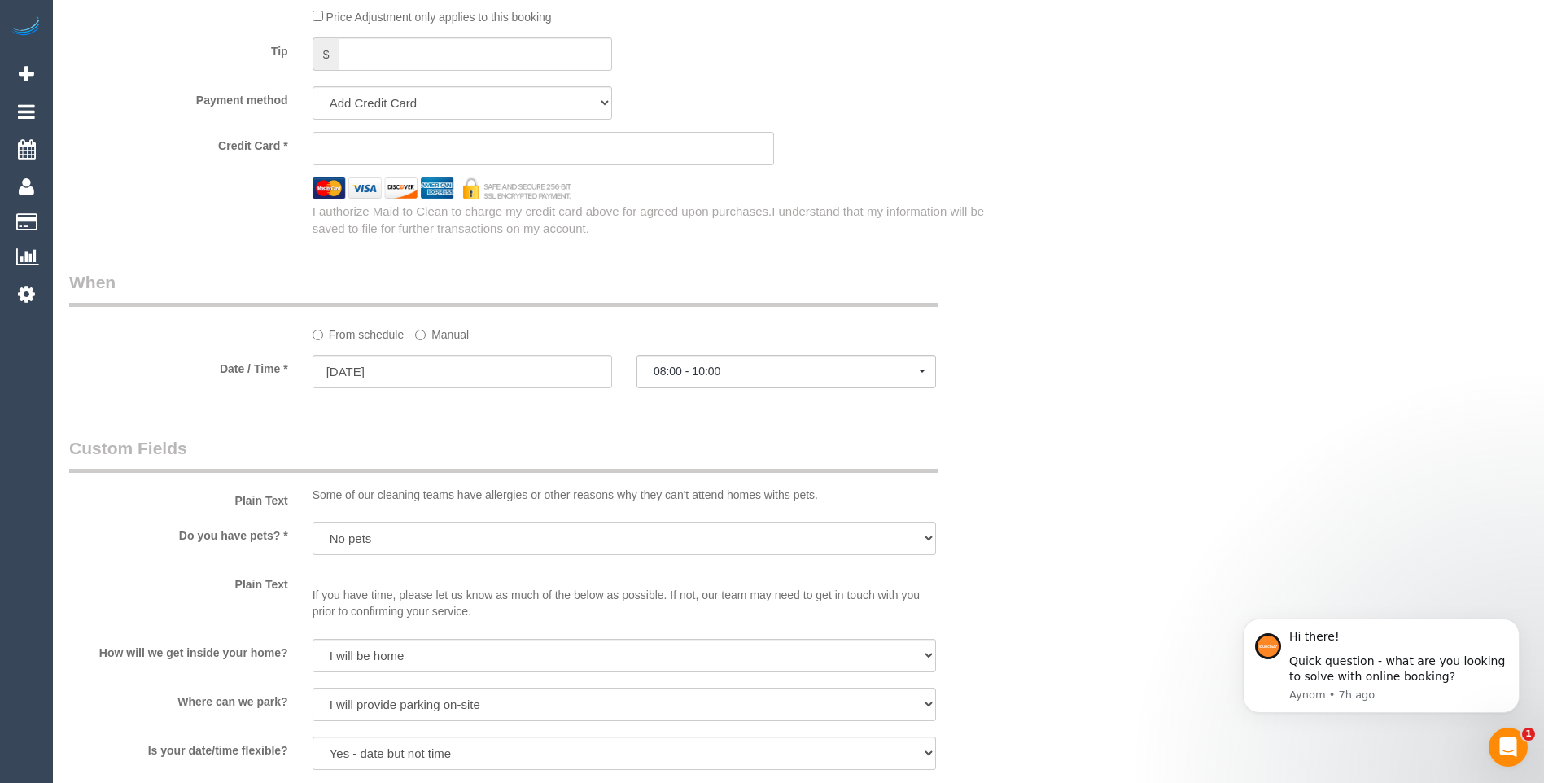
scroll to position [1628, 0]
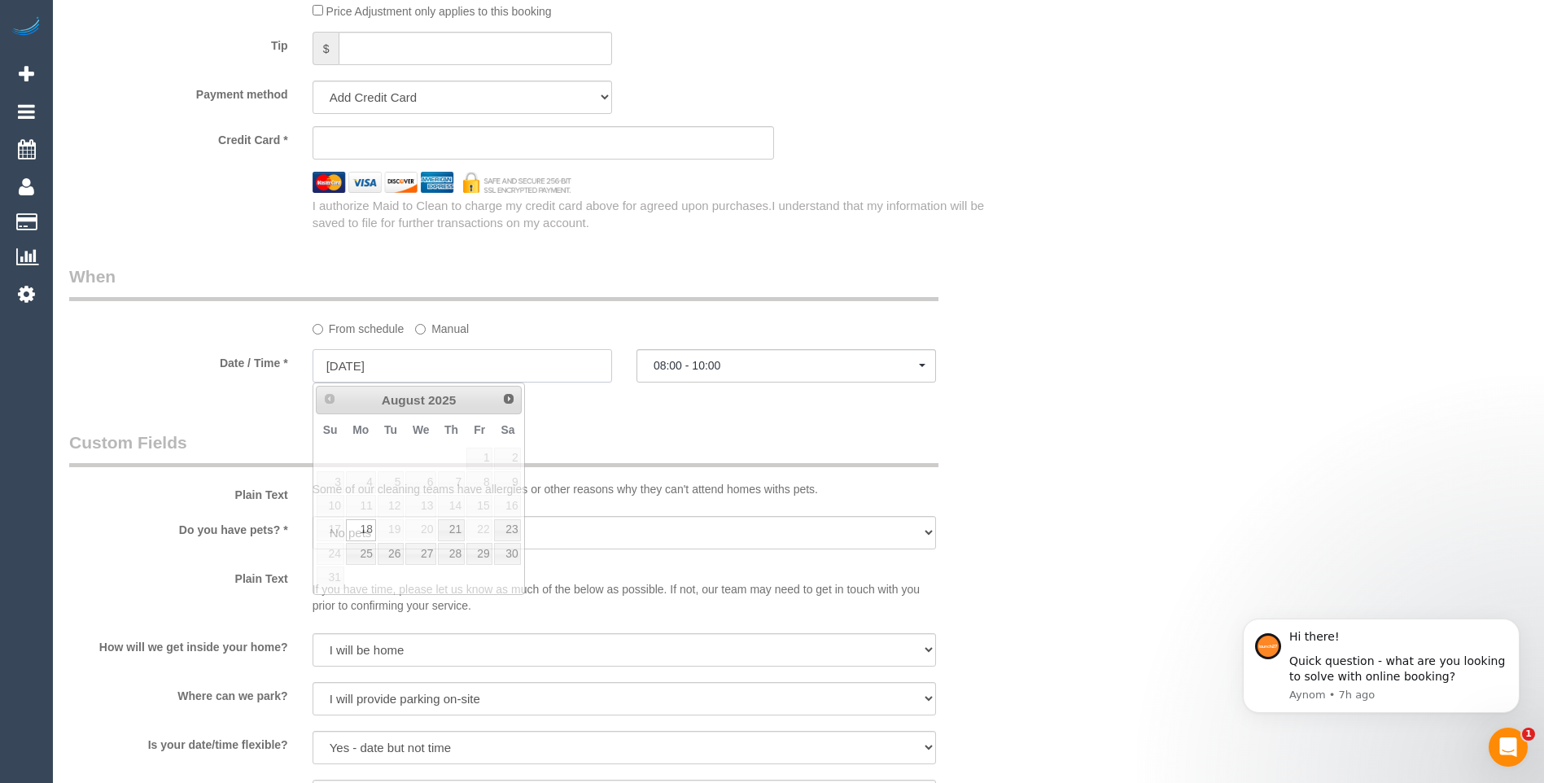
click at [438, 365] on input "18/08/2025" at bounding box center [461, 365] width 299 height 33
click at [445, 527] on link "21" at bounding box center [451, 530] width 27 height 22
type input "21/08/2025"
select select "spot27"
click at [425, 365] on input "21/08/2025" at bounding box center [461, 365] width 299 height 33
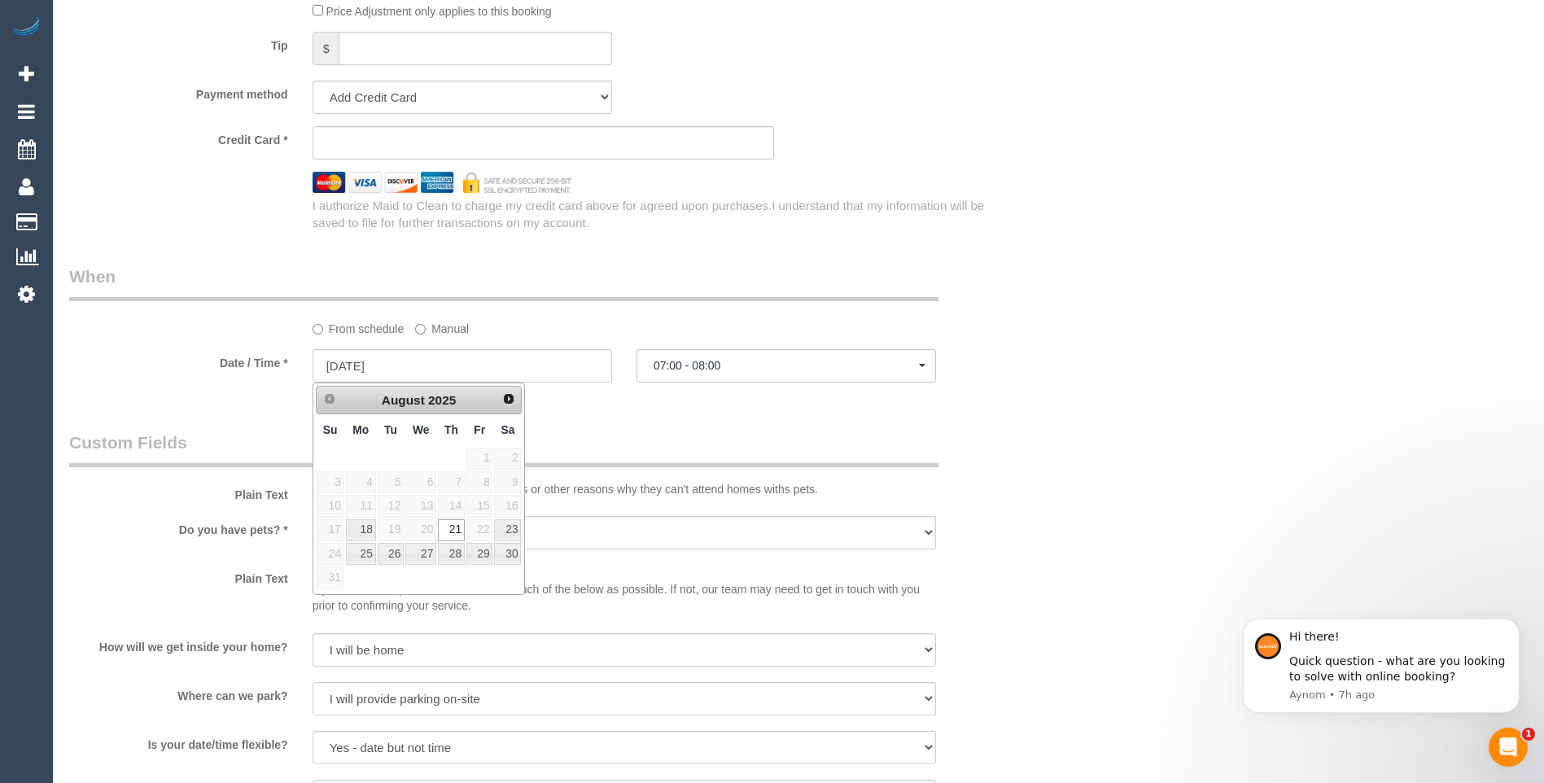
click at [636, 449] on legend "Custom Fields" at bounding box center [503, 448] width 869 height 37
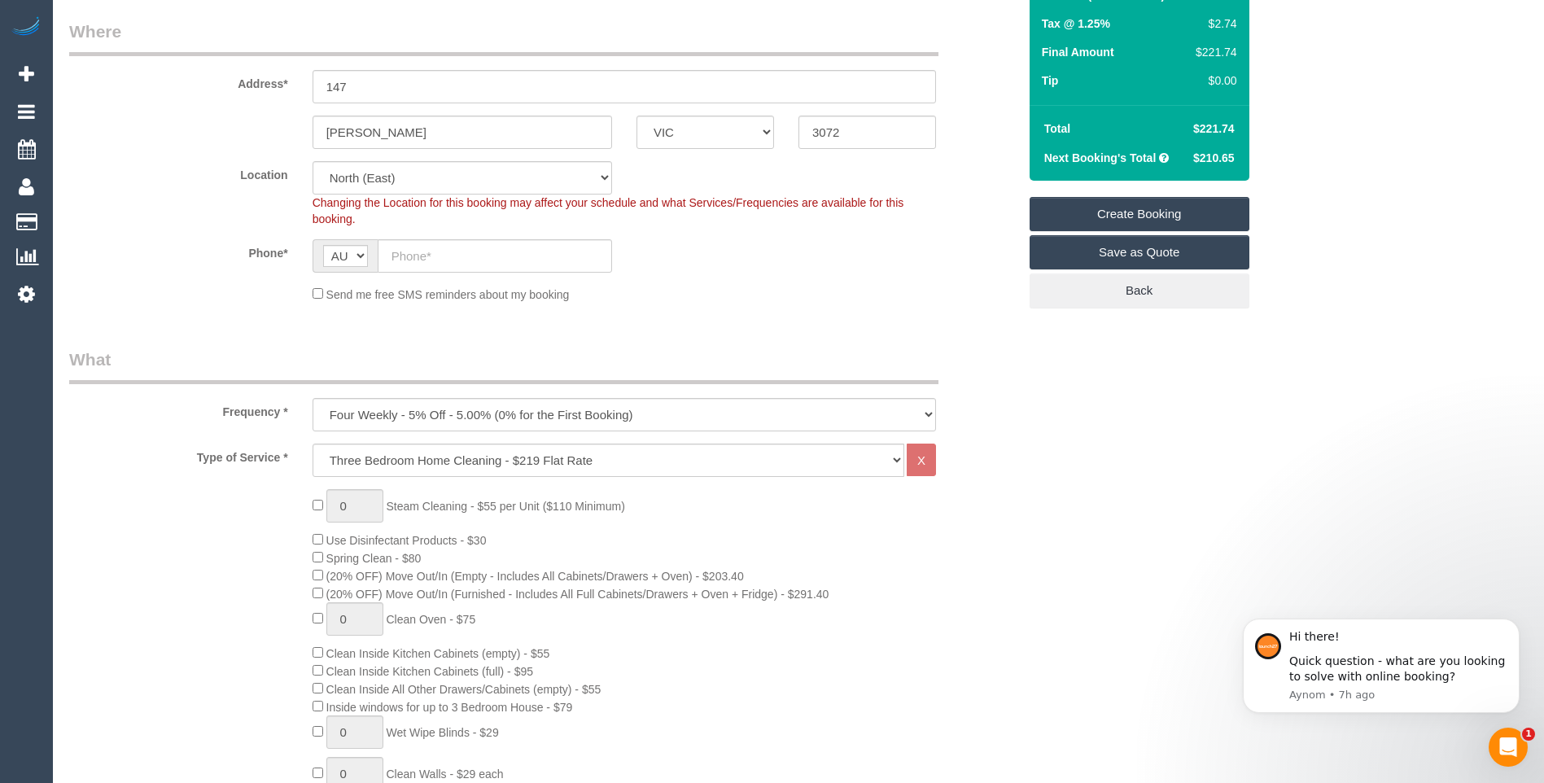
scroll to position [0, 0]
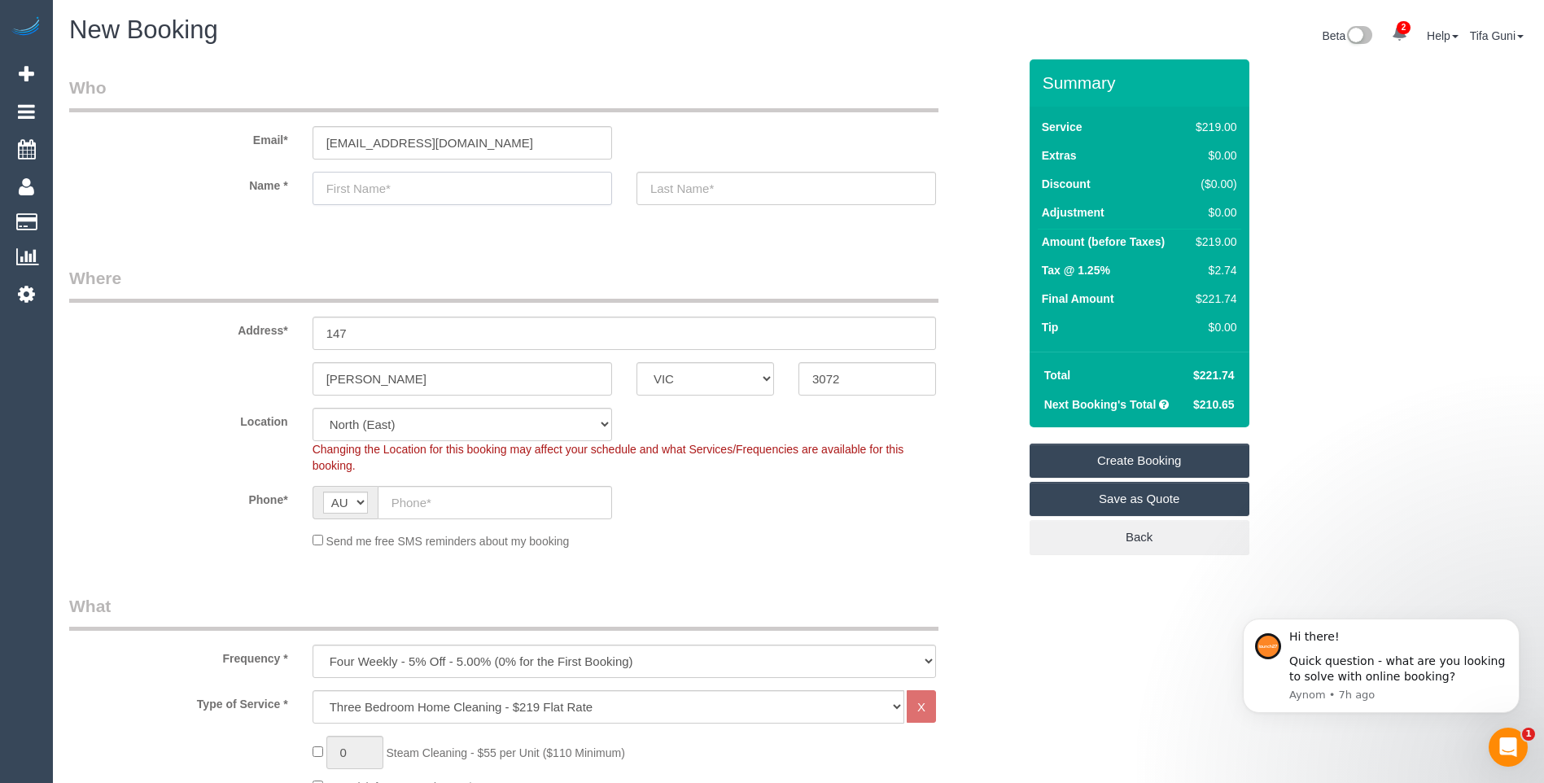
click at [367, 190] on input "text" at bounding box center [461, 188] width 299 height 33
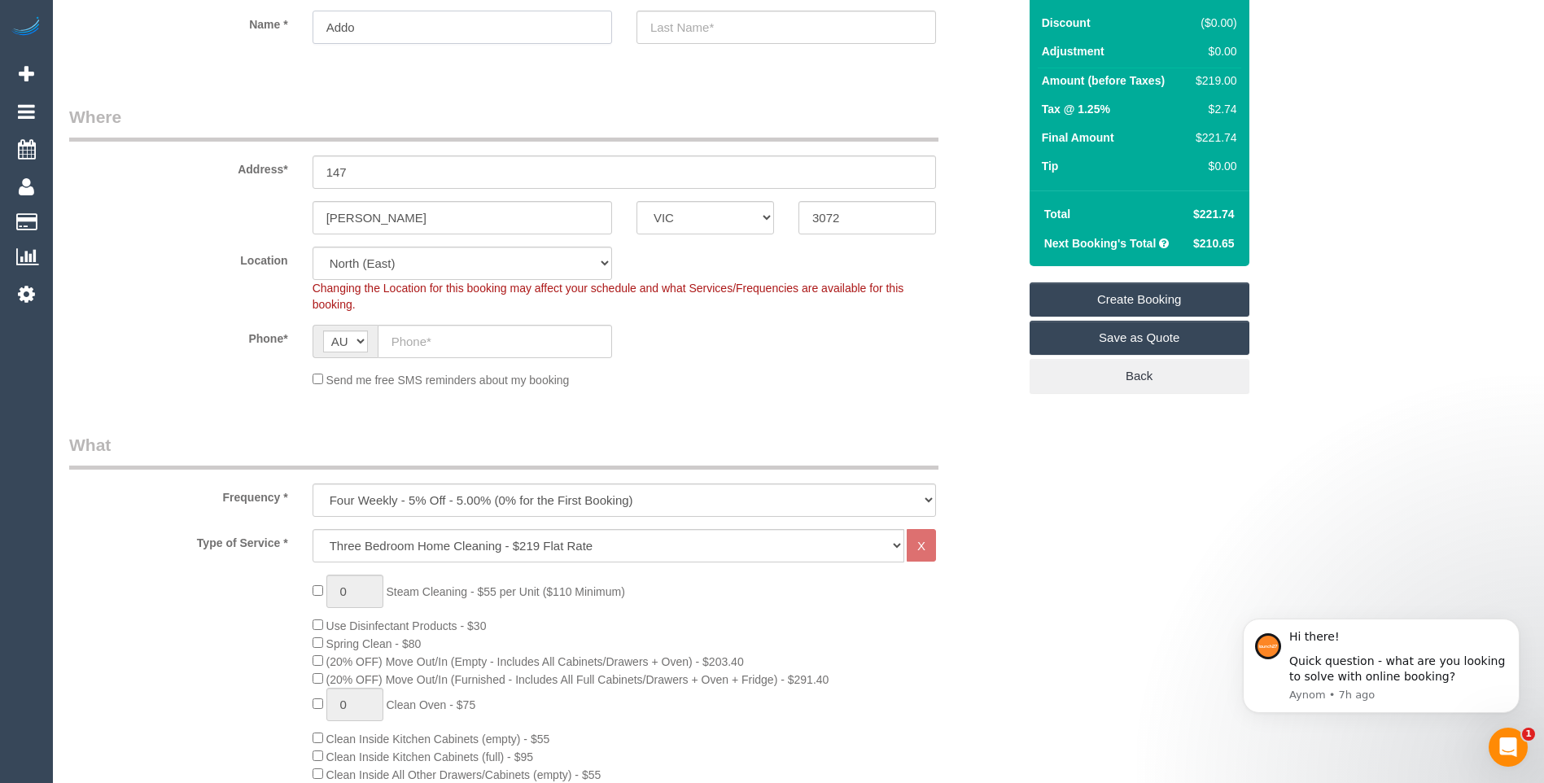
scroll to position [163, 0]
type input "Addo"
click at [438, 355] on input "text" at bounding box center [495, 339] width 234 height 33
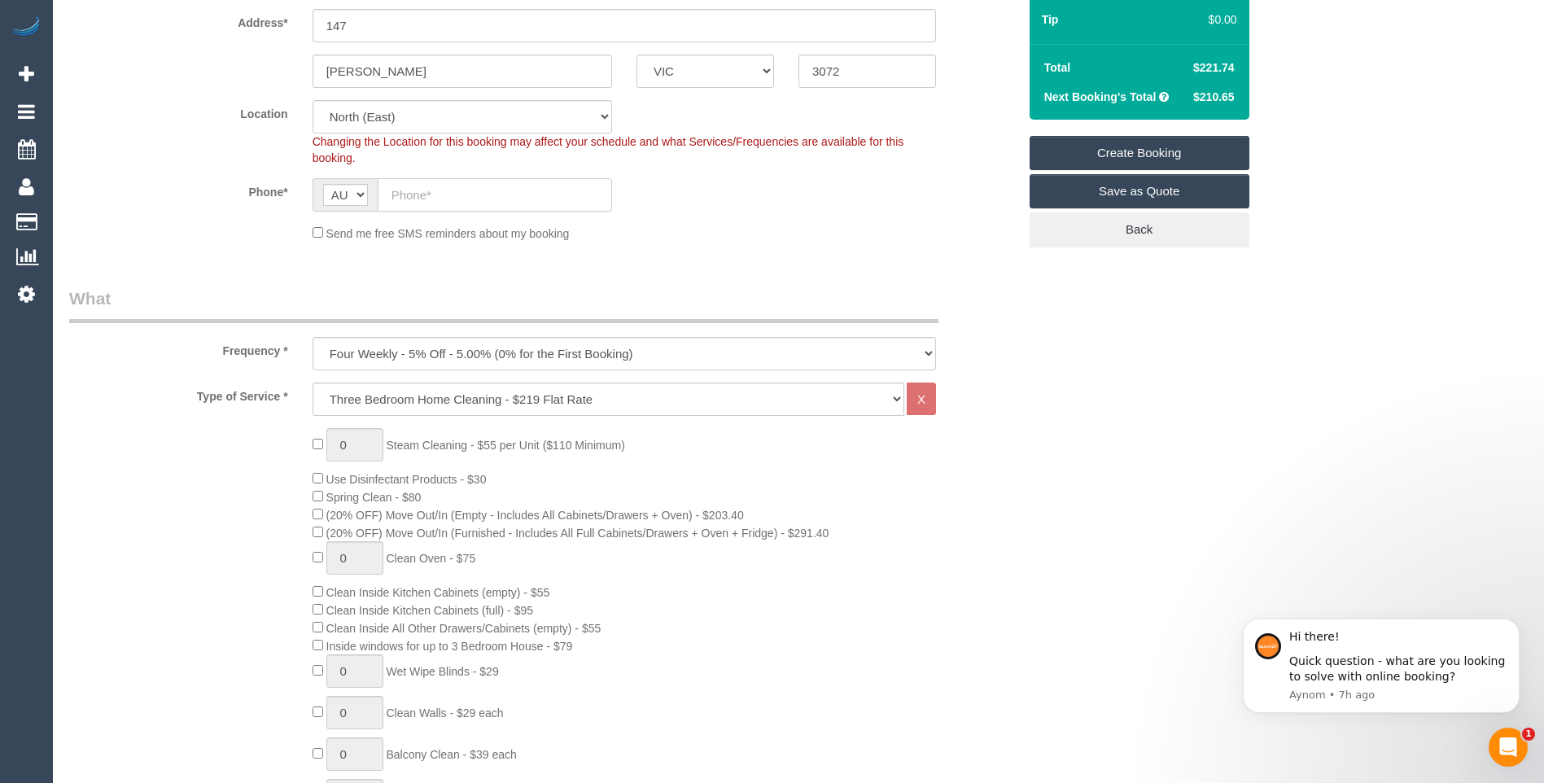
scroll to position [326, 0]
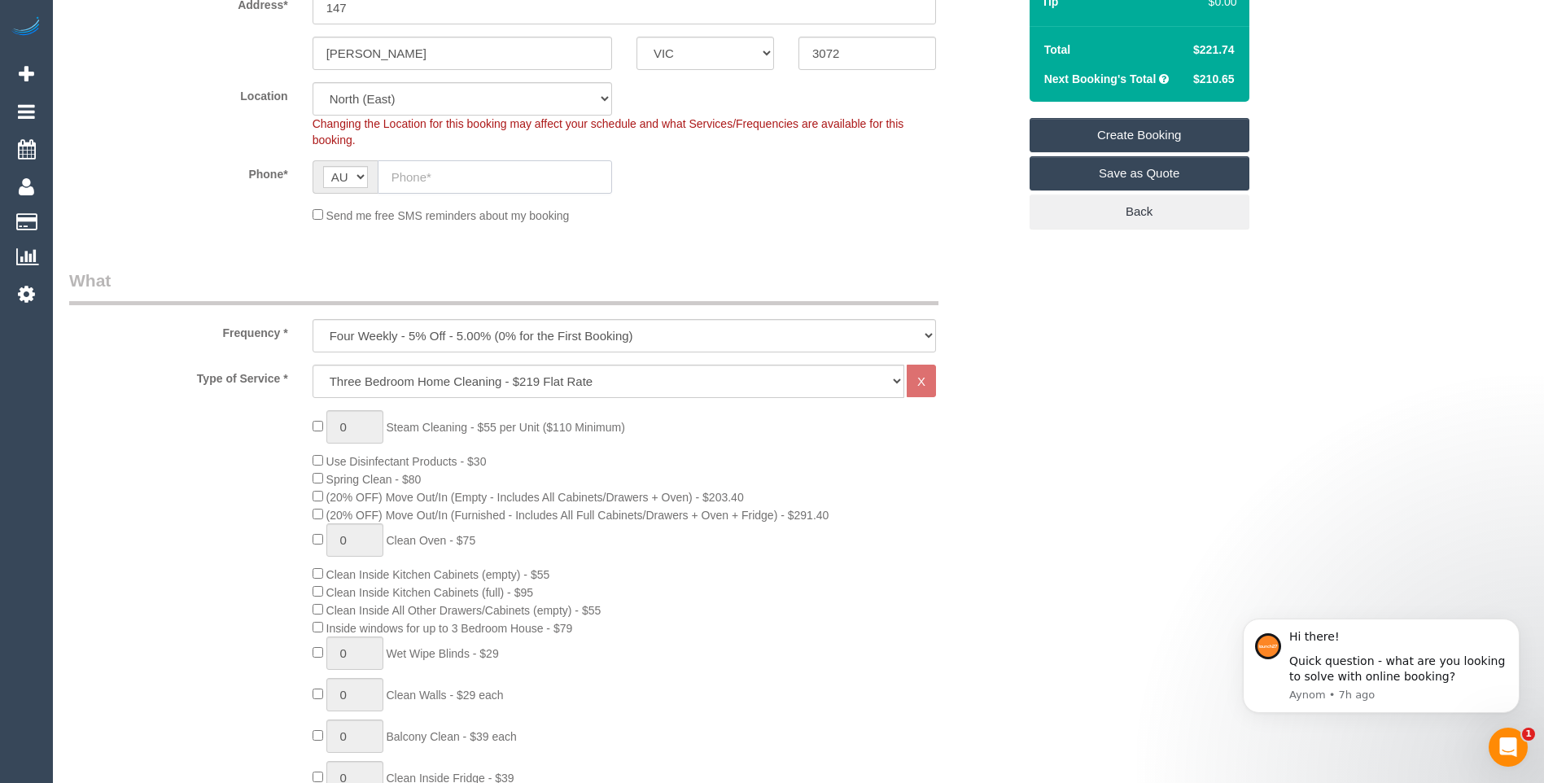
click at [440, 177] on input "text" at bounding box center [495, 176] width 234 height 33
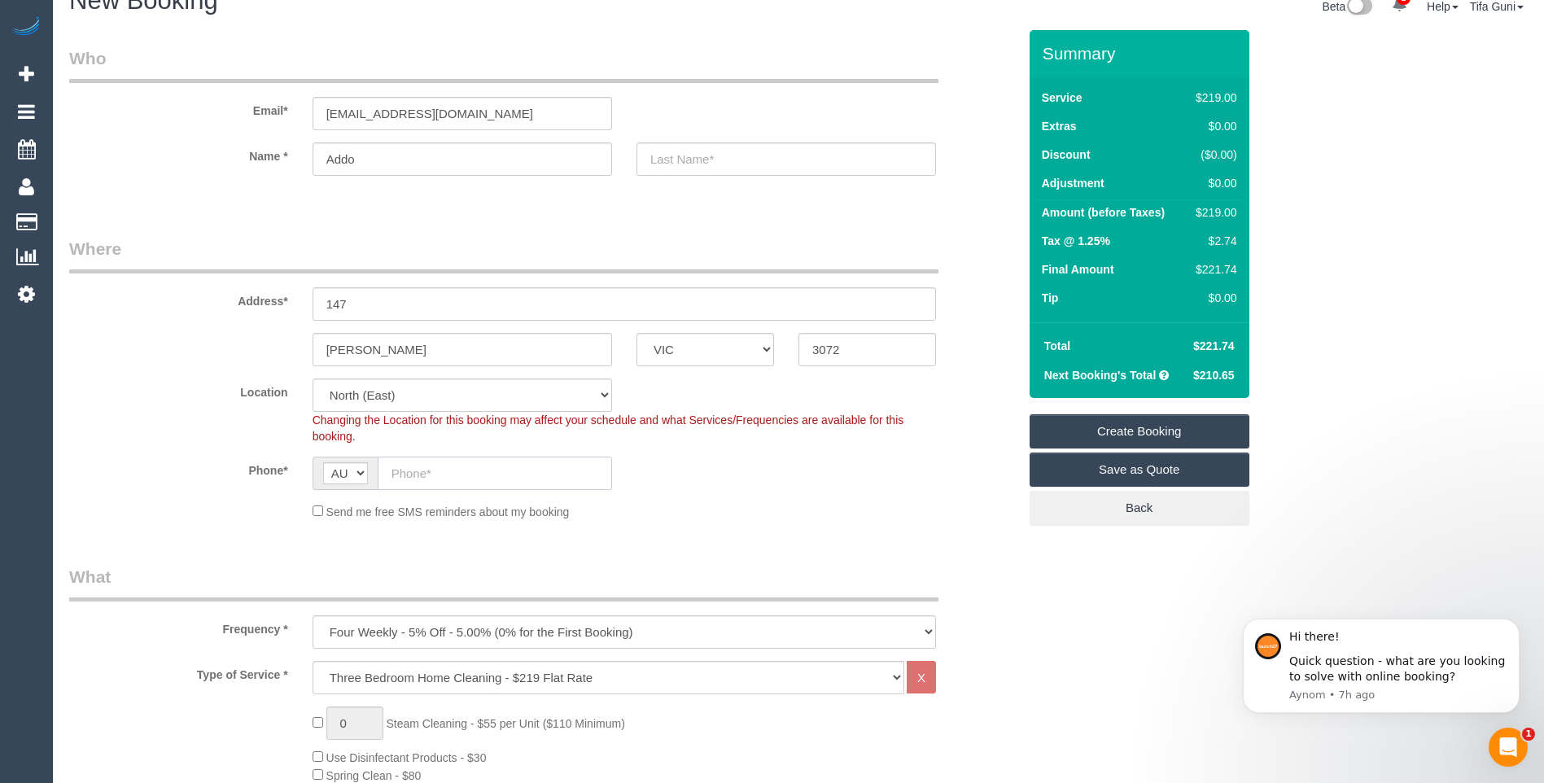
scroll to position [0, 0]
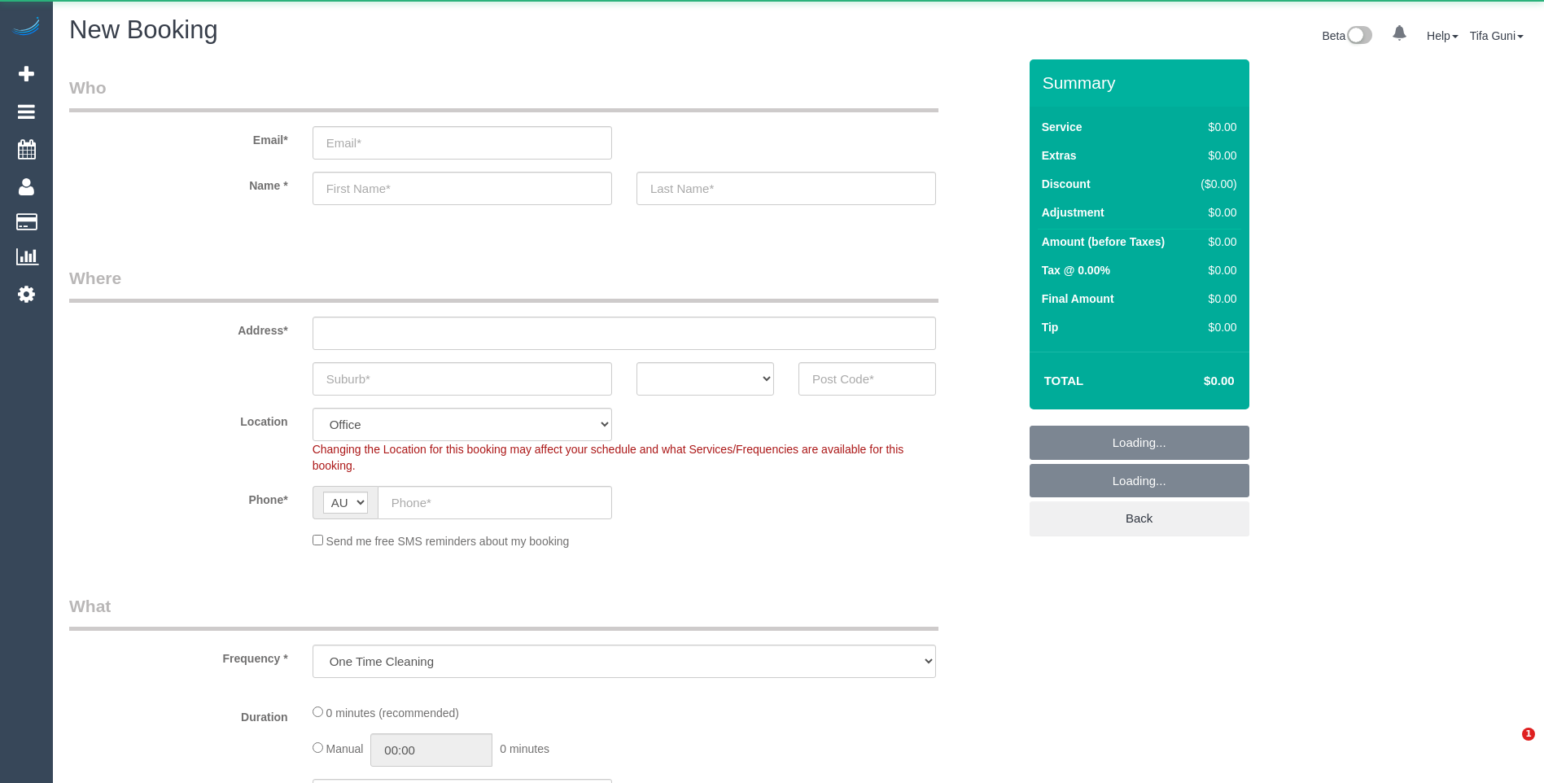
select select "object:2107"
